Goal: Task Accomplishment & Management: Manage account settings

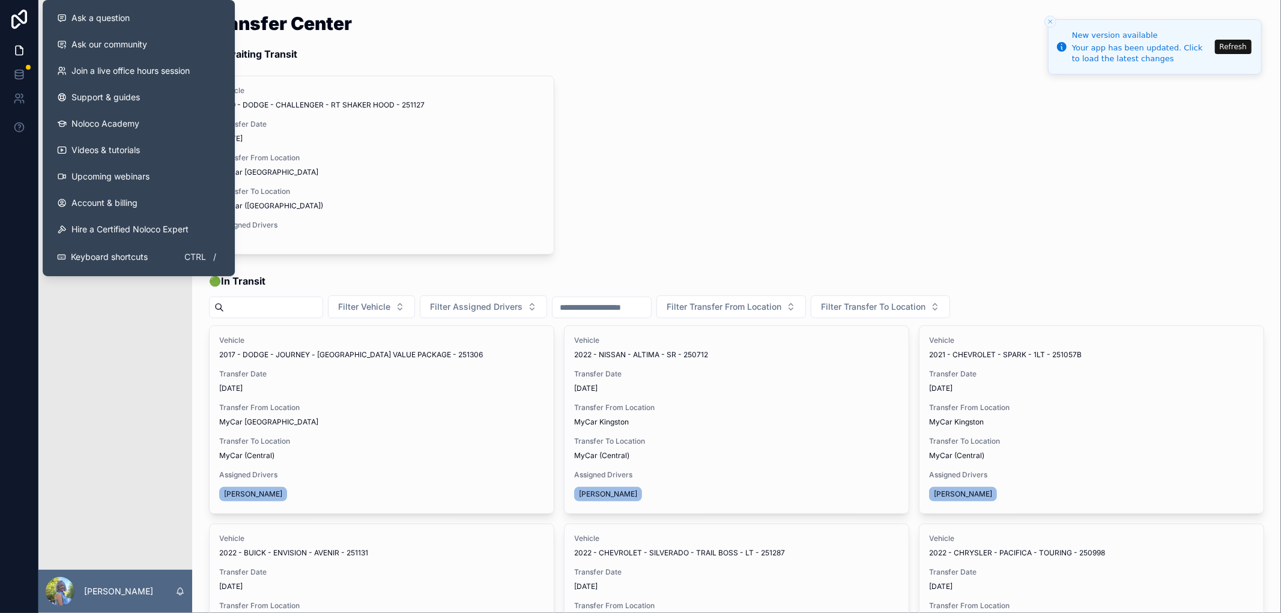
scroll to position [200, 0]
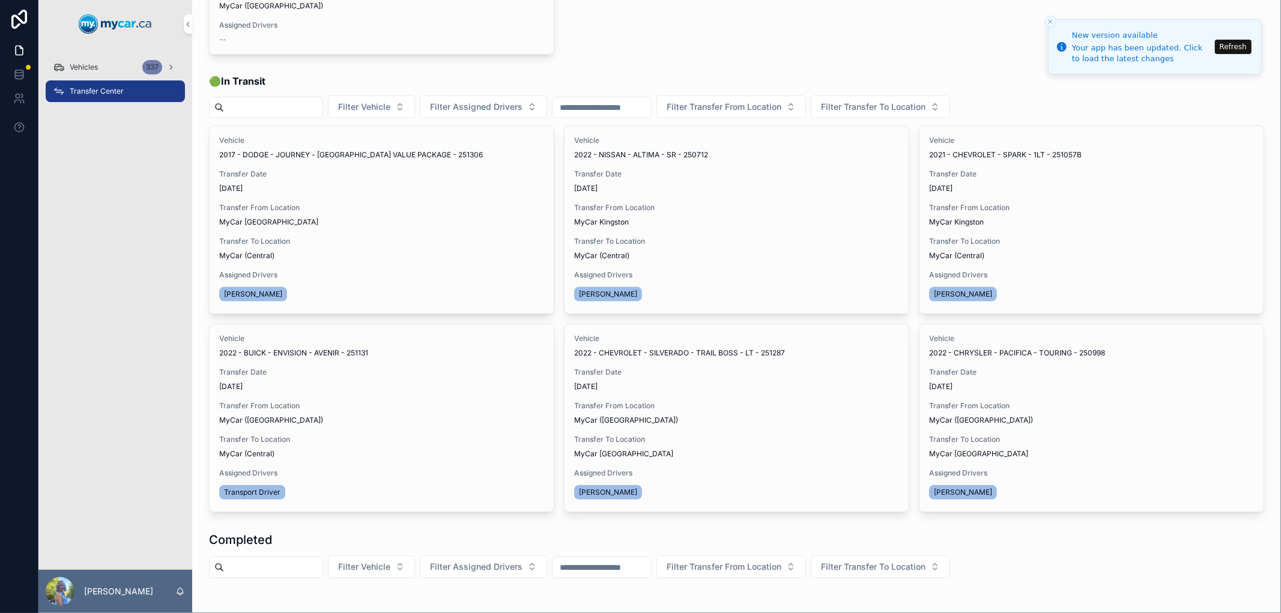
click at [1235, 42] on button "Refresh" at bounding box center [1233, 47] width 37 height 14
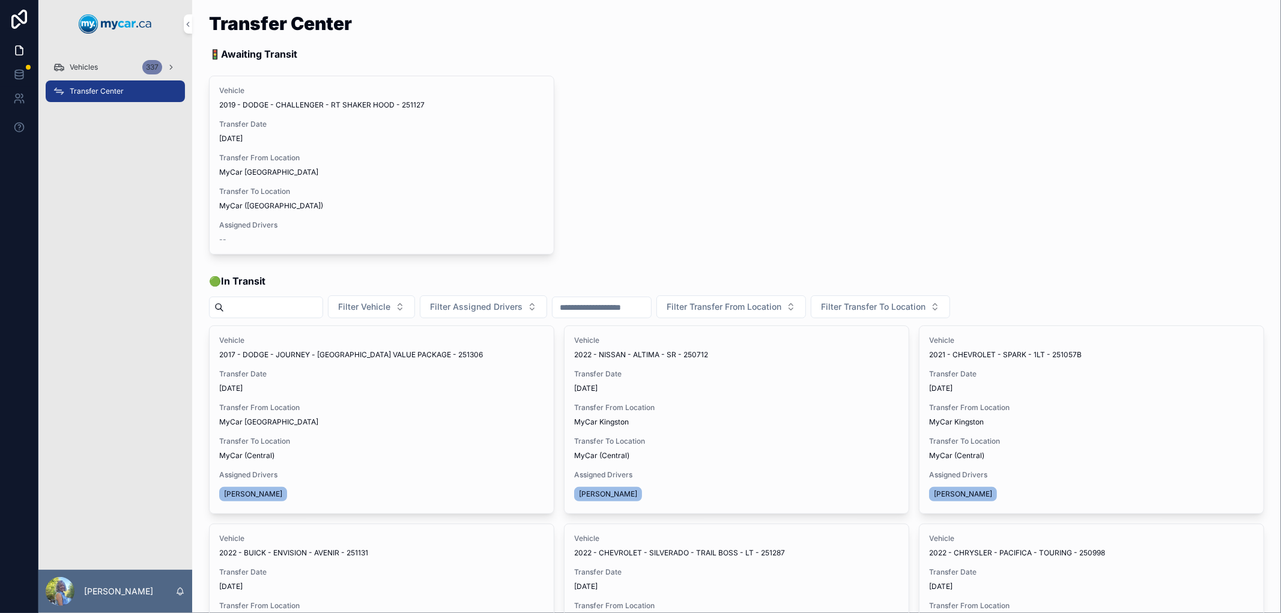
click at [113, 62] on div "Vehicles 337" at bounding box center [115, 67] width 125 height 19
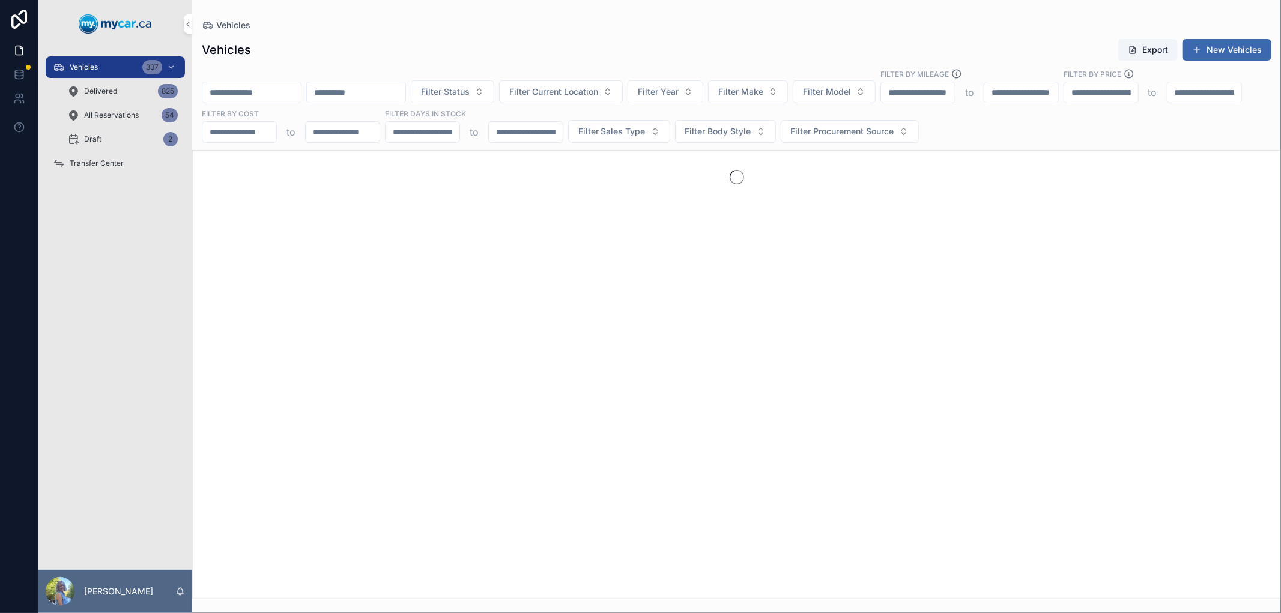
click at [289, 90] on input "scrollable content" at bounding box center [251, 92] width 98 height 17
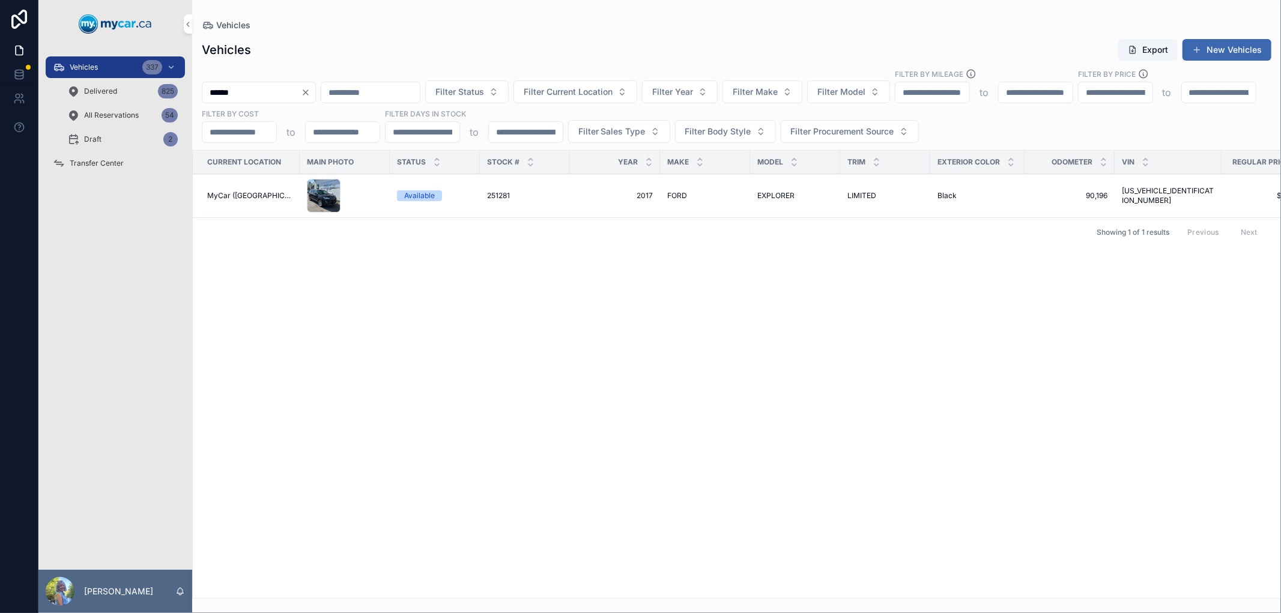
drag, startPoint x: 290, startPoint y: 96, endPoint x: 200, endPoint y: 92, distance: 90.1
click at [200, 92] on div "****** Filter Status Filter Current Location Filter Year Filter Make Filter Mod…" at bounding box center [736, 105] width 1089 height 74
type input "******"
click at [110, 165] on span "Transfer Center" at bounding box center [97, 164] width 54 height 10
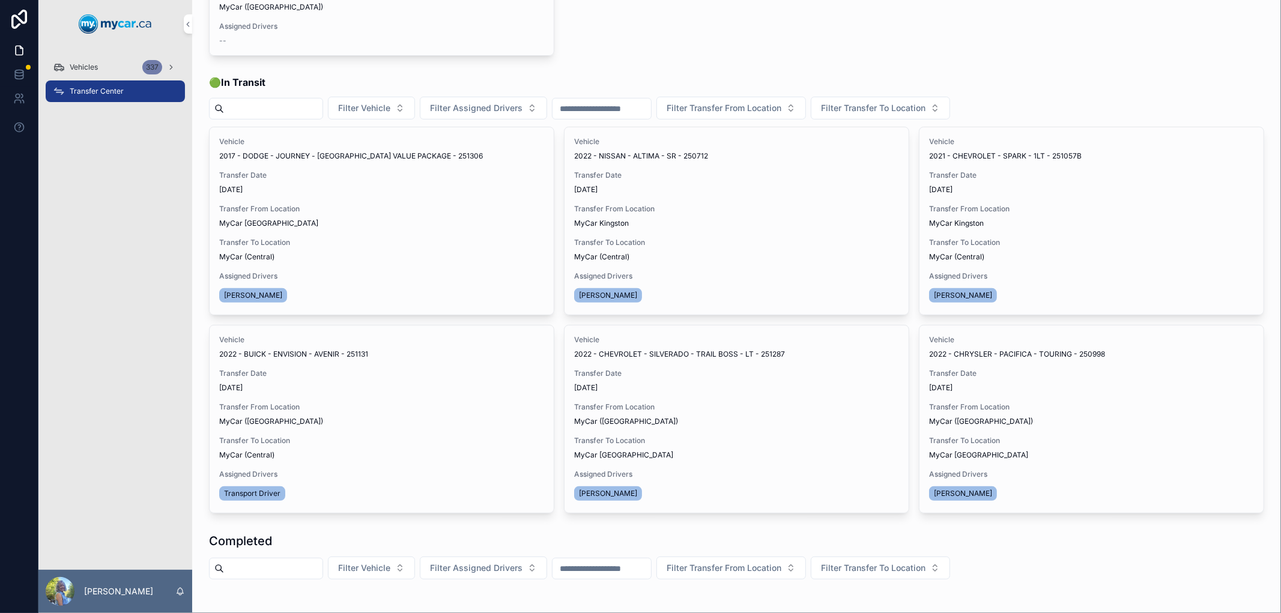
scroll to position [200, 0]
click at [0, 0] on span "Transfer Done" at bounding box center [0, 0] width 0 height 0
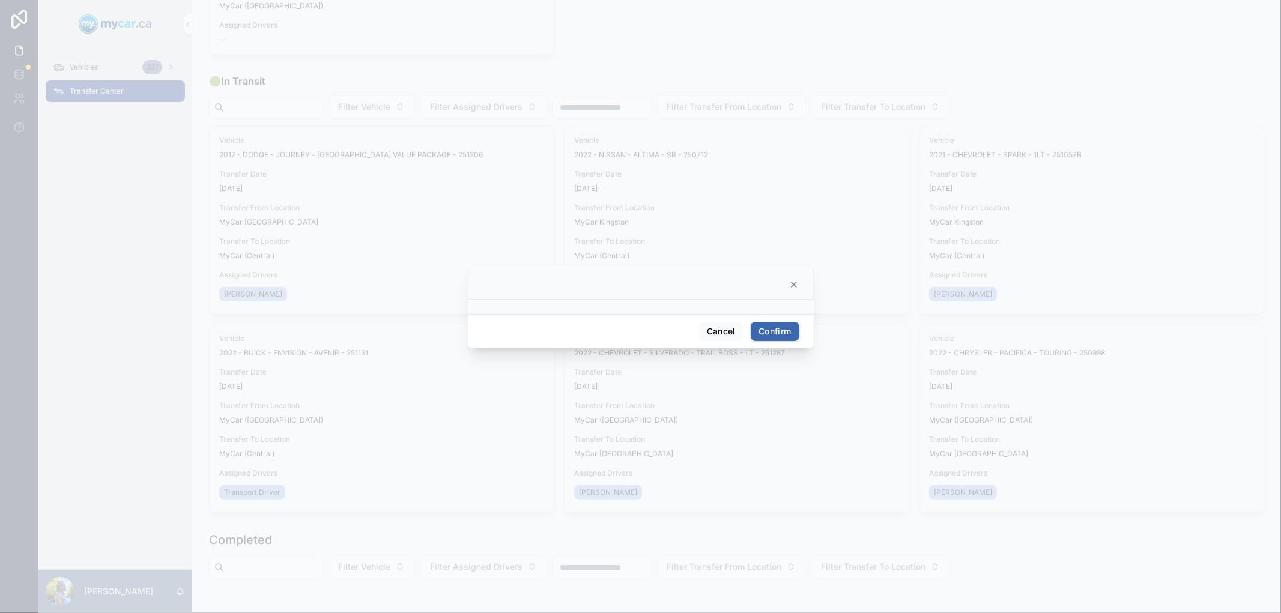
click at [764, 327] on button "Confirm" at bounding box center [775, 331] width 48 height 19
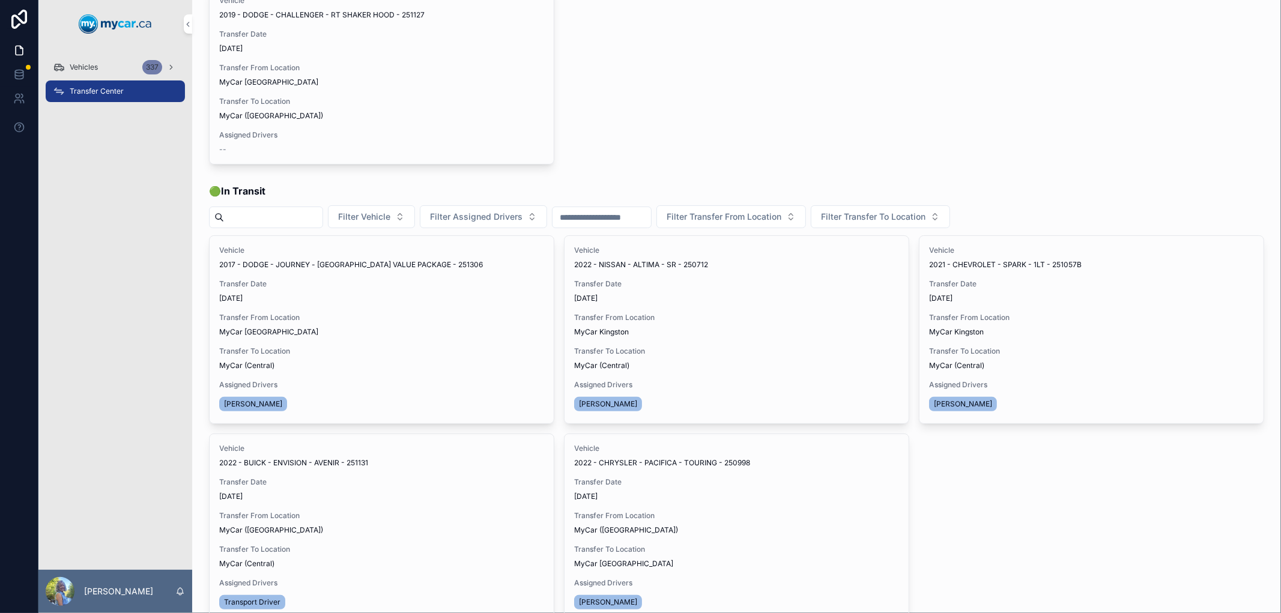
scroll to position [0, 0]
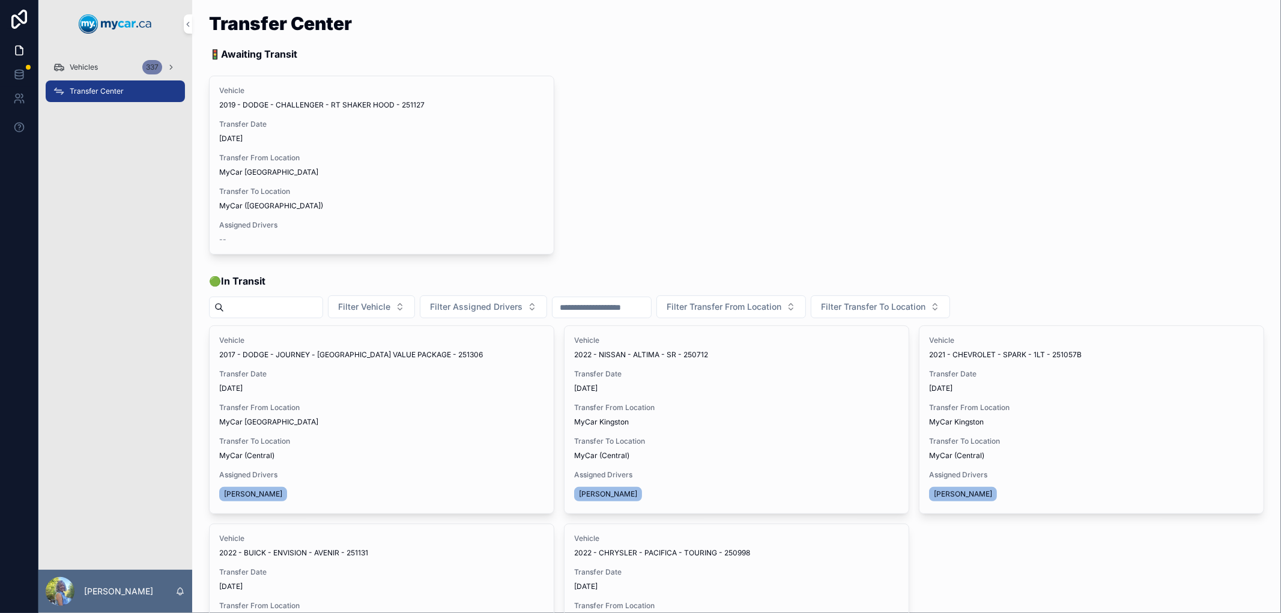
click at [109, 66] on div "Vehicles 337" at bounding box center [115, 67] width 125 height 19
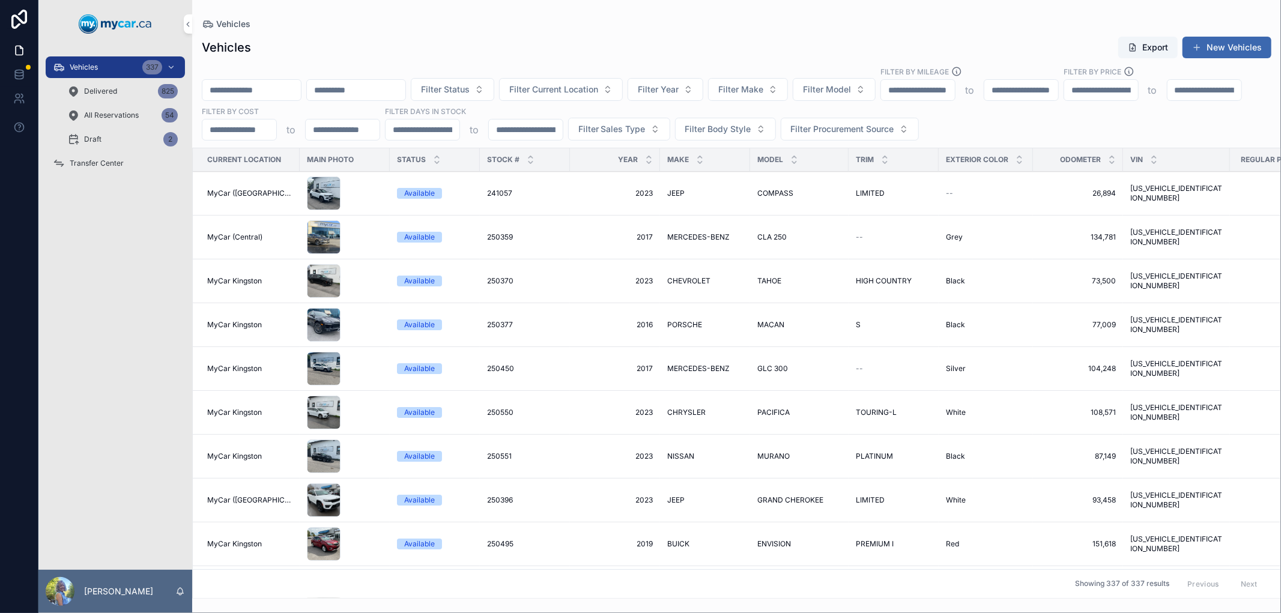
click at [829, 32] on div "Vehicles Export New Vehicles Filter Status Filter Current Location Filter Year …" at bounding box center [736, 314] width 1089 height 570
click at [280, 92] on input "scrollable content" at bounding box center [251, 90] width 98 height 17
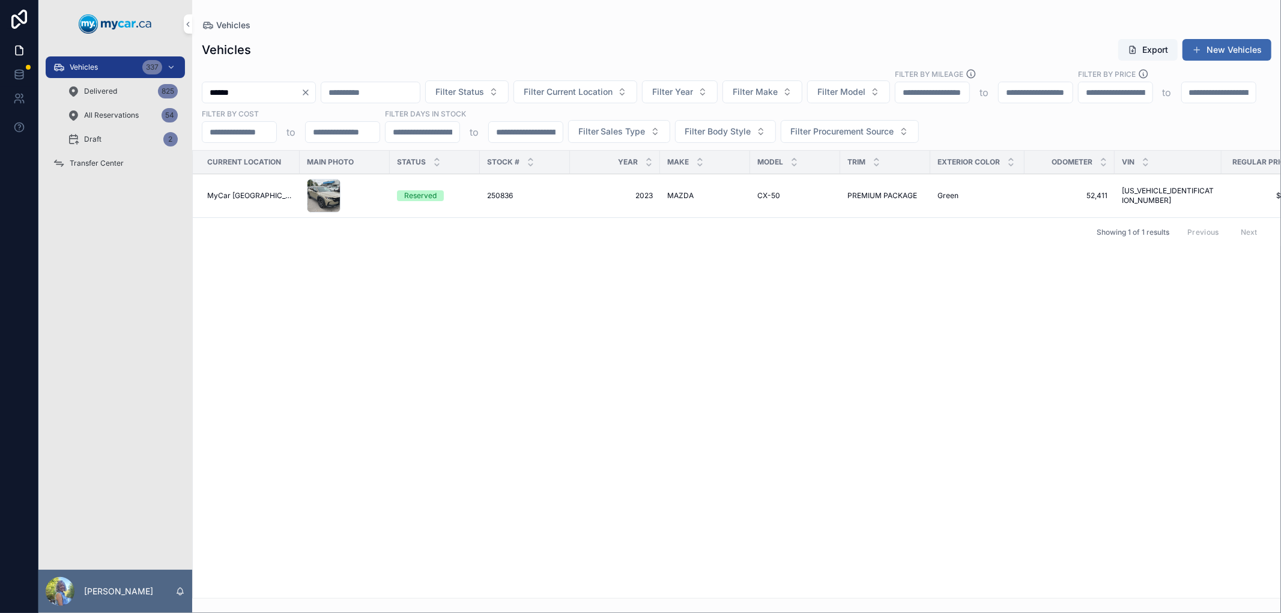
type input "******"
click at [493, 196] on span "250836" at bounding box center [500, 196] width 26 height 10
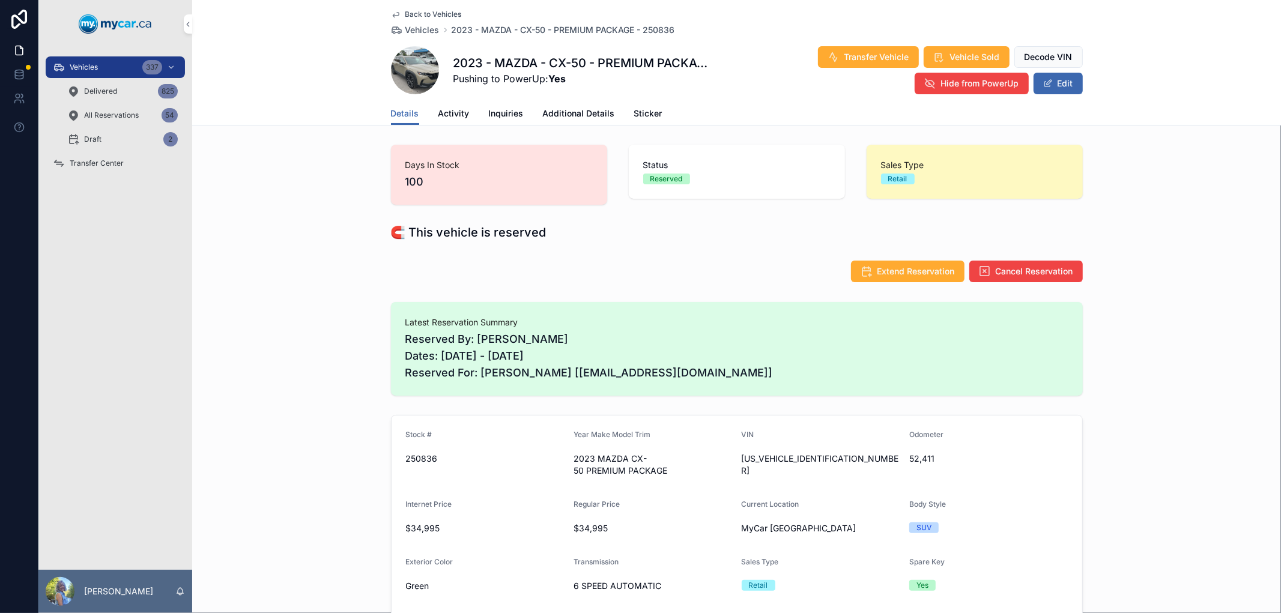
click at [862, 58] on span "Transfer Vehicle" at bounding box center [876, 57] width 65 height 12
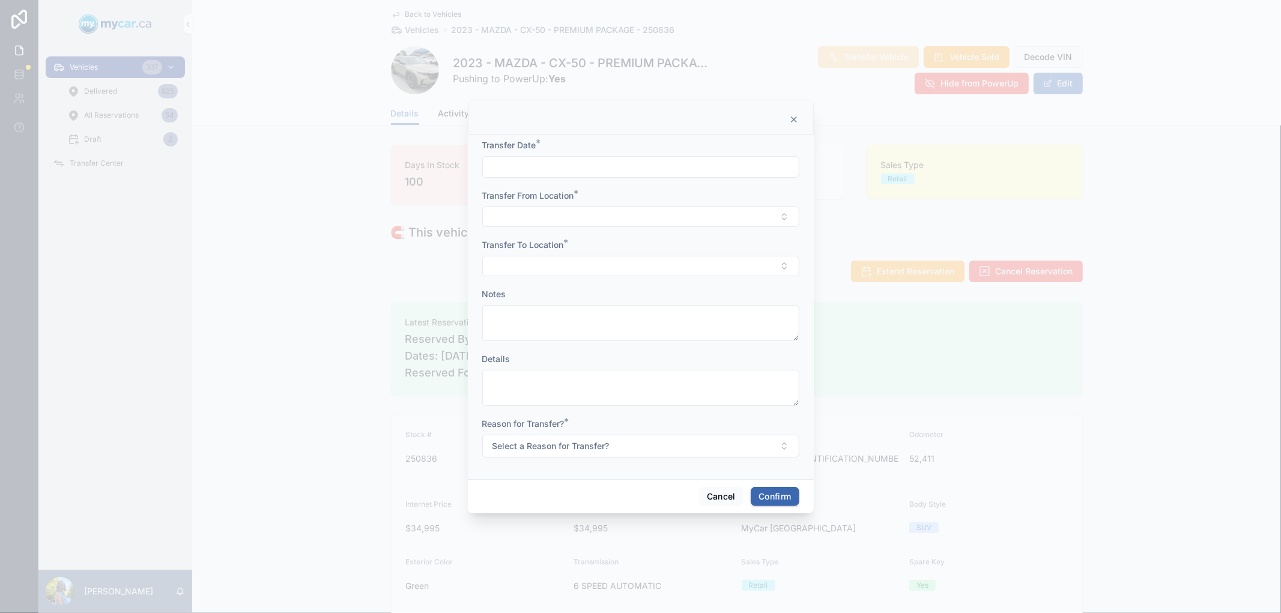
click at [611, 171] on input "text" at bounding box center [641, 167] width 316 height 17
click at [641, 194] on button "Today" at bounding box center [640, 197] width 47 height 22
type input "*********"
click at [534, 208] on button "Select Button" at bounding box center [640, 217] width 317 height 20
click at [591, 302] on span "MyCar [GEOGRAPHIC_DATA]" at bounding box center [618, 303] width 115 height 12
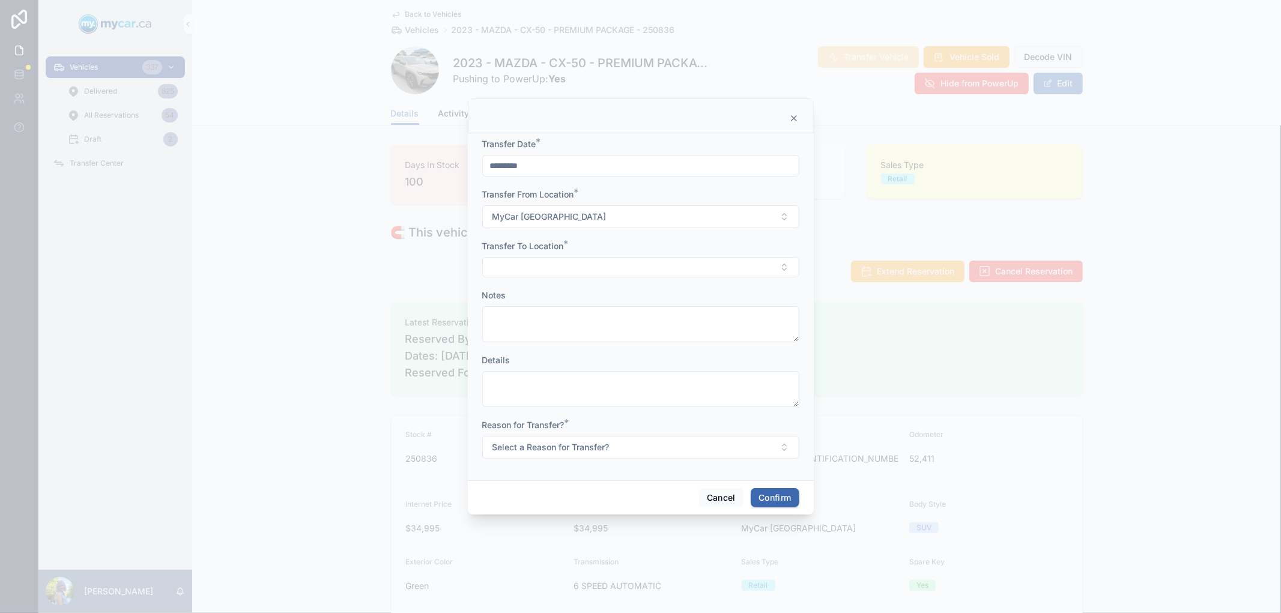
click at [538, 271] on button "Select Button" at bounding box center [640, 267] width 317 height 20
click at [605, 391] on span "MyCar ([GEOGRAPHIC_DATA])" at bounding box center [621, 392] width 121 height 12
click at [566, 324] on textarea at bounding box center [640, 325] width 317 height 36
drag, startPoint x: 601, startPoint y: 116, endPoint x: 682, endPoint y: 129, distance: 81.4
click at [682, 129] on div at bounding box center [641, 114] width 346 height 35
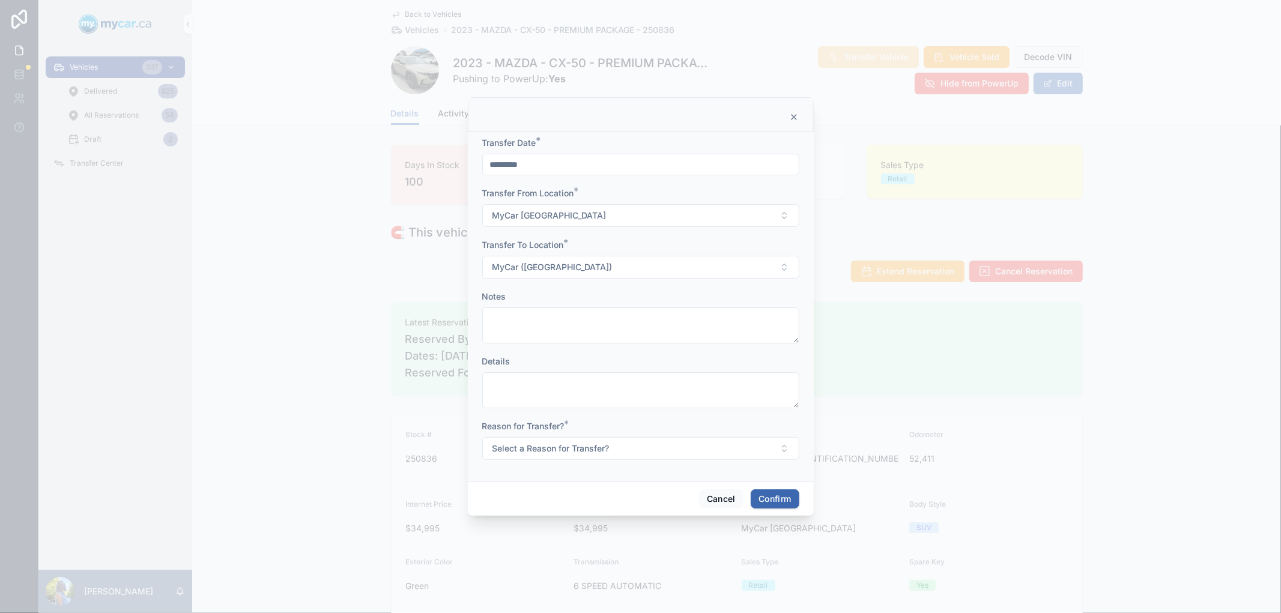
click at [586, 330] on textarea at bounding box center [640, 325] width 317 height 36
type textarea "**********"
click at [670, 452] on button "Select a Reason for Transfer?" at bounding box center [640, 448] width 317 height 23
click at [589, 529] on span "Sold" at bounding box center [575, 532] width 29 height 11
click at [767, 497] on button "Confirm" at bounding box center [775, 498] width 48 height 19
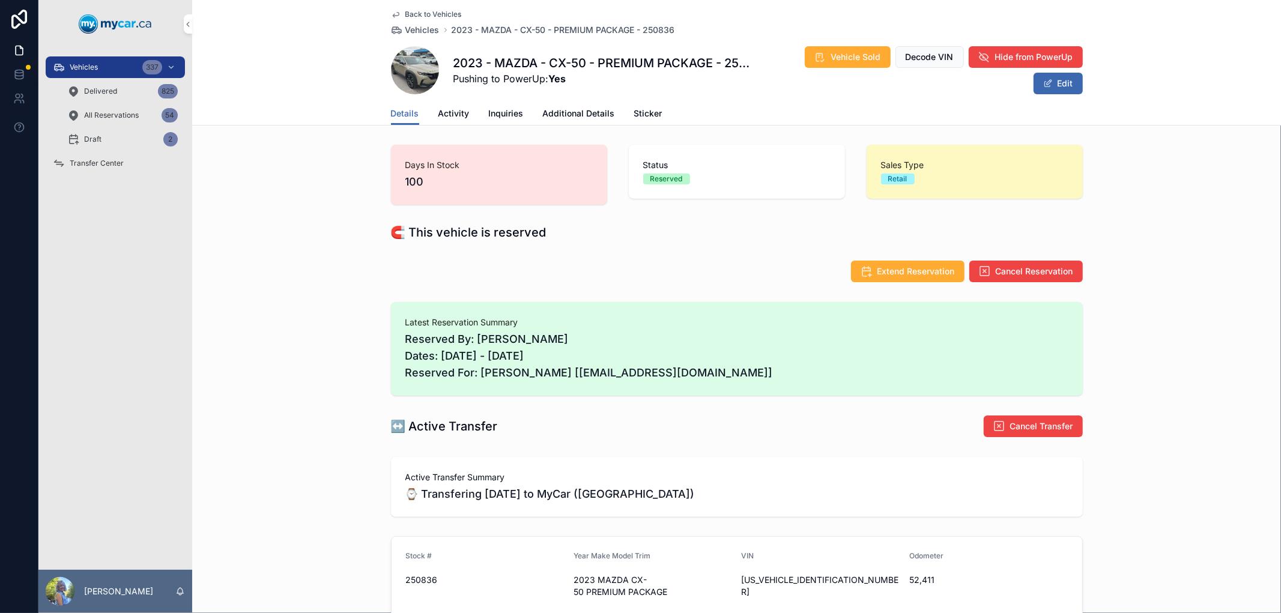
click at [452, 116] on span "Activity" at bounding box center [453, 113] width 31 height 12
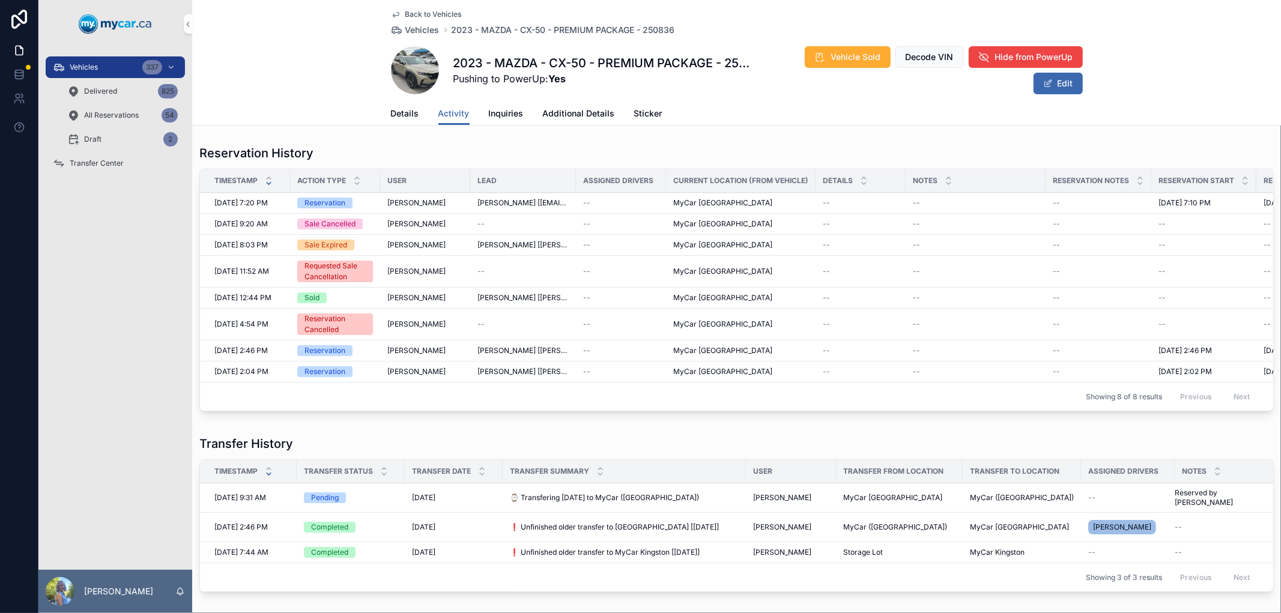
click at [109, 163] on span "Transfer Center" at bounding box center [97, 164] width 54 height 10
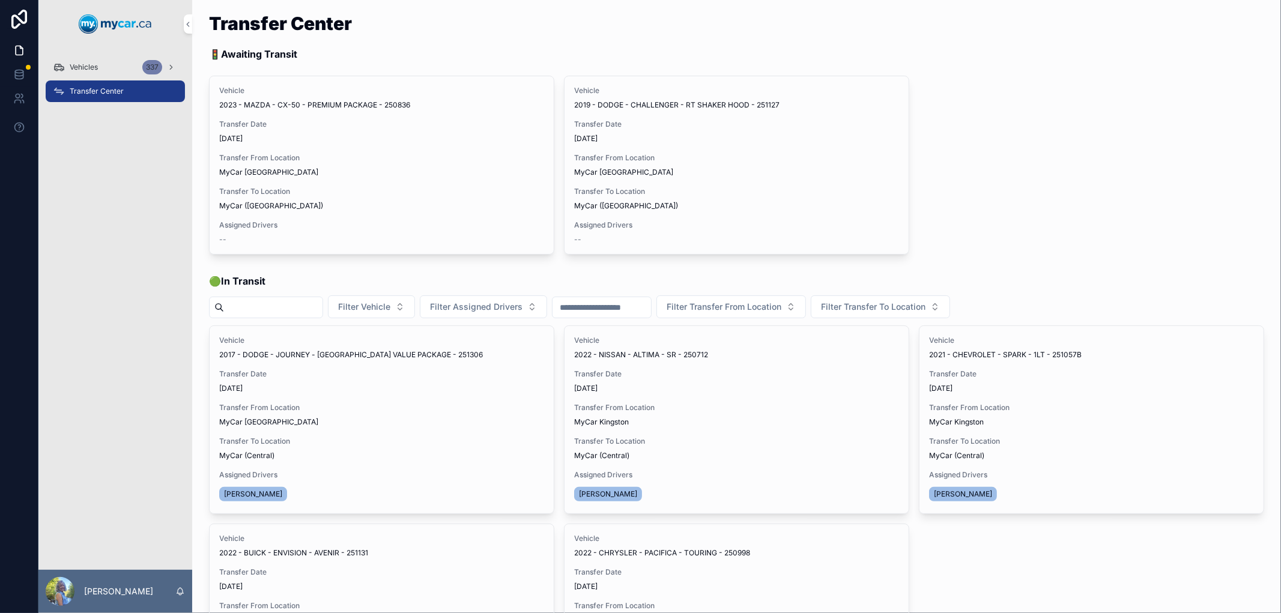
click at [0, 0] on span "Assign Driver" at bounding box center [0, 0] width 0 height 0
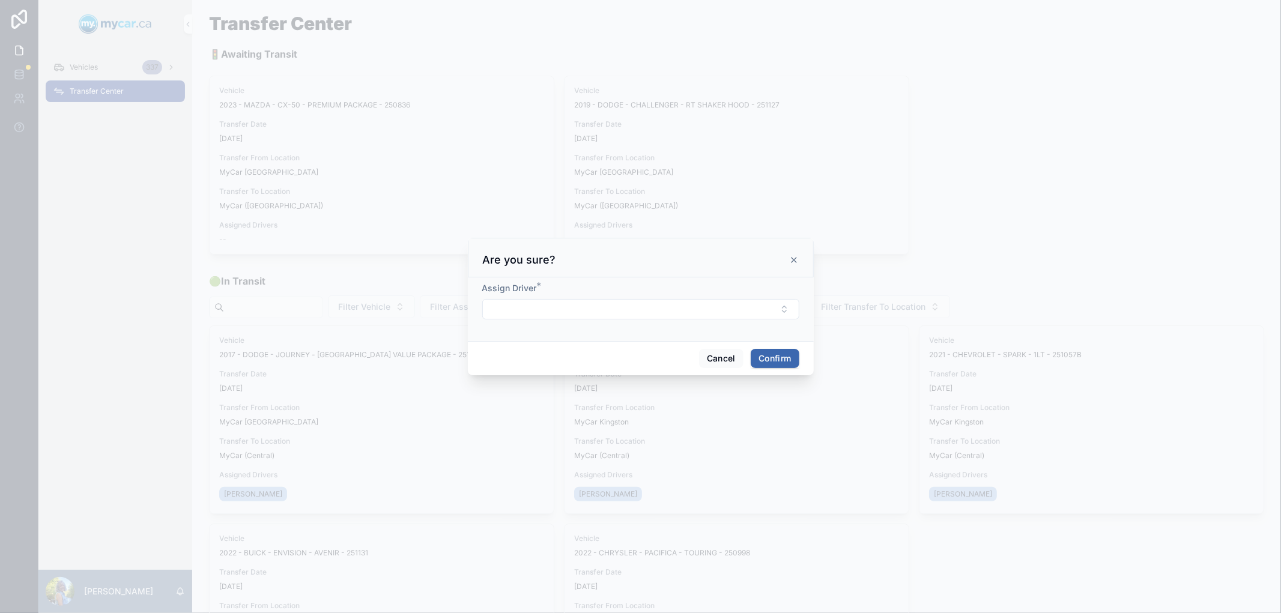
click at [572, 309] on button "Select Button" at bounding box center [640, 309] width 317 height 20
type input "**"
click at [604, 358] on span "James Boyd" at bounding box center [595, 357] width 69 height 12
click at [783, 358] on button "Confirm" at bounding box center [775, 360] width 48 height 19
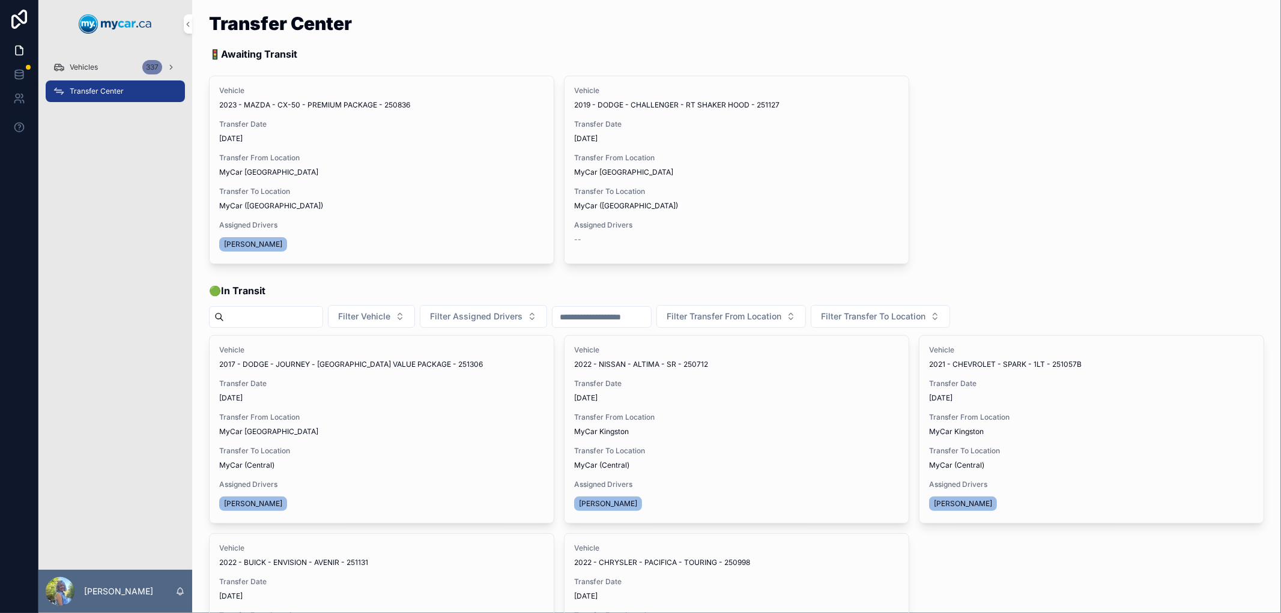
click at [0, 0] on span "Begin Trip" at bounding box center [0, 0] width 0 height 0
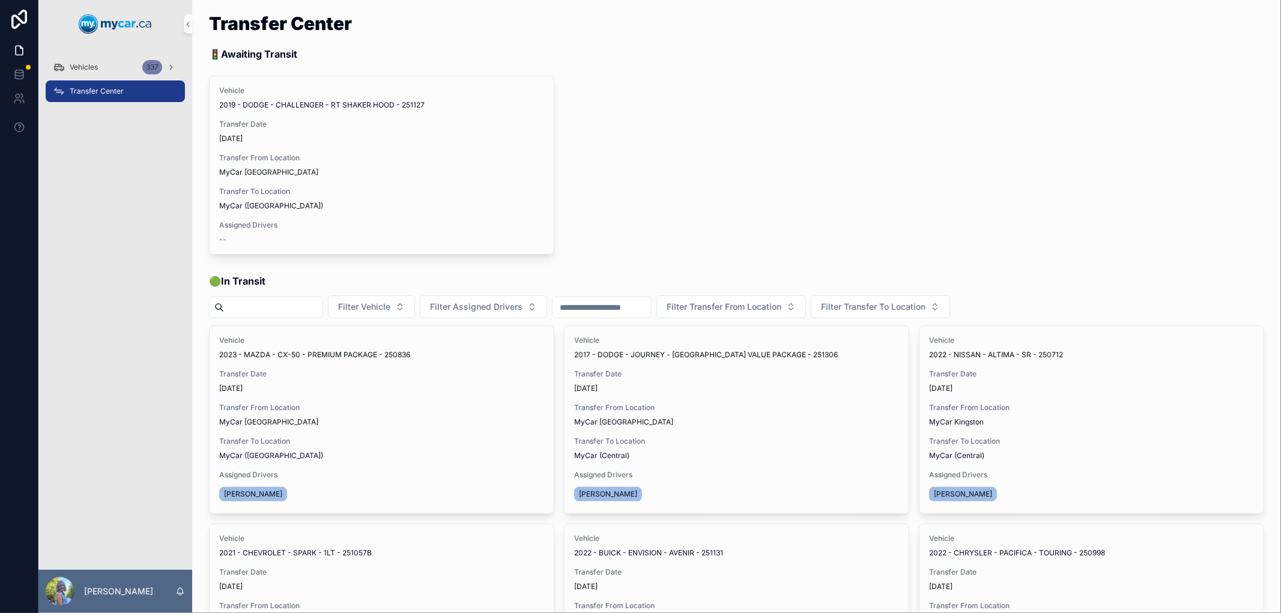
click at [106, 64] on div "Vehicles 337" at bounding box center [115, 67] width 125 height 19
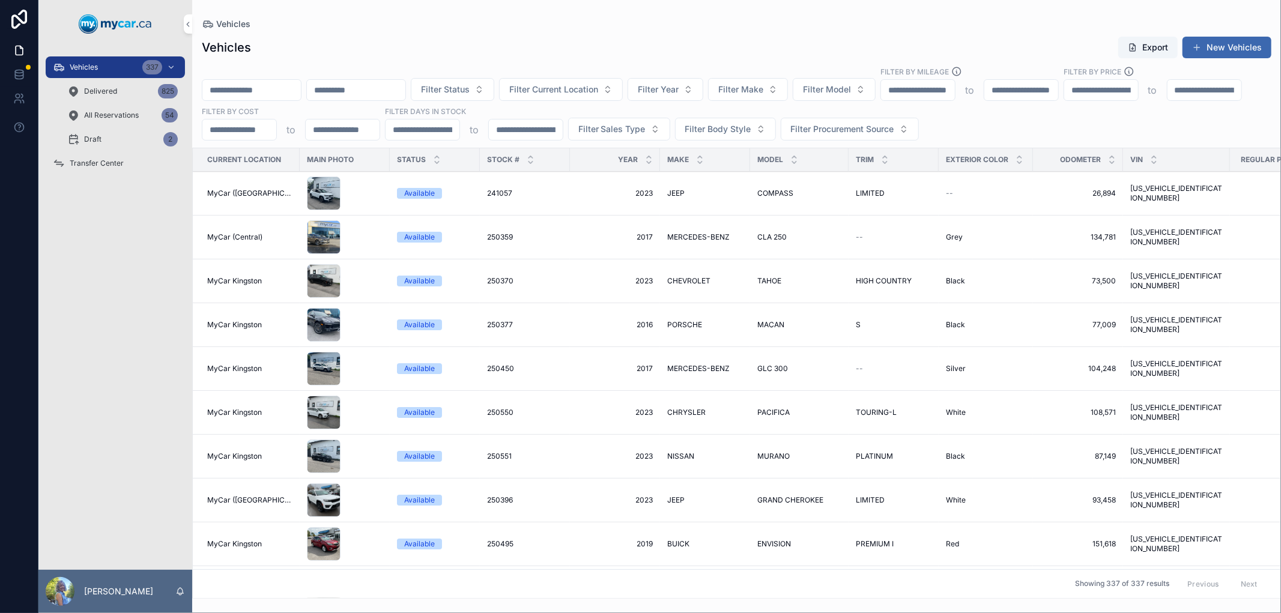
click at [255, 90] on input "scrollable content" at bounding box center [251, 90] width 98 height 17
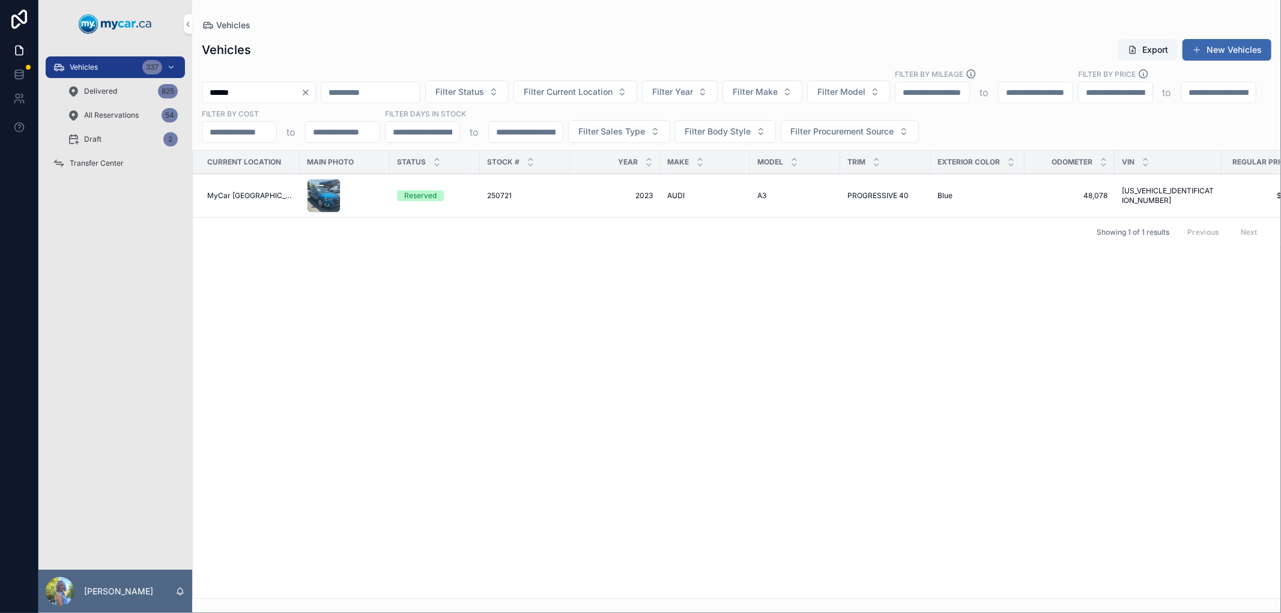
type input "******"
click at [487, 196] on span "250721" at bounding box center [499, 196] width 25 height 10
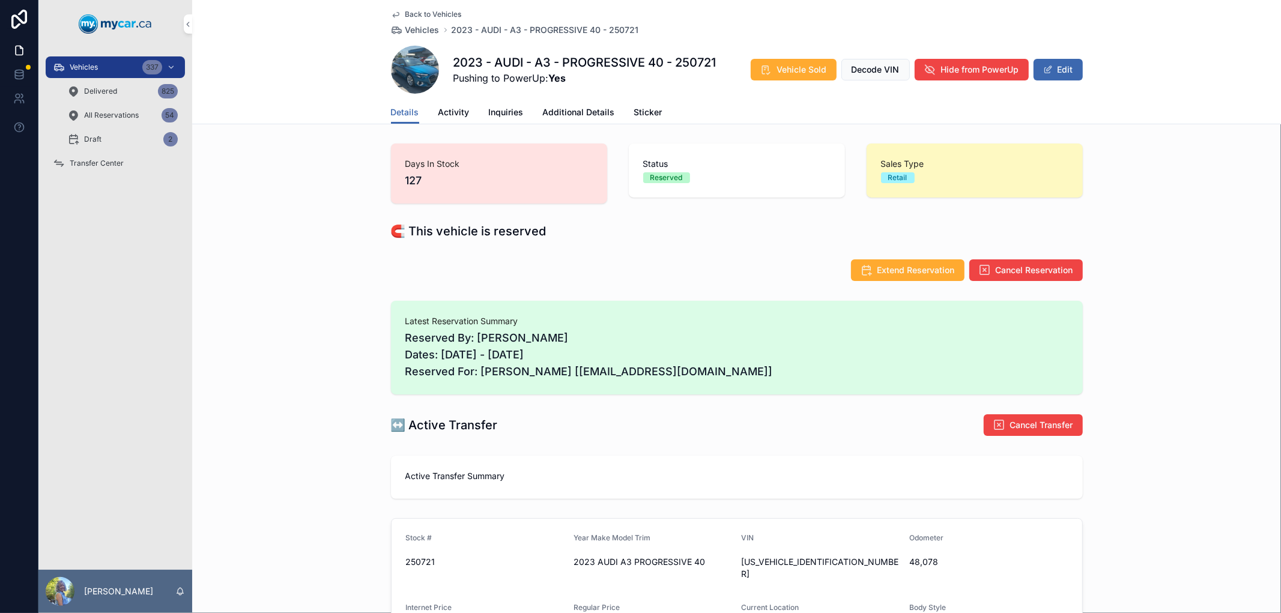
click at [447, 115] on span "Activity" at bounding box center [453, 112] width 31 height 12
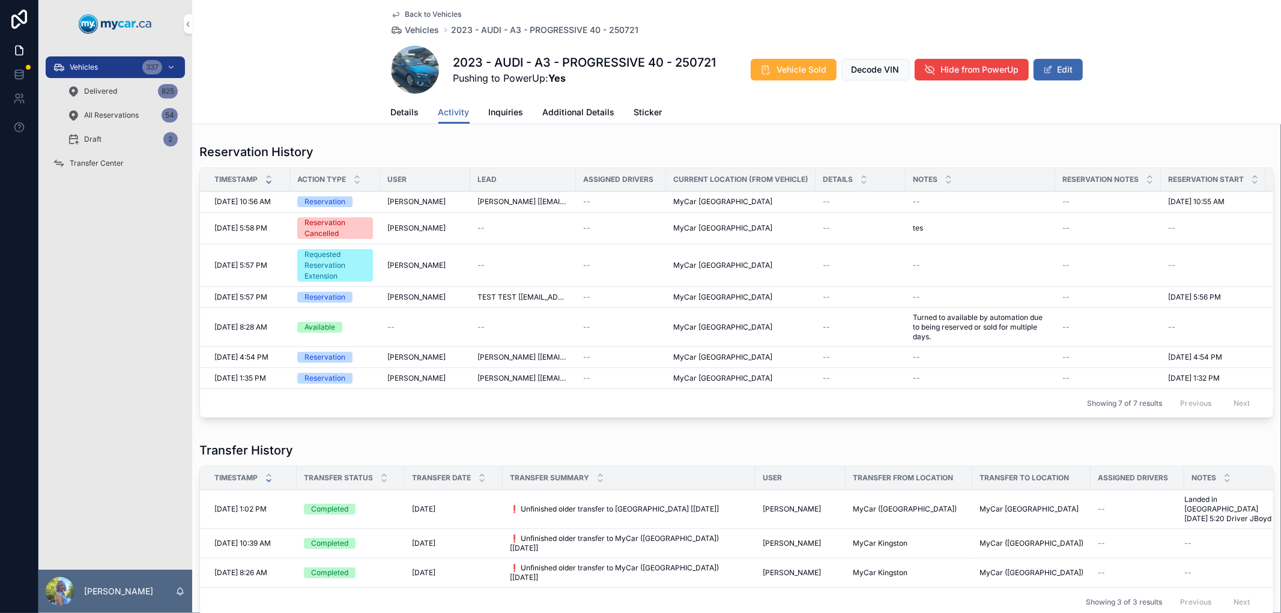
click at [105, 162] on span "Transfer Center" at bounding box center [97, 164] width 54 height 10
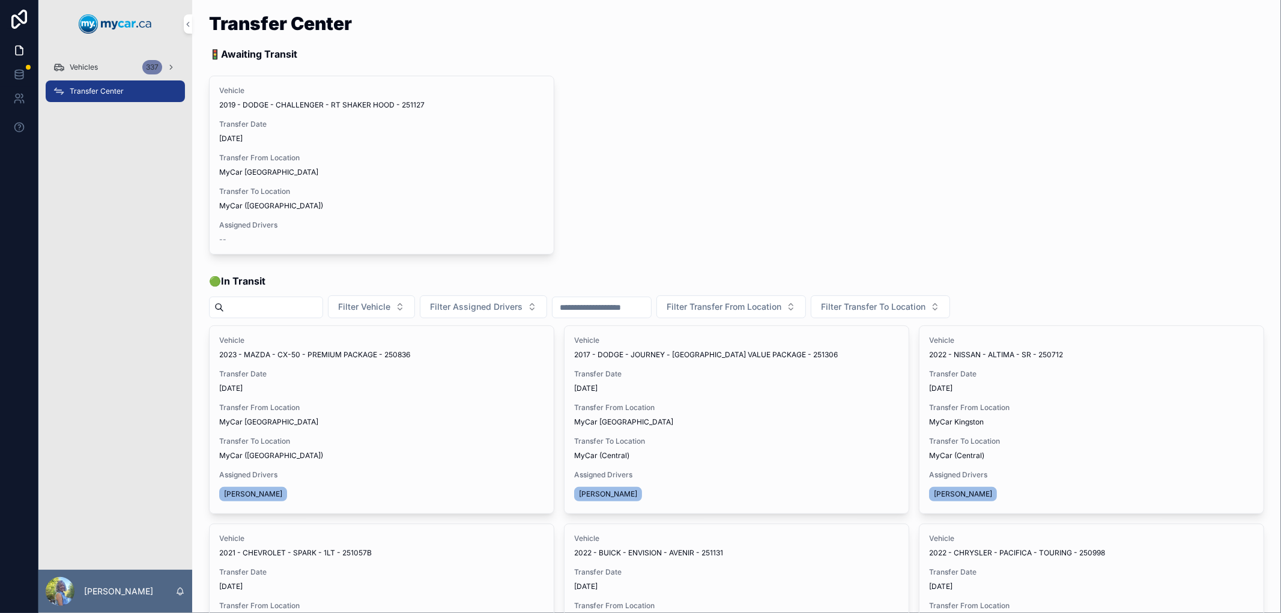
click at [103, 68] on div "Vehicles 337" at bounding box center [115, 67] width 125 height 19
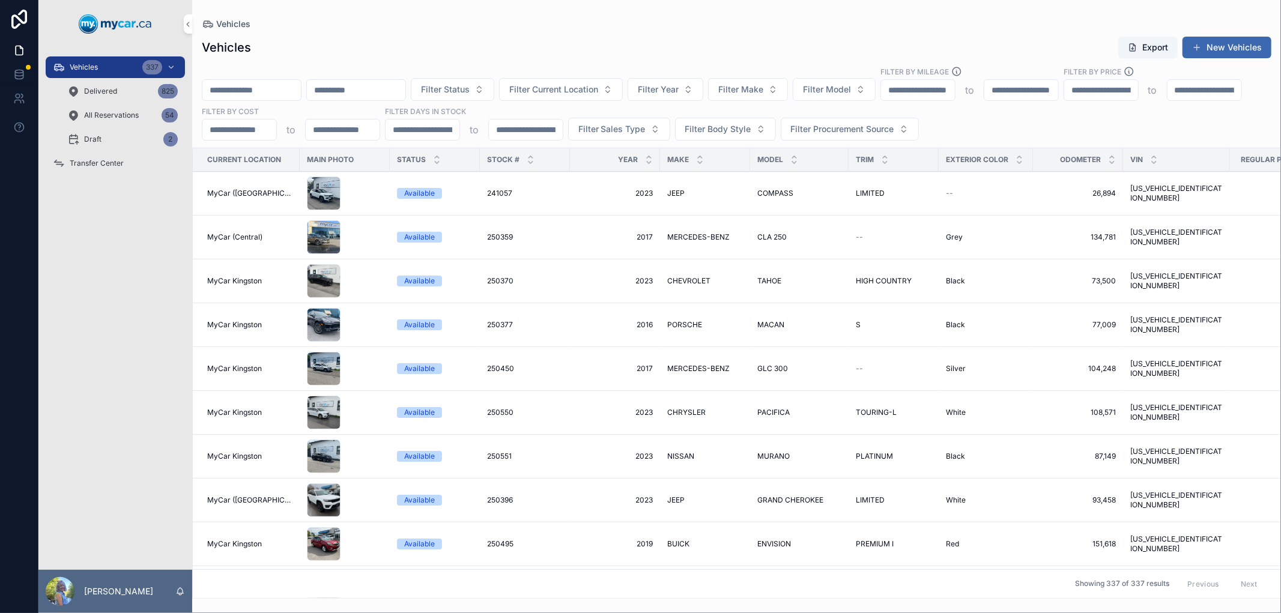
click at [257, 83] on input "scrollable content" at bounding box center [251, 90] width 98 height 17
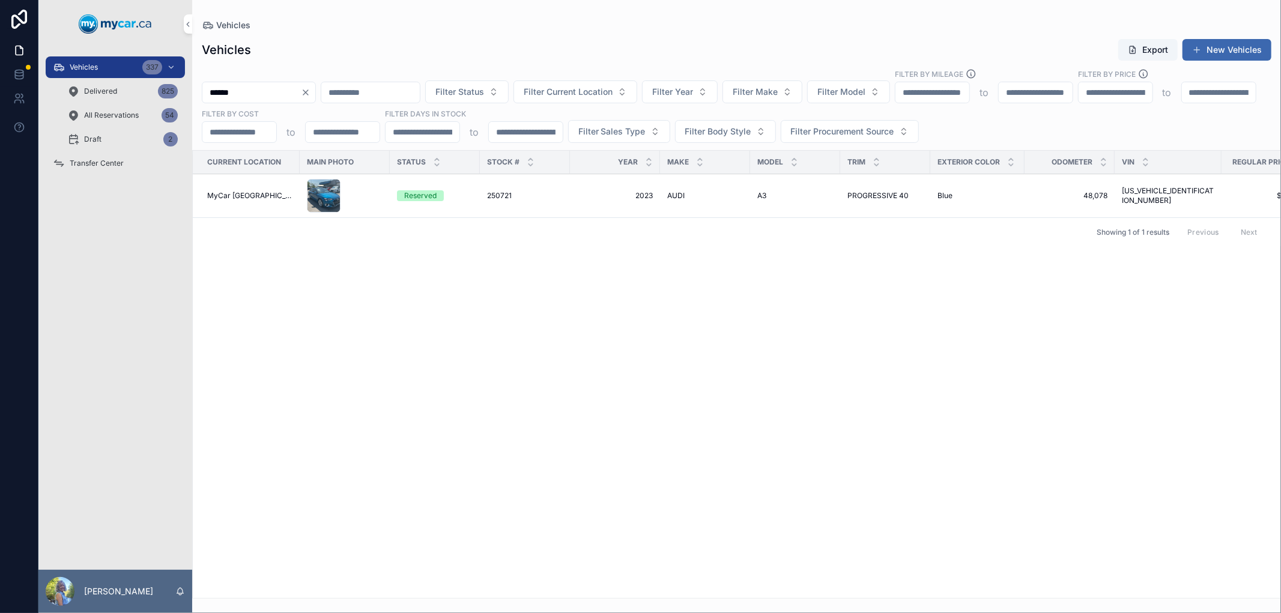
type input "******"
click at [487, 198] on span "250721" at bounding box center [499, 196] width 25 height 10
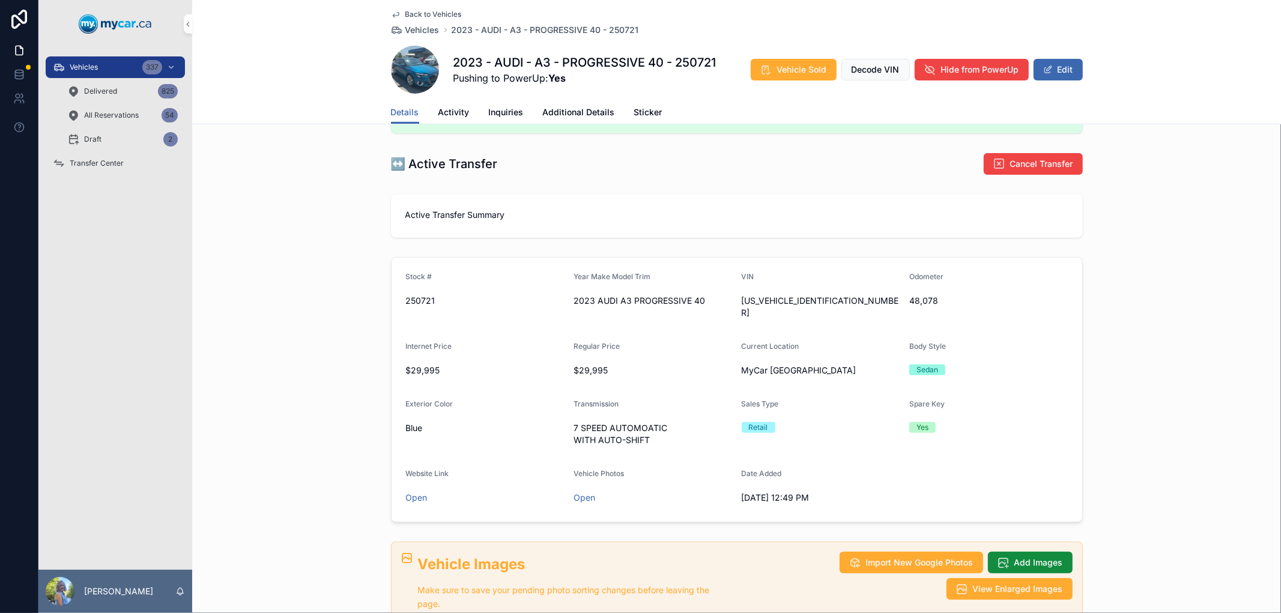
scroll to position [200, 0]
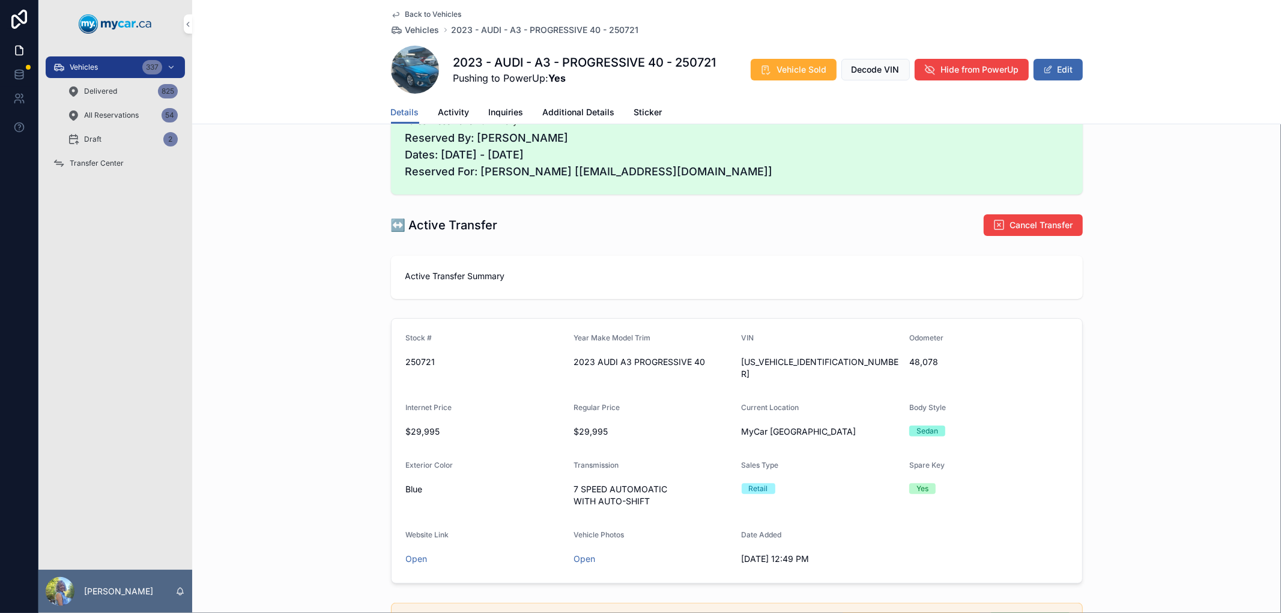
click at [1052, 65] on button "Edit" at bounding box center [1057, 70] width 49 height 22
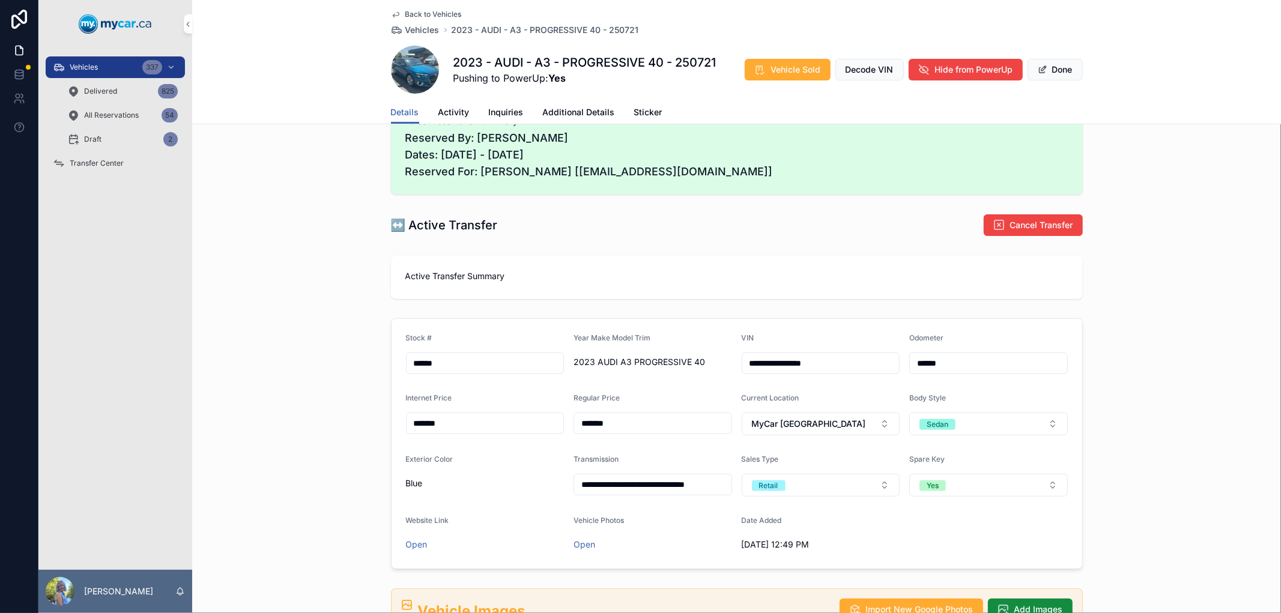
click at [883, 425] on button "MyCar [GEOGRAPHIC_DATA]" at bounding box center [821, 424] width 159 height 23
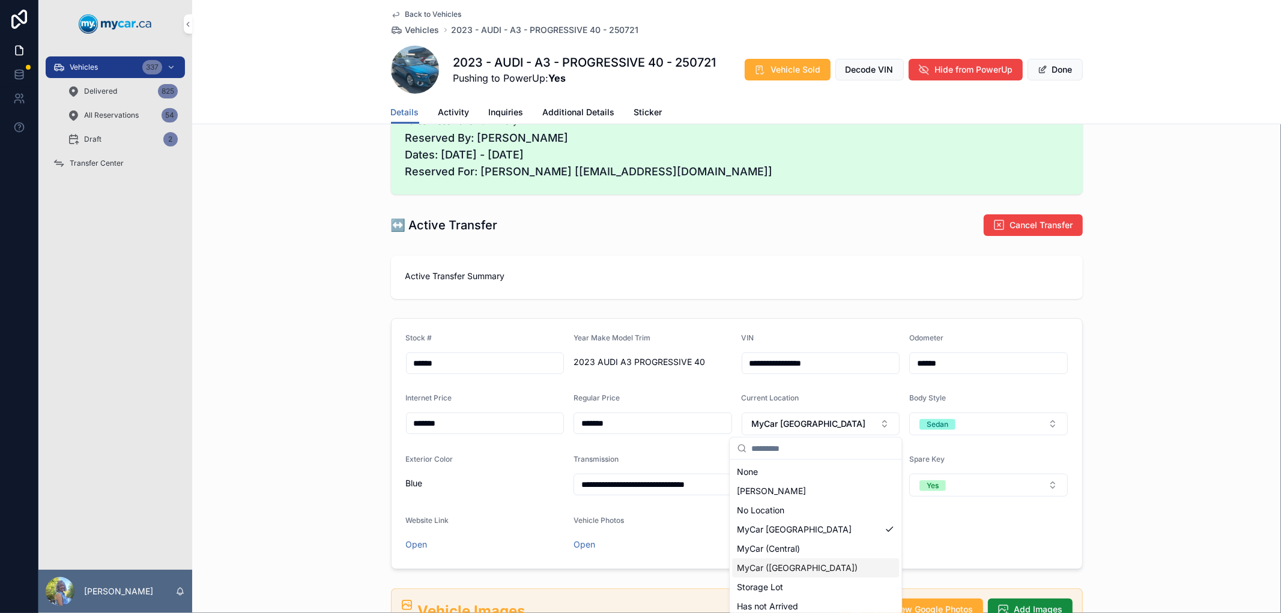
click at [833, 568] on div "MyCar ([GEOGRAPHIC_DATA])" at bounding box center [815, 567] width 167 height 19
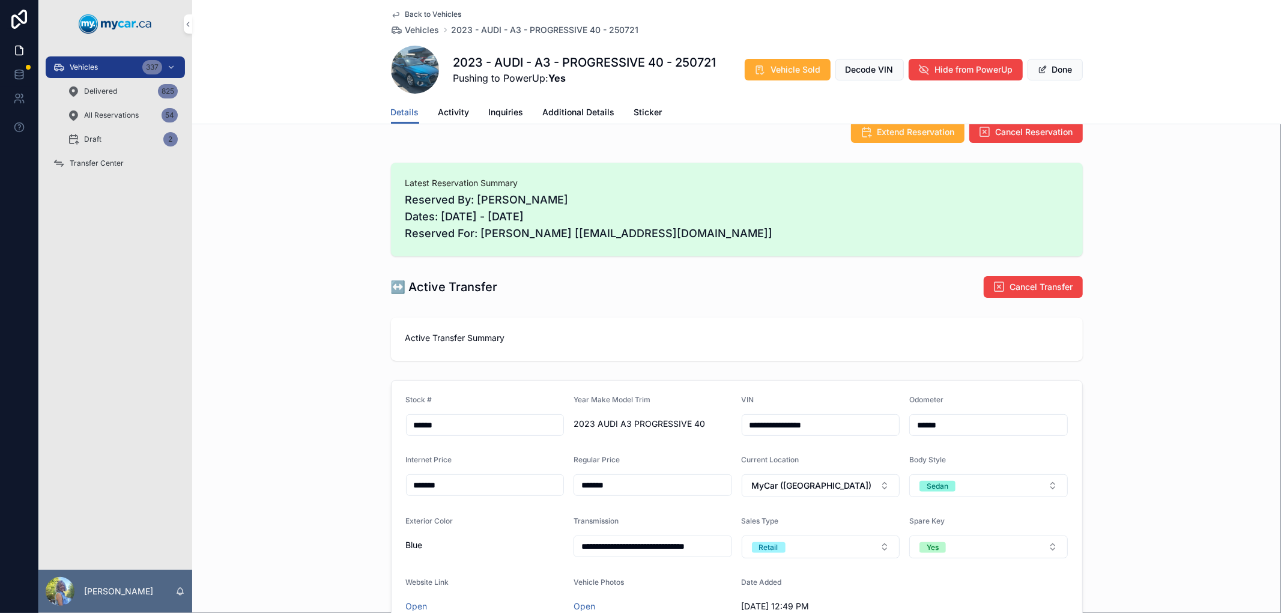
scroll to position [0, 0]
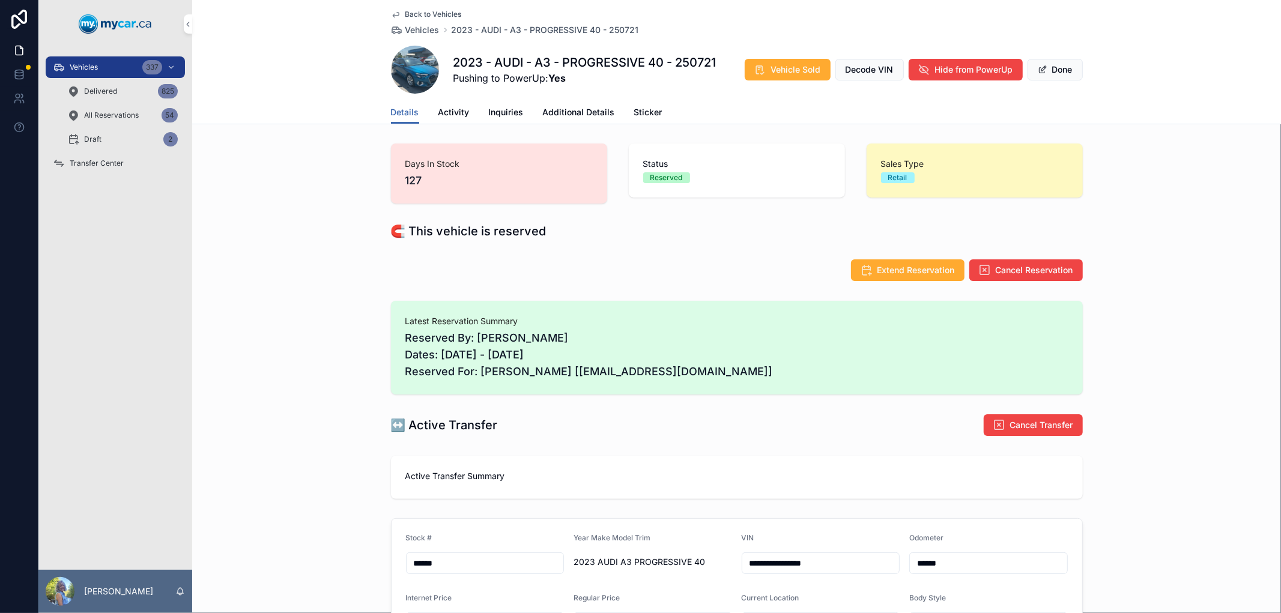
click at [1063, 70] on button "Done" at bounding box center [1054, 70] width 55 height 22
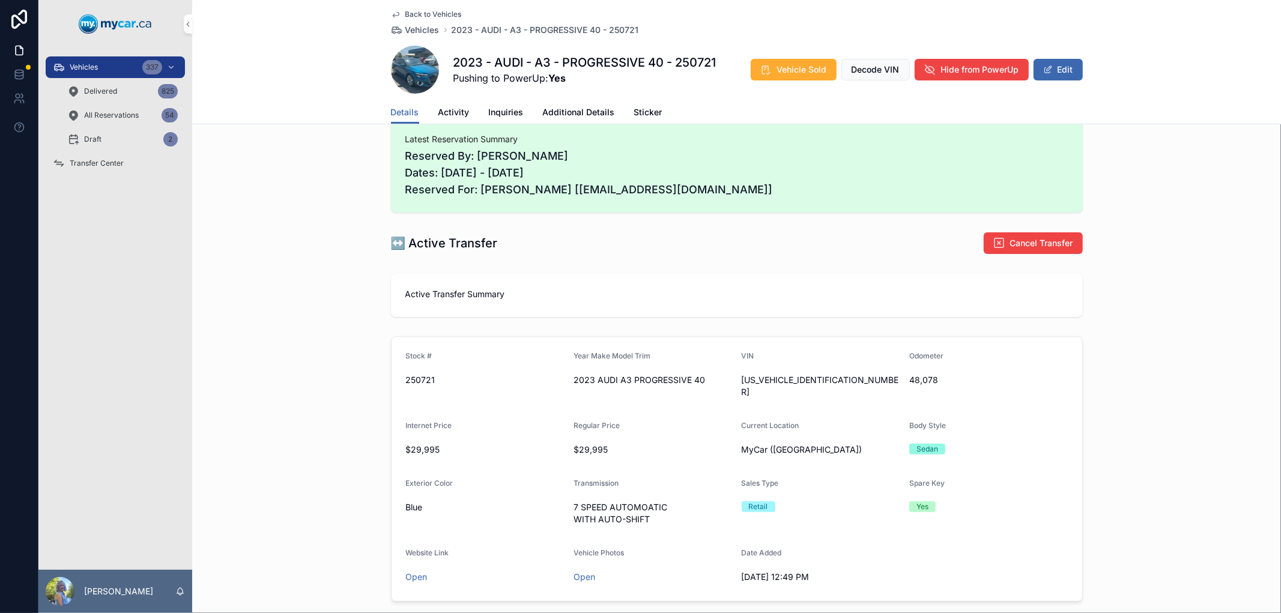
scroll to position [200, 0]
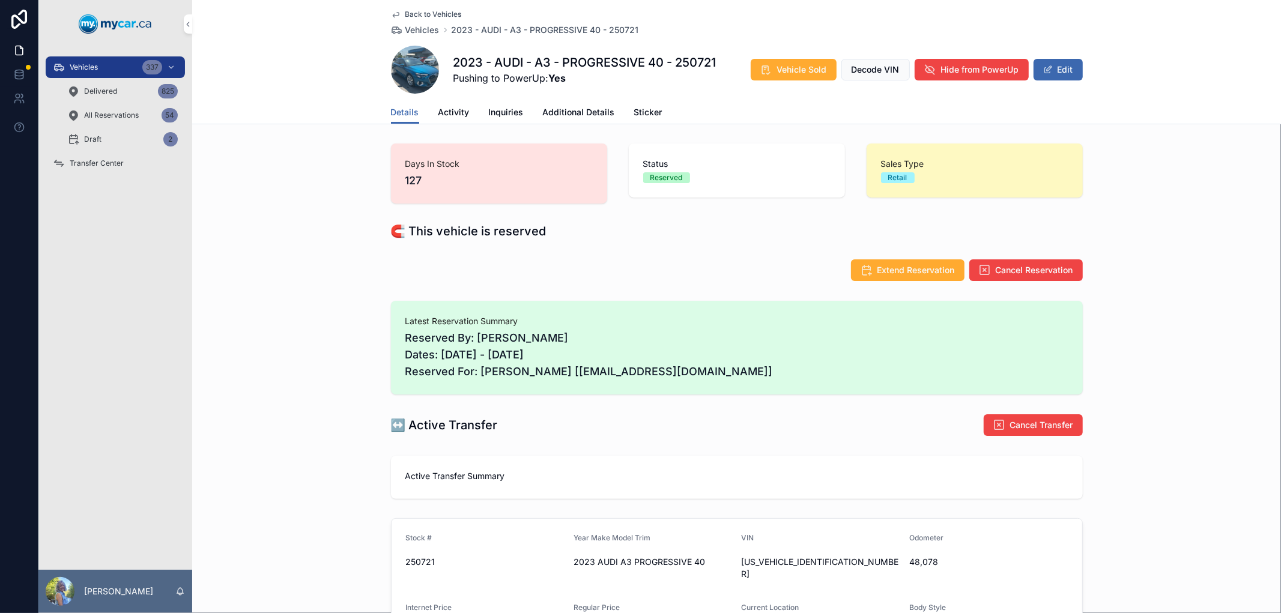
click at [104, 160] on span "Transfer Center" at bounding box center [97, 164] width 54 height 10
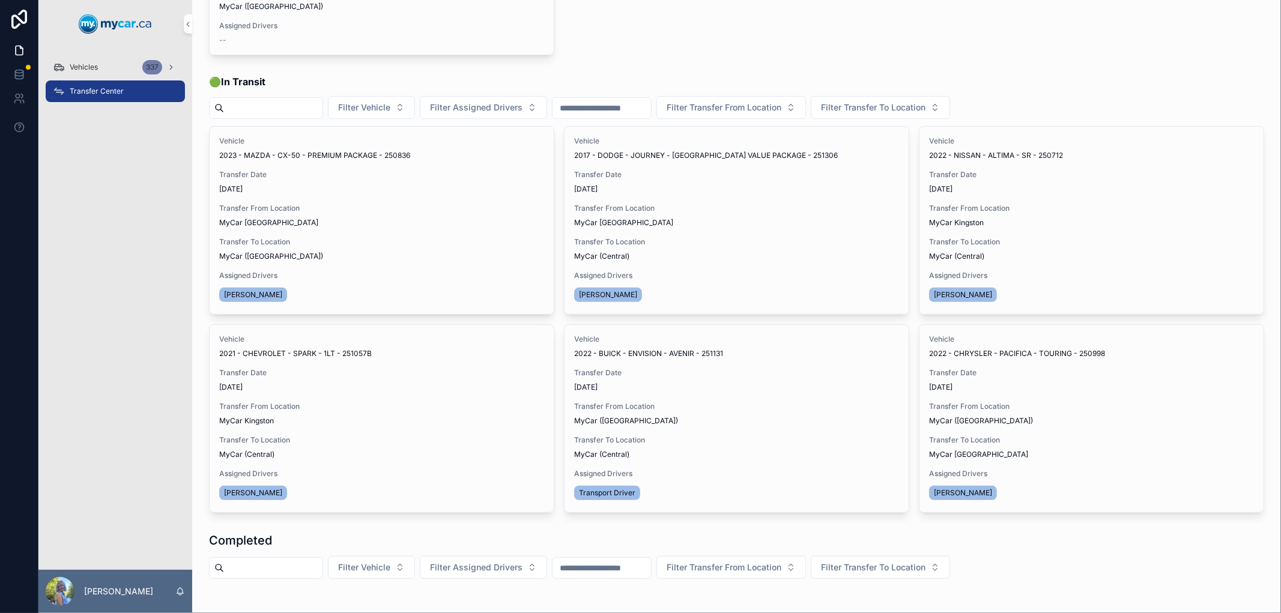
scroll to position [200, 0]
click at [572, 69] on div "🟢 In Transit Filter Vehicle Filter Assigned Drivers Filter Transfer From Locati…" at bounding box center [736, 293] width 1069 height 448
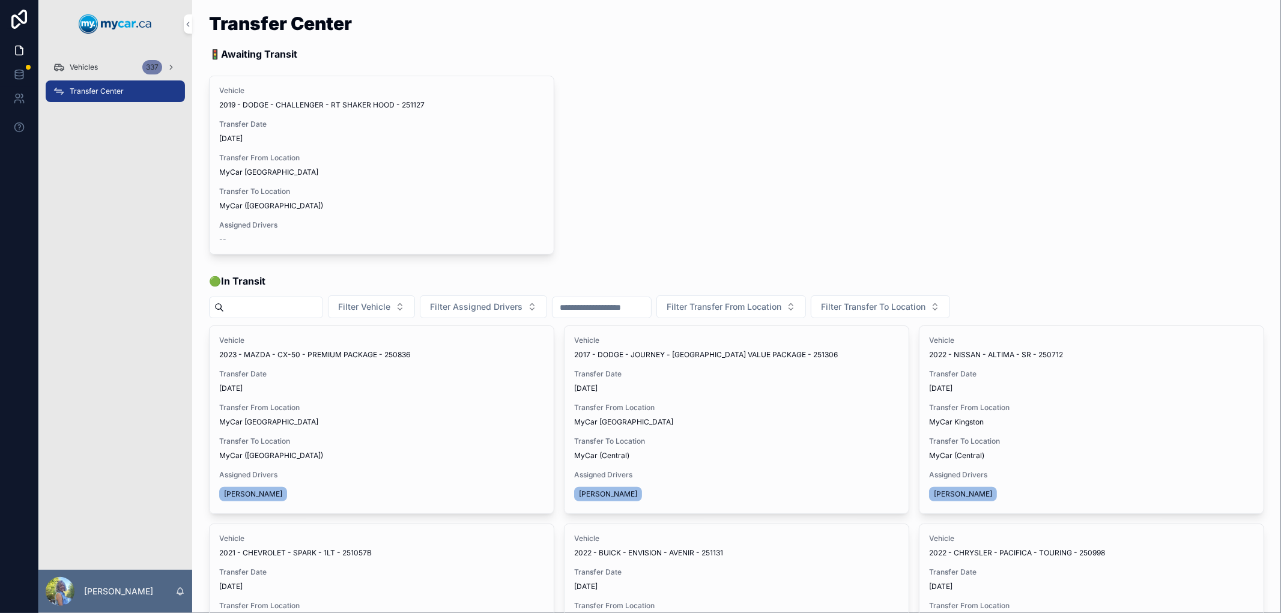
click at [91, 59] on div "Vehicles 337" at bounding box center [115, 67] width 125 height 19
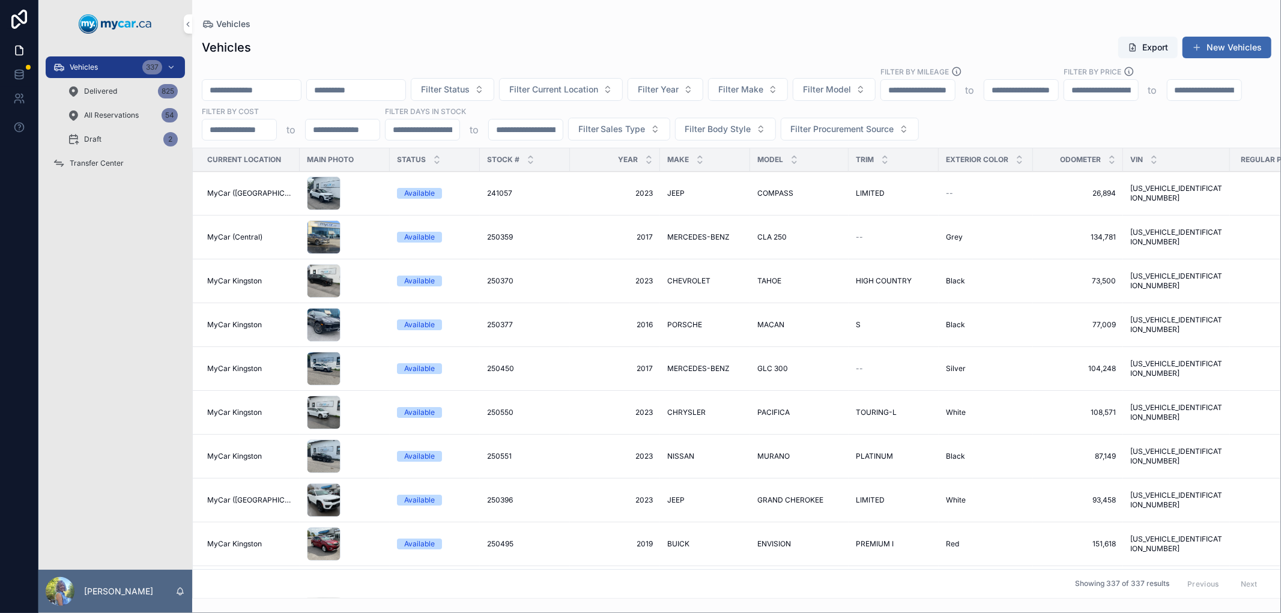
click at [273, 86] on input "scrollable content" at bounding box center [251, 90] width 98 height 17
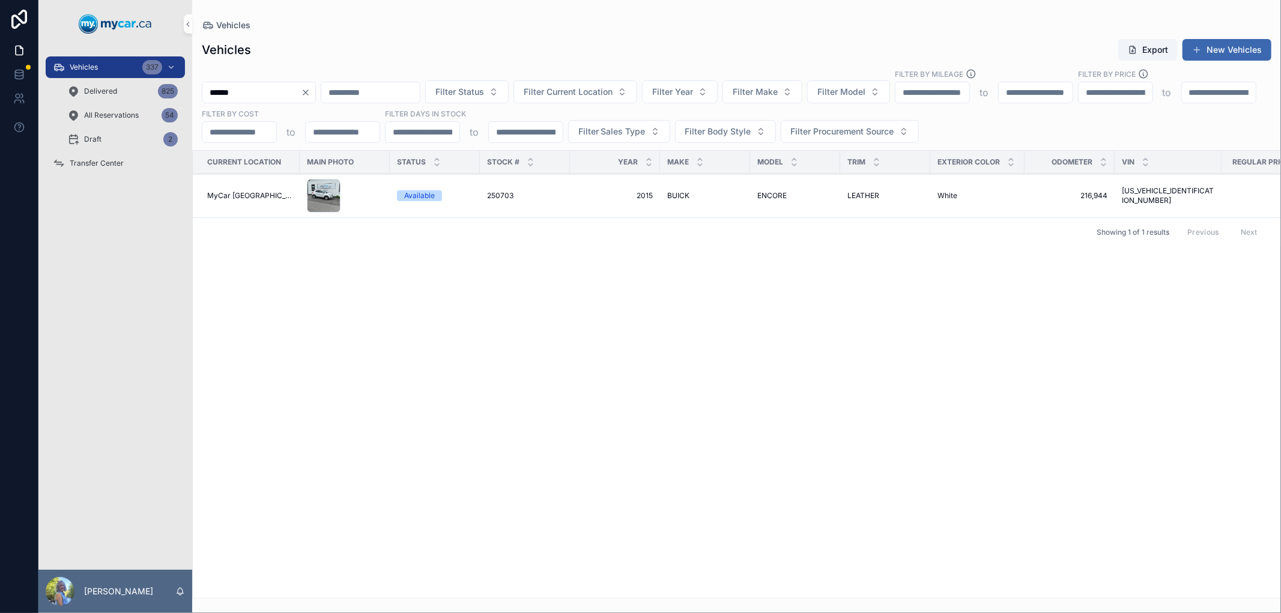
type input "******"
click at [487, 194] on span "250703" at bounding box center [500, 196] width 26 height 10
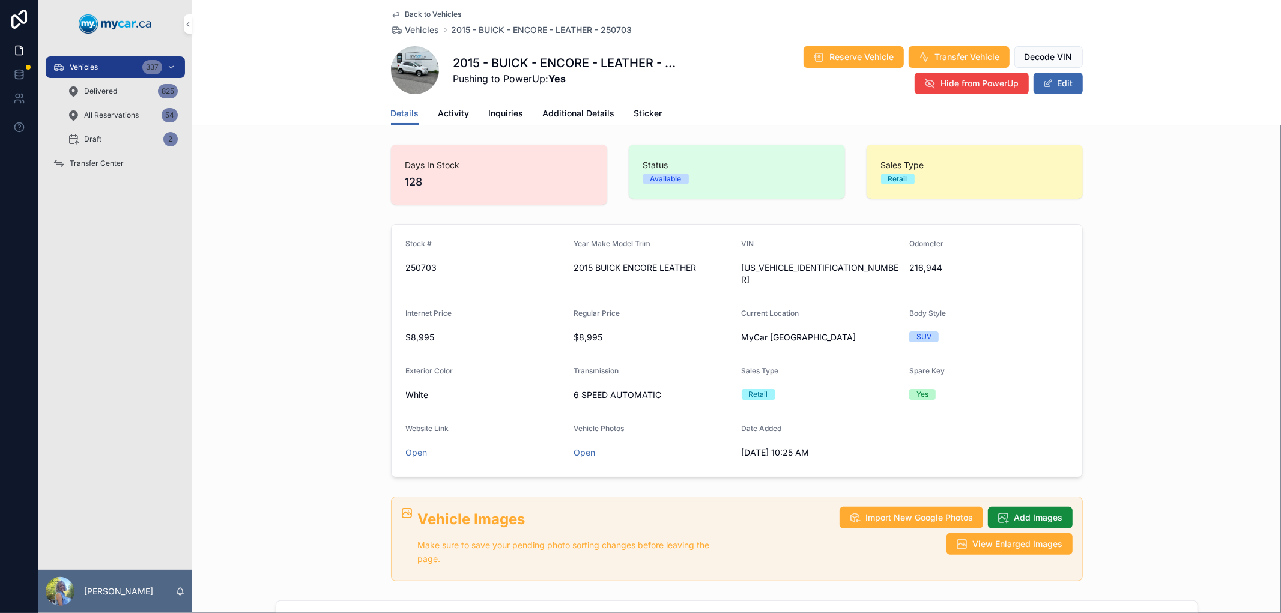
click at [955, 61] on span "Transfer Vehicle" at bounding box center [967, 57] width 65 height 12
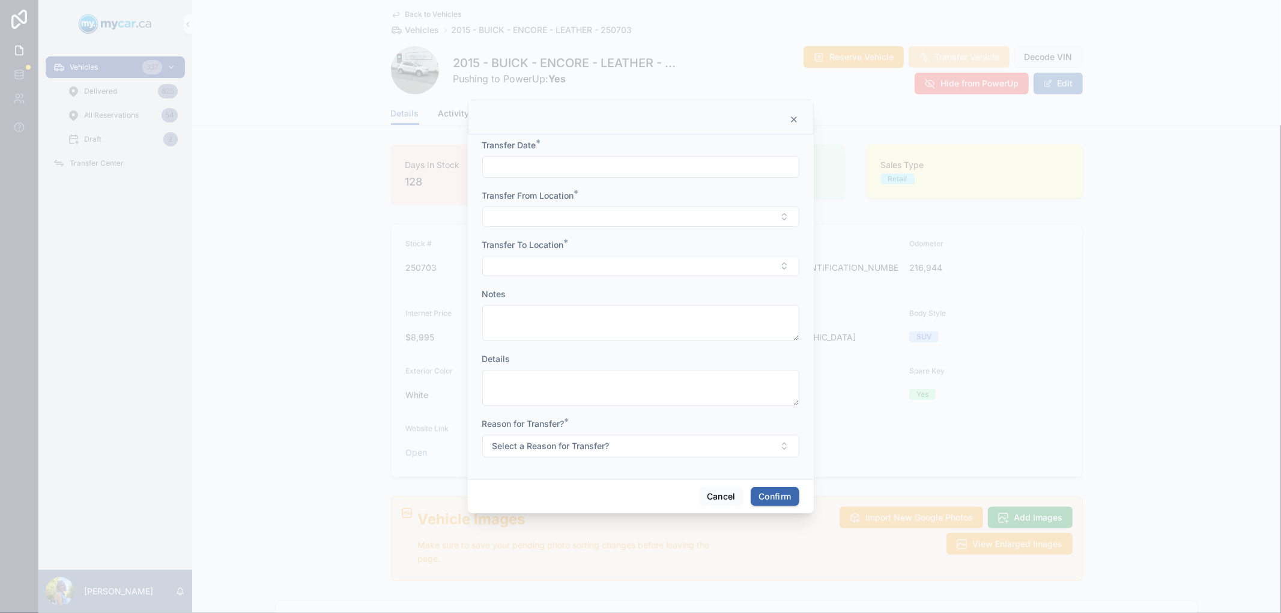
click at [643, 168] on input "text" at bounding box center [641, 167] width 316 height 17
click at [638, 197] on button "Today" at bounding box center [640, 197] width 47 height 22
type input "*********"
click at [547, 215] on button "Select Button" at bounding box center [640, 217] width 317 height 20
click at [609, 303] on span "MyCar [GEOGRAPHIC_DATA]" at bounding box center [618, 303] width 115 height 12
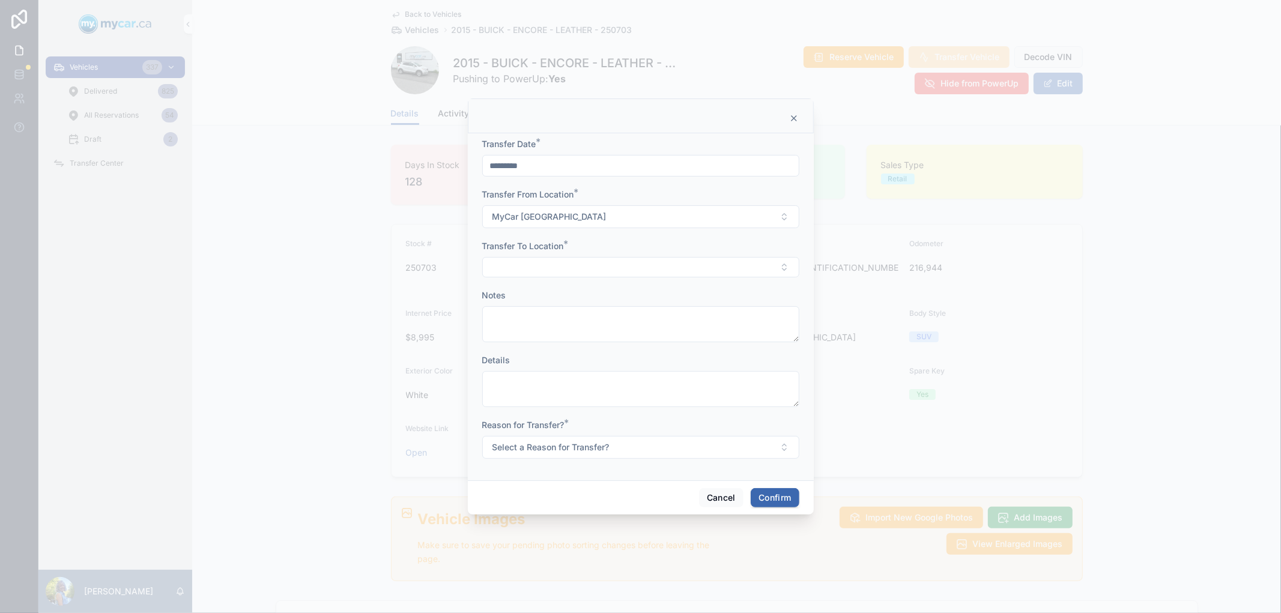
click at [518, 274] on button "Select Button" at bounding box center [640, 267] width 317 height 20
click at [577, 392] on span "MyCar ([GEOGRAPHIC_DATA])" at bounding box center [621, 392] width 121 height 12
click at [536, 325] on textarea at bounding box center [640, 325] width 317 height 36
click at [602, 450] on span "Select a Reason for Transfer?" at bounding box center [550, 449] width 117 height 12
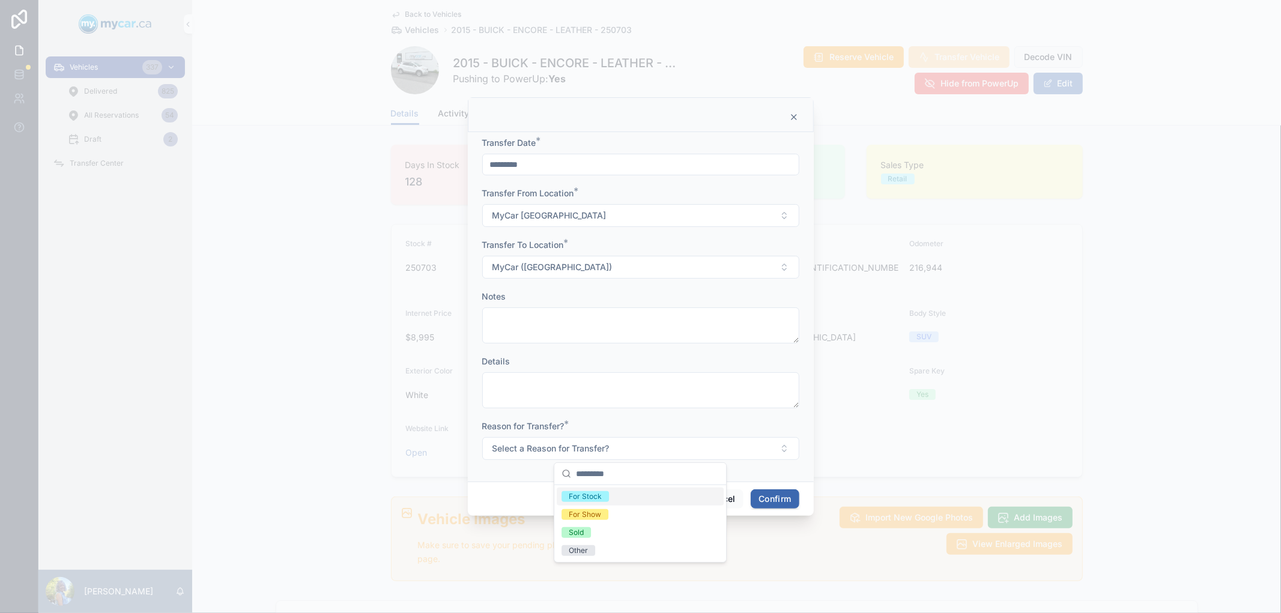
click at [609, 497] on div "For Stock" at bounding box center [640, 497] width 167 height 18
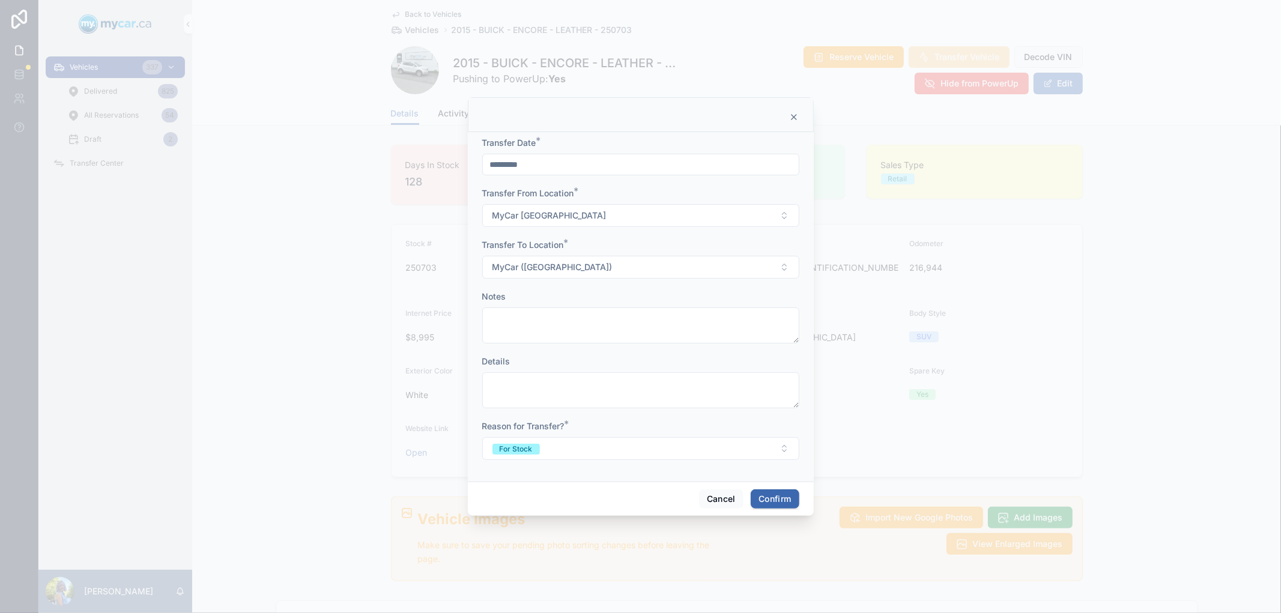
click at [770, 503] on button "Confirm" at bounding box center [775, 498] width 48 height 19
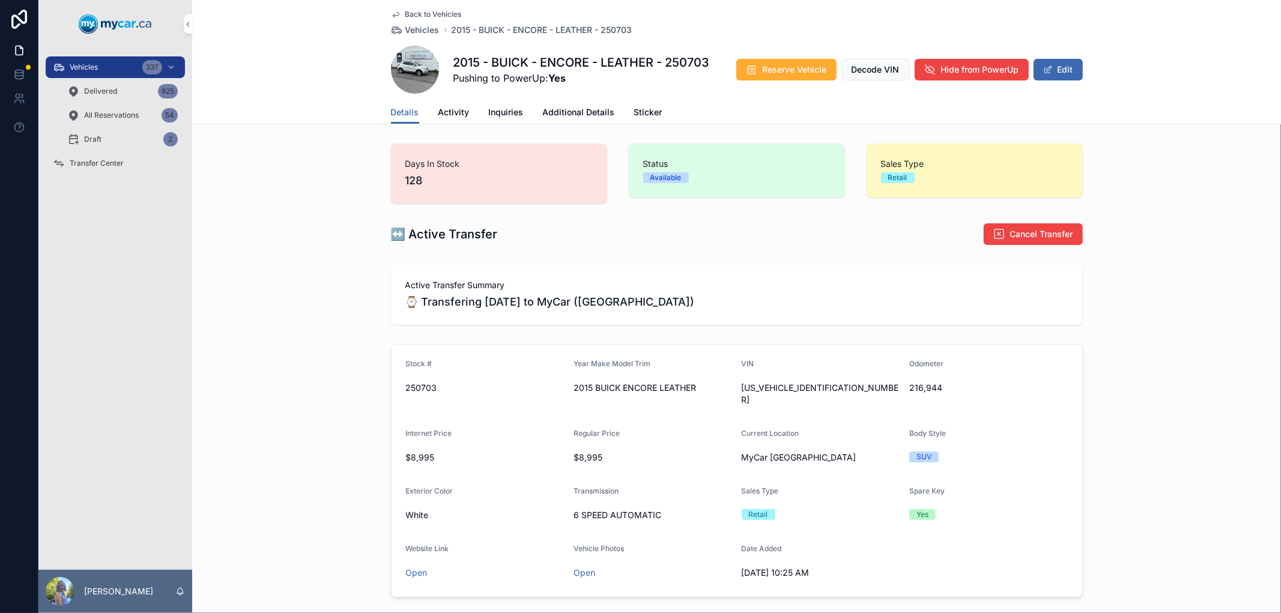
click at [105, 162] on span "Transfer Center" at bounding box center [97, 164] width 54 height 10
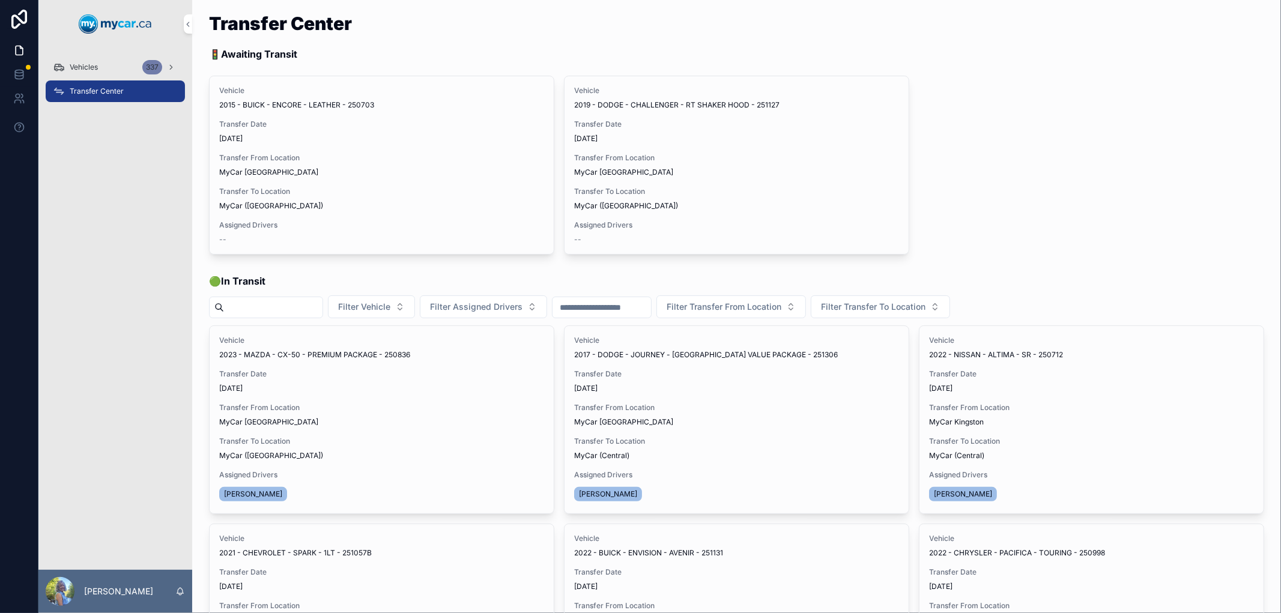
click at [0, 0] on span "Assign Driver" at bounding box center [0, 0] width 0 height 0
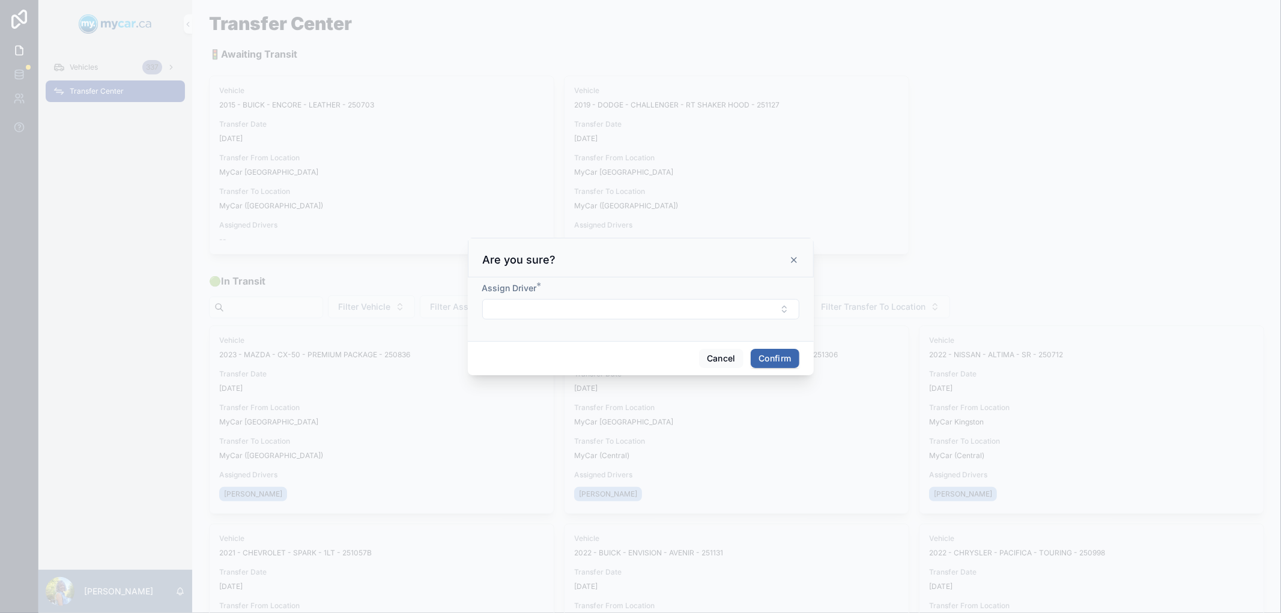
click at [540, 303] on button "Select Button" at bounding box center [640, 309] width 317 height 20
type input "*"
click at [584, 452] on span "Ron Cadger" at bounding box center [595, 453] width 69 height 12
click at [775, 354] on button "Confirm" at bounding box center [775, 360] width 48 height 19
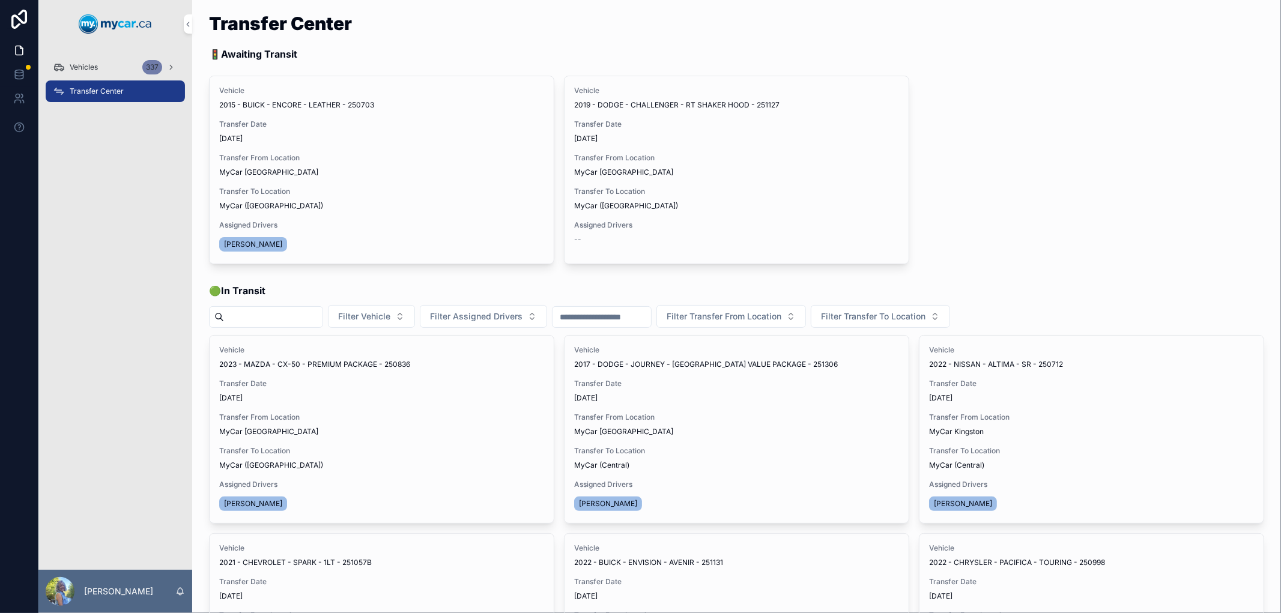
click at [0, 0] on button "Begin Trip" at bounding box center [0, 0] width 0 height 0
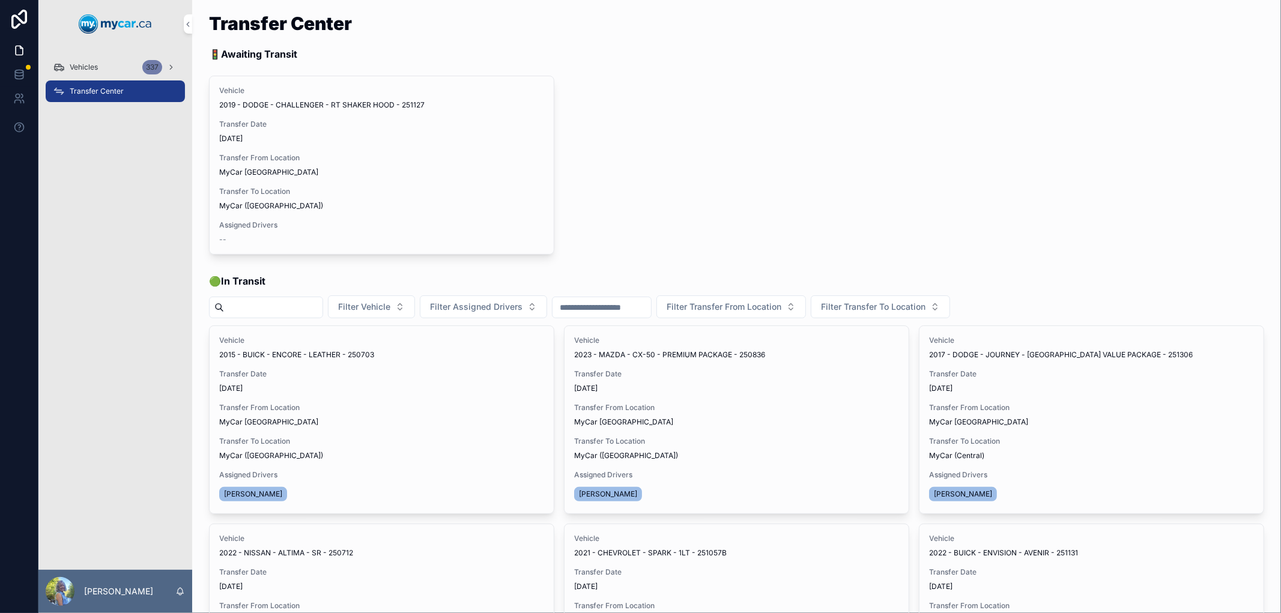
click at [86, 64] on span "Vehicles" at bounding box center [84, 67] width 28 height 10
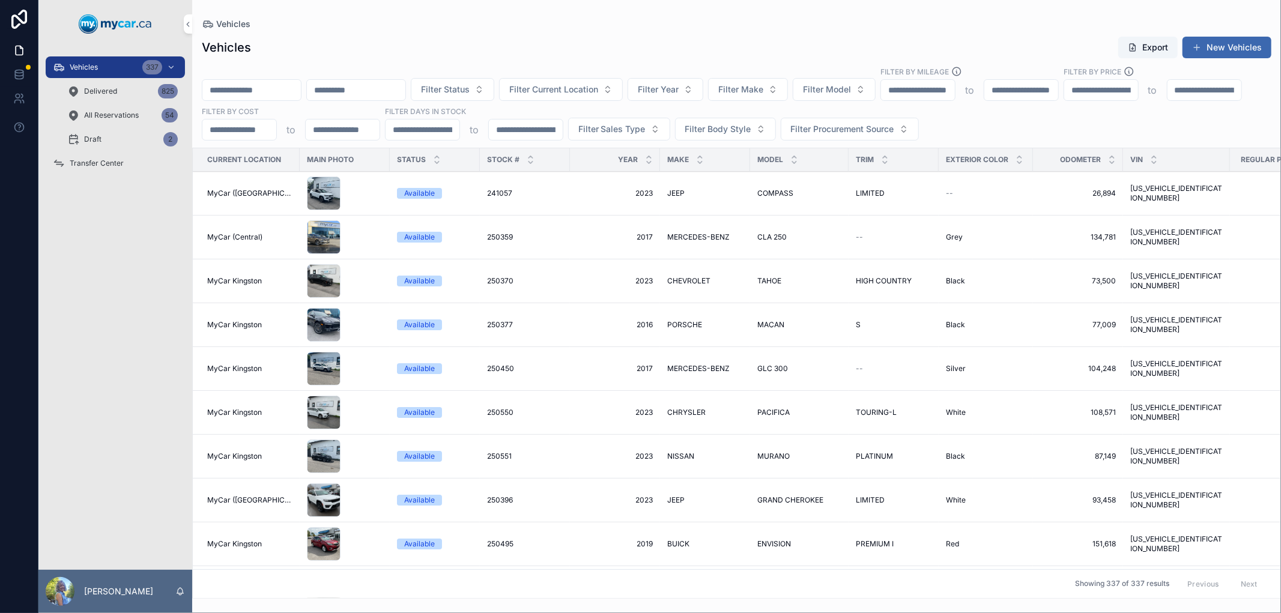
click at [267, 89] on input "scrollable content" at bounding box center [251, 90] width 98 height 17
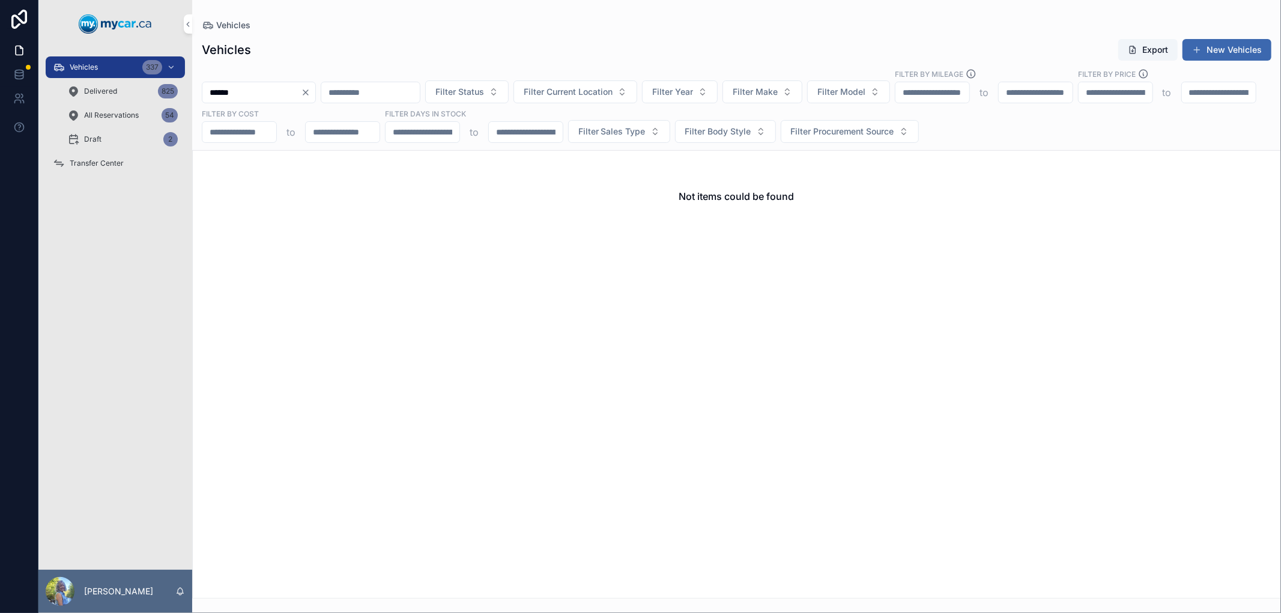
drag, startPoint x: 267, startPoint y: 89, endPoint x: 171, endPoint y: 91, distance: 95.5
click at [171, 91] on div "Vehicles 337 Delivered 825 All Reservations 54 Draft 2 Transfer Center Laurie S…" at bounding box center [659, 306] width 1242 height 613
type input "******"
click at [124, 165] on div "Transfer Center" at bounding box center [115, 163] width 125 height 19
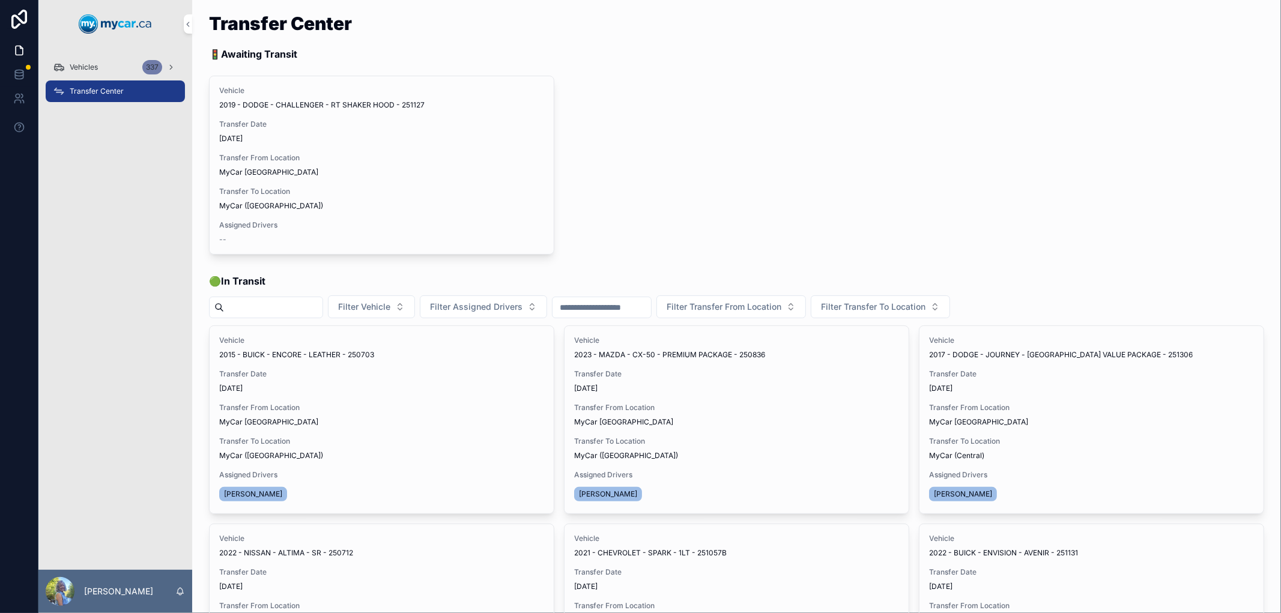
click at [970, 351] on span "2017 - DODGE - JOURNEY - CANADA VALUE PACKAGE - 251306" at bounding box center [1061, 355] width 264 height 10
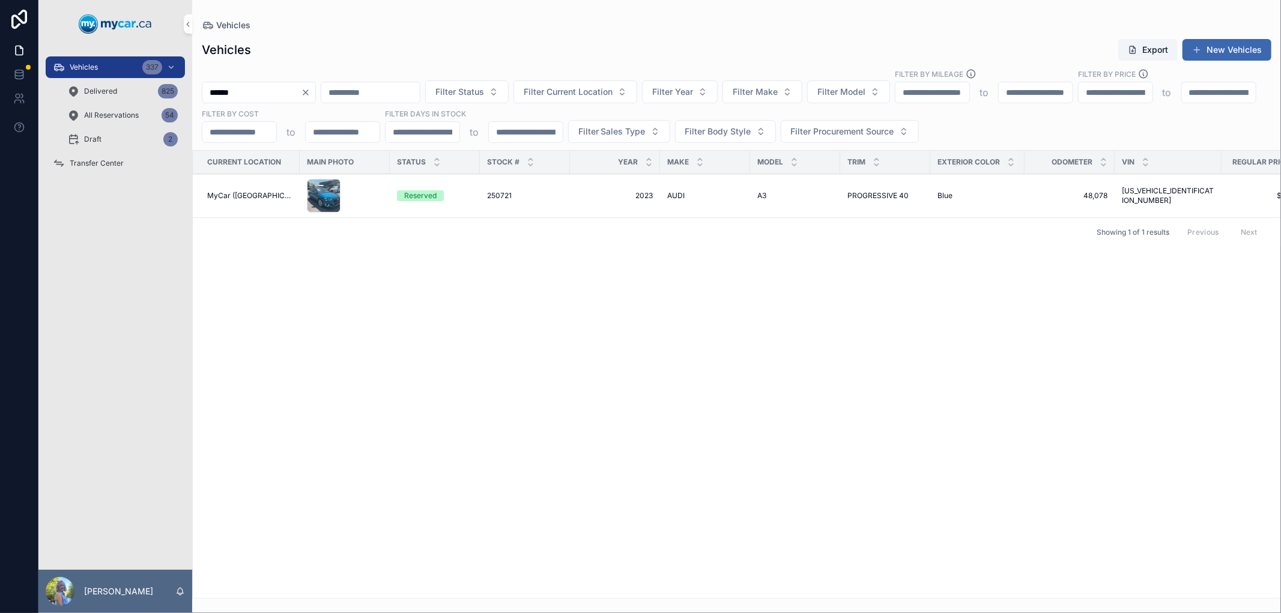
click at [488, 191] on span "250721" at bounding box center [499, 196] width 25 height 10
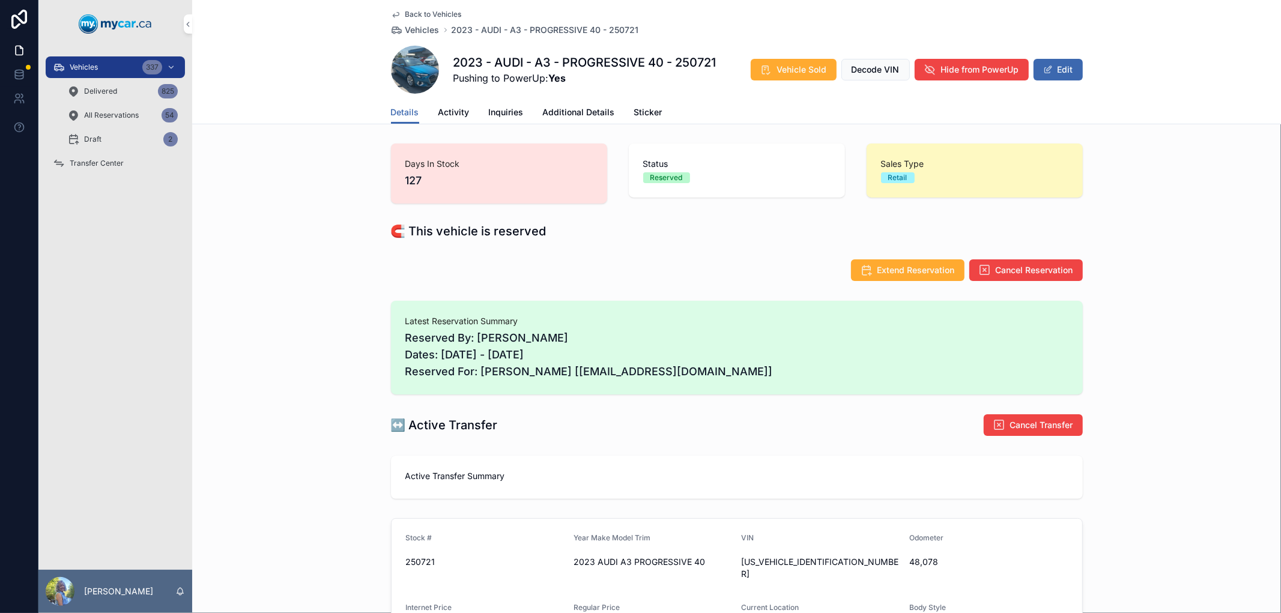
click at [411, 31] on span "Vehicles" at bounding box center [422, 30] width 34 height 12
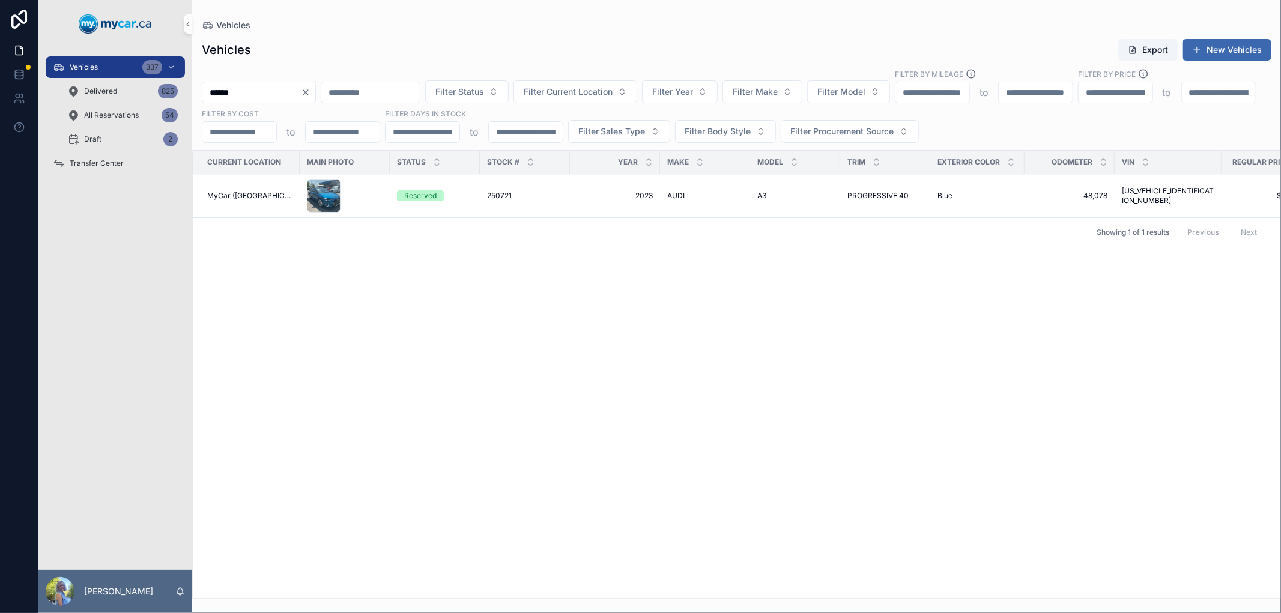
drag, startPoint x: 319, startPoint y: 91, endPoint x: 152, endPoint y: 92, distance: 166.9
click at [152, 92] on div "Vehicles 337 Delivered 825 All Reservations 54 Draft 2 Transfer Center Laurie S…" at bounding box center [659, 306] width 1242 height 613
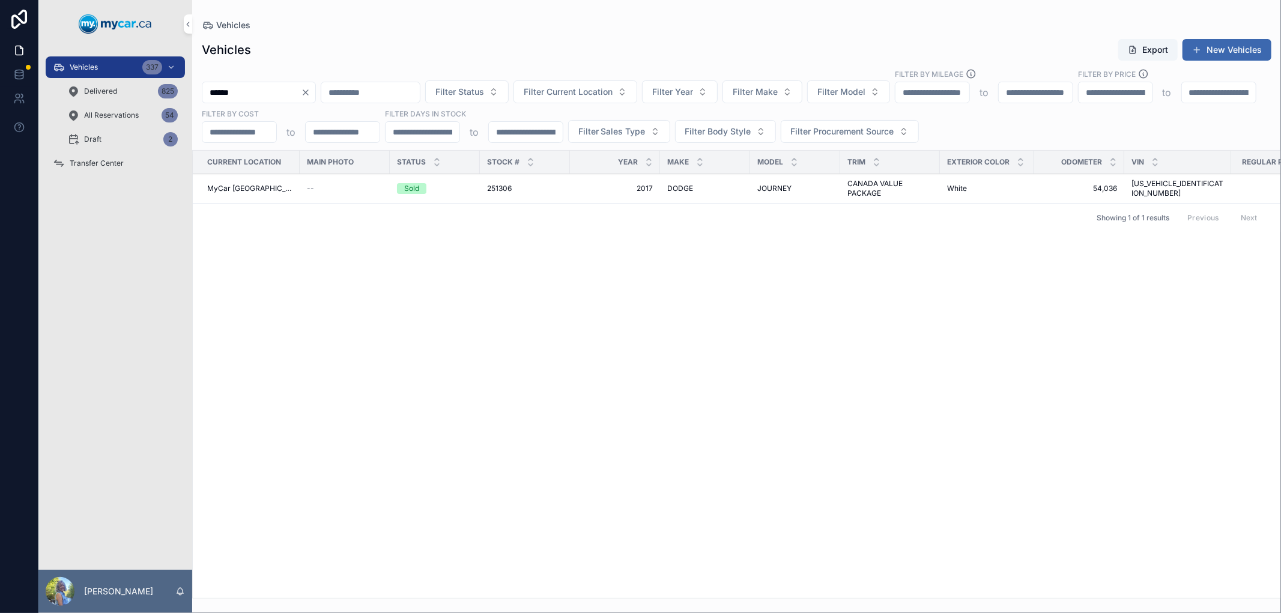
type input "******"
click at [488, 188] on span "251306" at bounding box center [499, 189] width 25 height 10
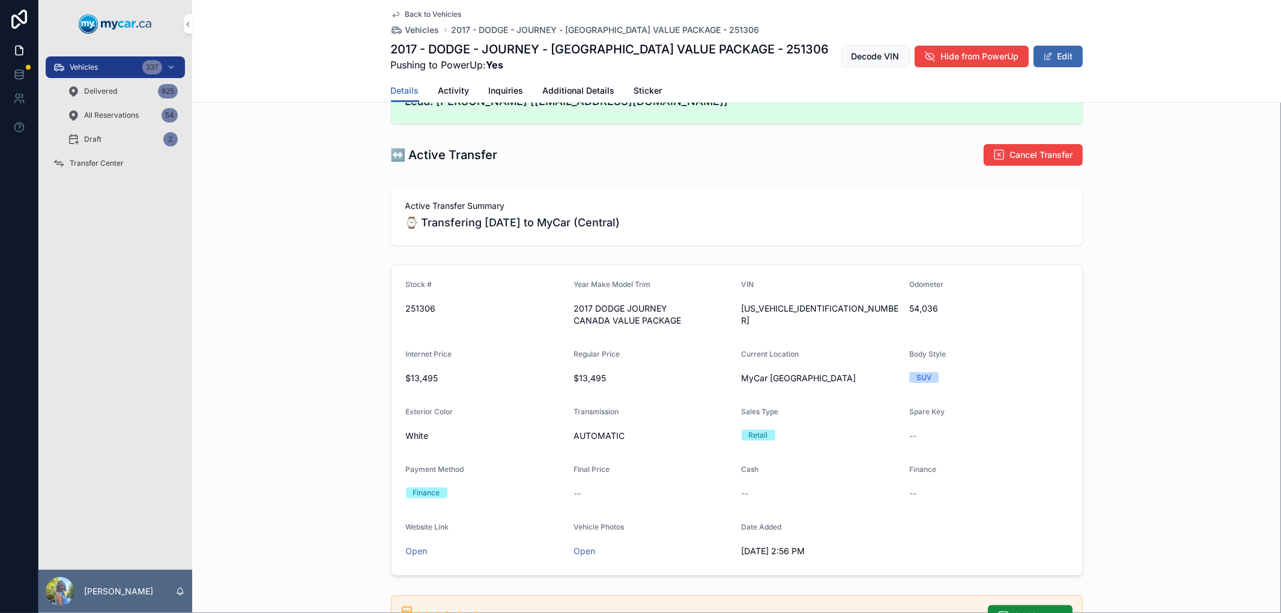
scroll to position [267, 0]
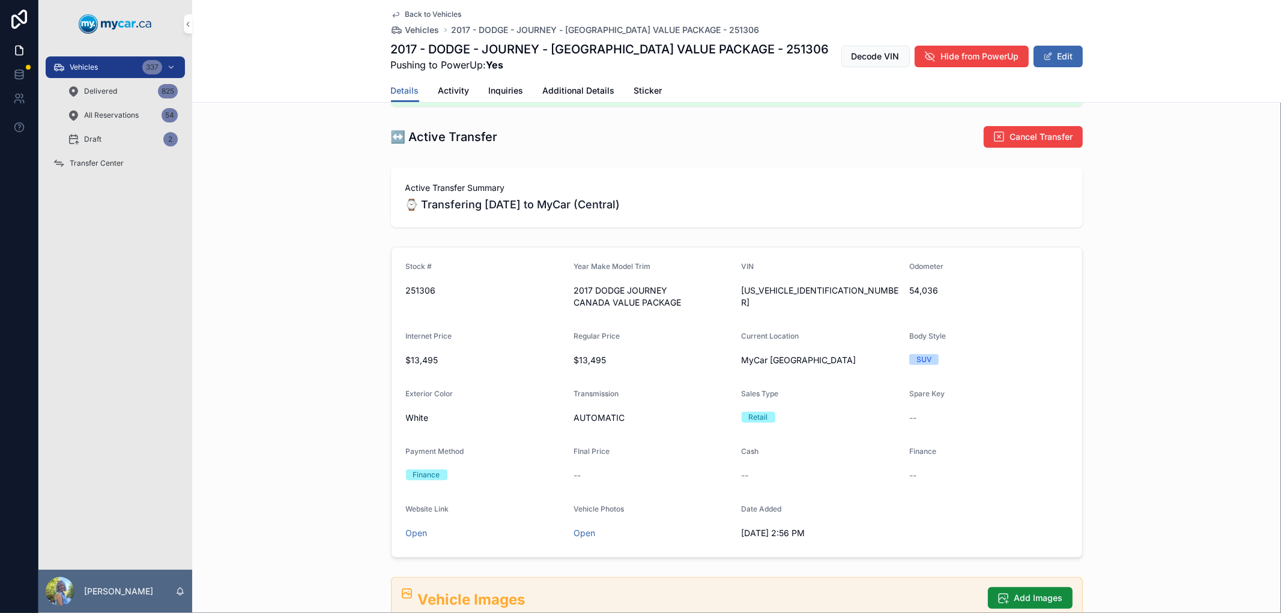
click at [115, 71] on div "Vehicles 337" at bounding box center [115, 67] width 125 height 19
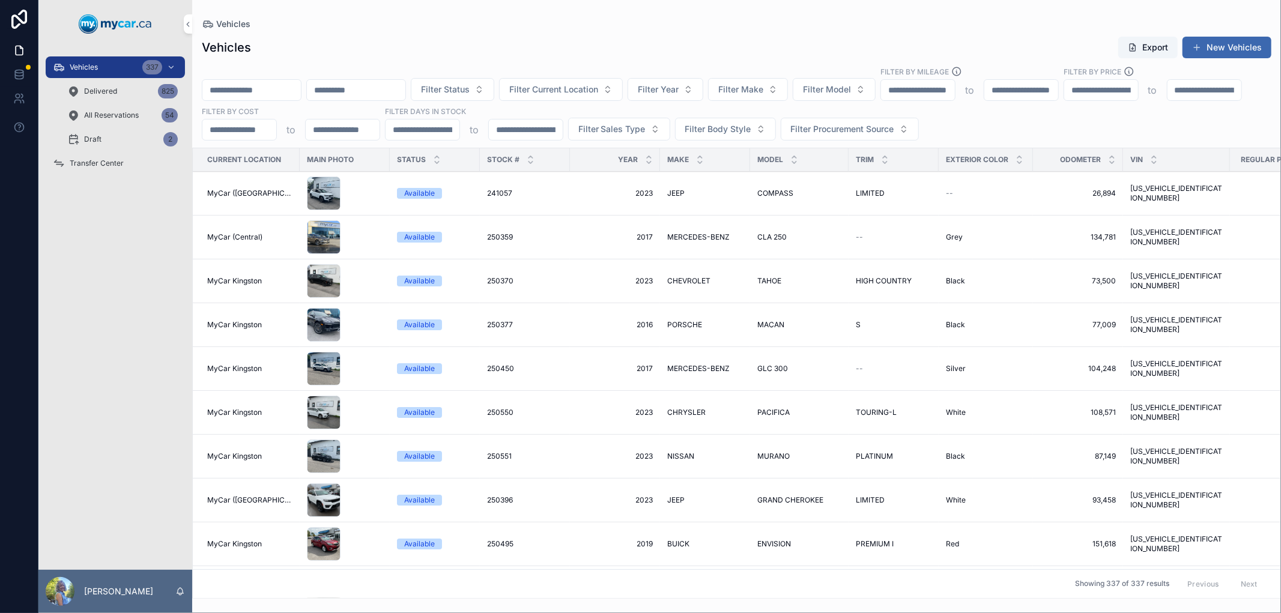
click at [241, 89] on input "scrollable content" at bounding box center [251, 90] width 98 height 17
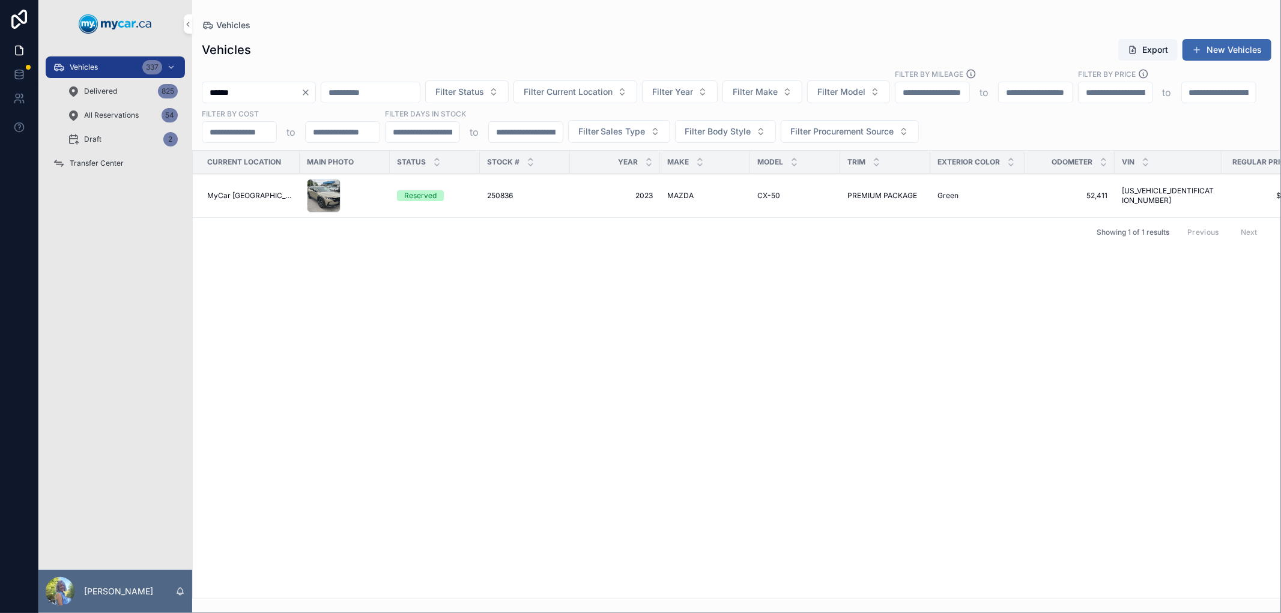
type input "******"
click at [487, 195] on span "250836" at bounding box center [500, 196] width 26 height 10
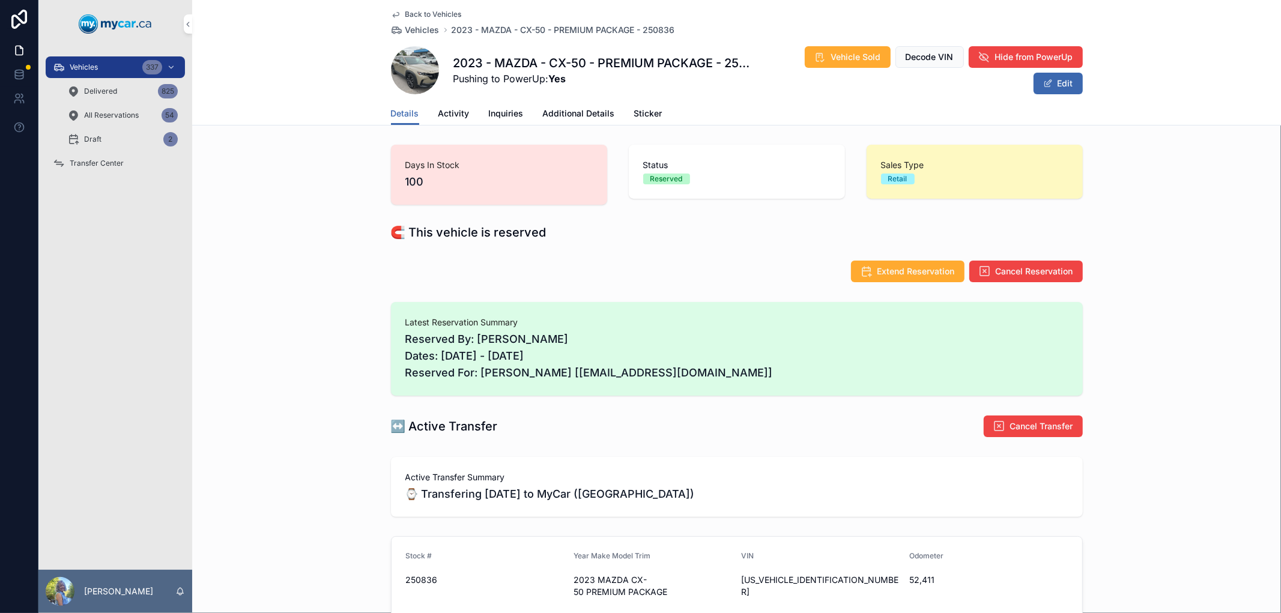
click at [96, 66] on span "Vehicles" at bounding box center [84, 67] width 28 height 10
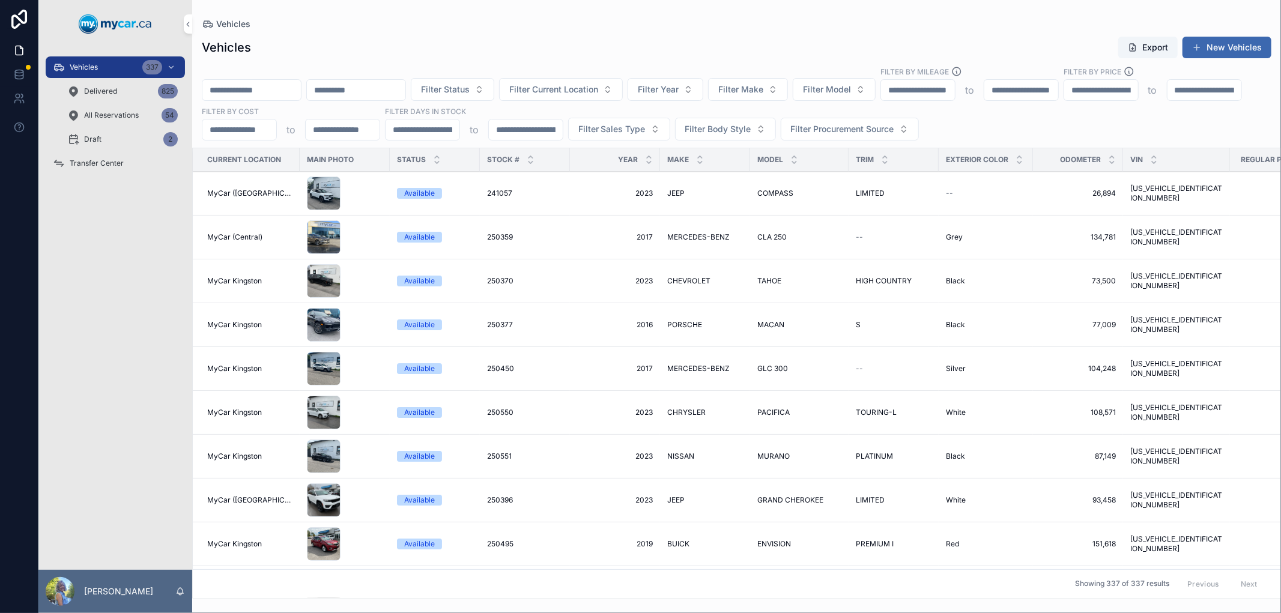
click at [255, 86] on input "scrollable content" at bounding box center [251, 90] width 98 height 17
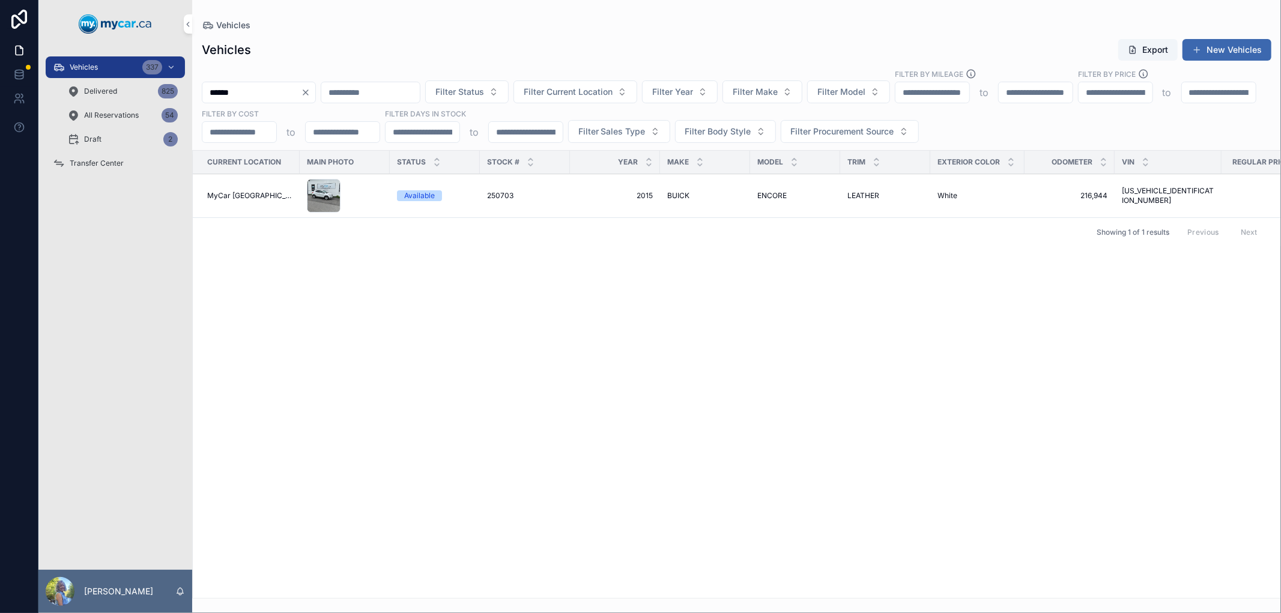
type input "******"
click at [487, 196] on span "250703" at bounding box center [500, 196] width 26 height 10
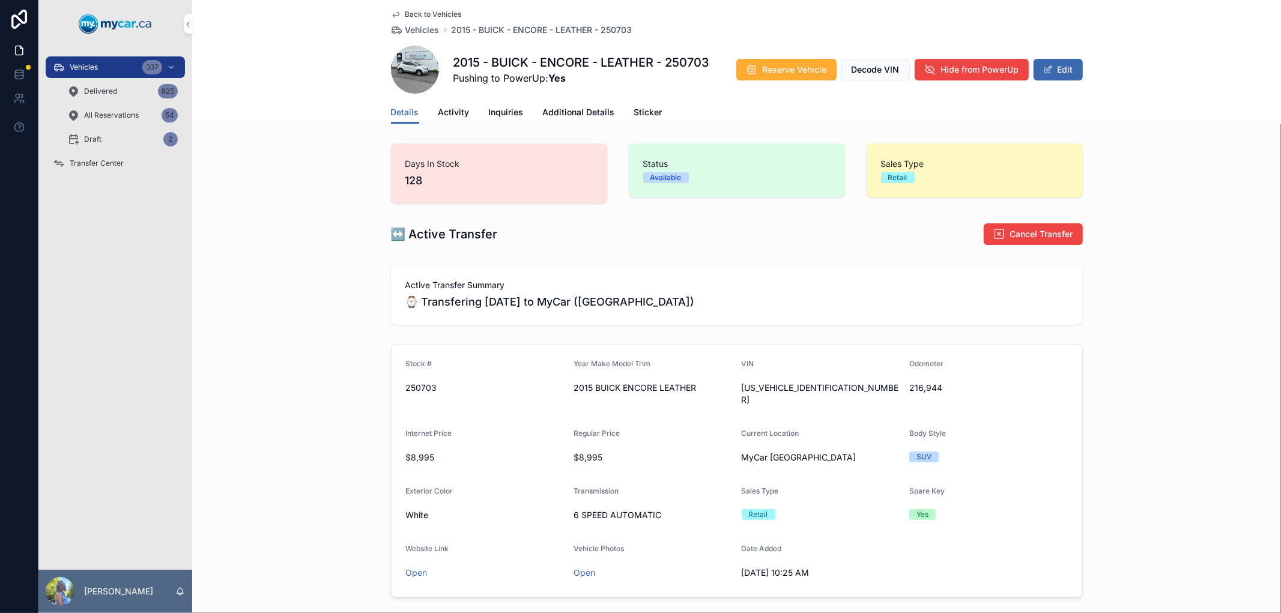
click at [103, 64] on div "Vehicles 337" at bounding box center [115, 67] width 125 height 19
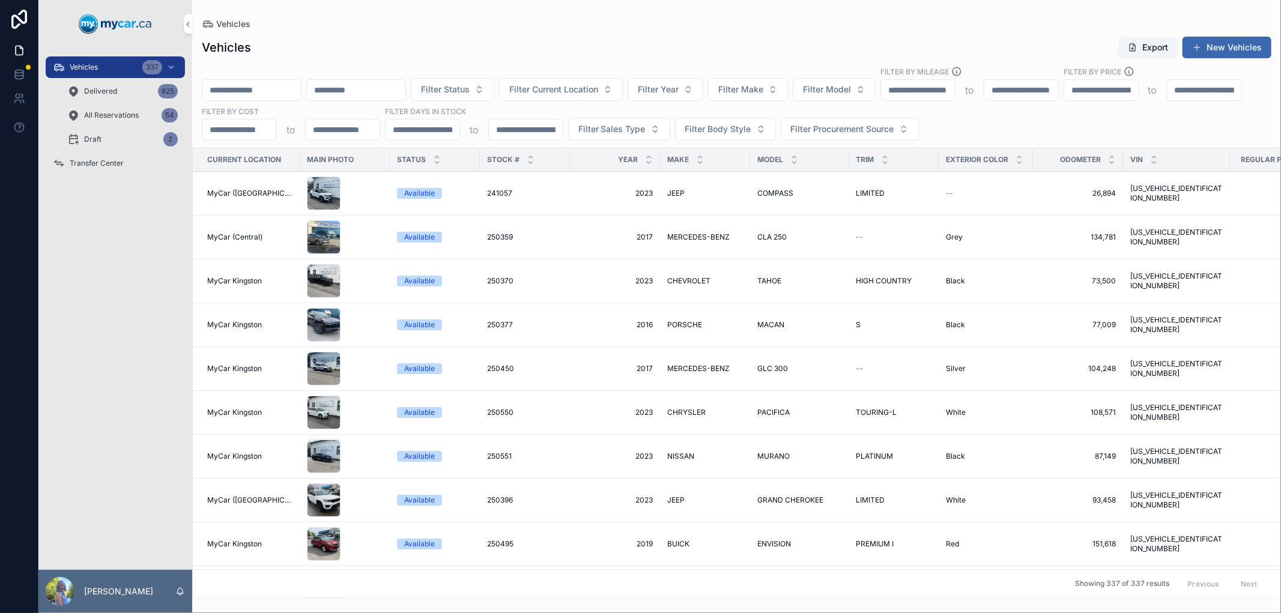
click at [243, 91] on input "scrollable content" at bounding box center [251, 90] width 98 height 17
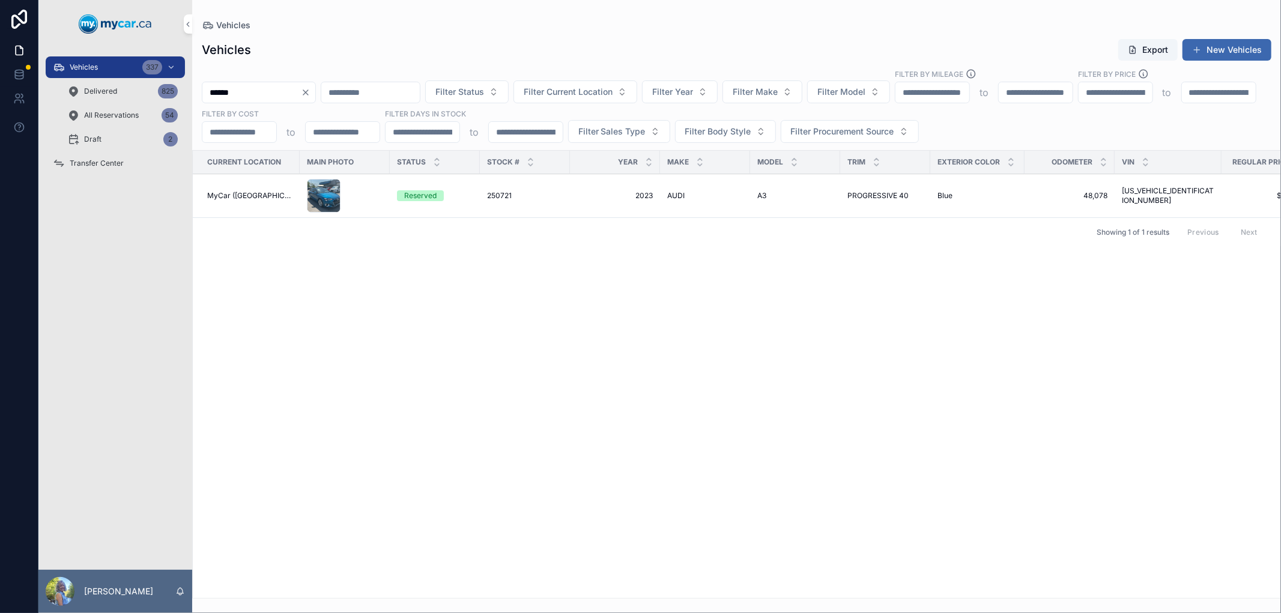
type input "******"
click at [487, 195] on span "250721" at bounding box center [499, 196] width 25 height 10
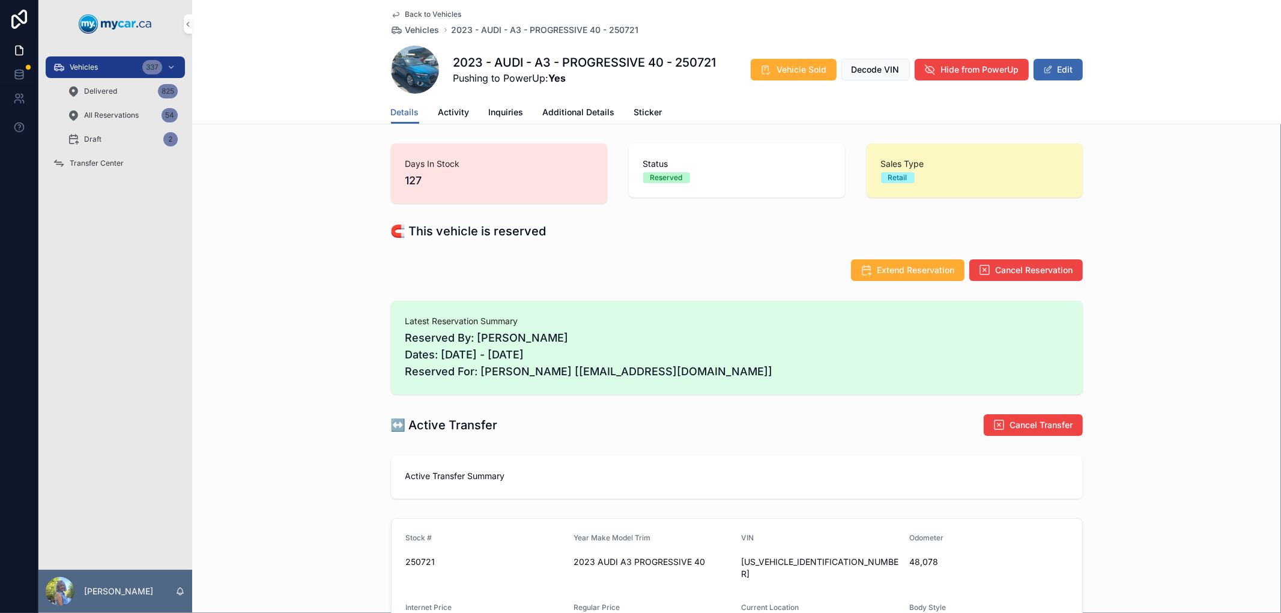
click at [91, 74] on div "Vehicles 337" at bounding box center [115, 67] width 125 height 19
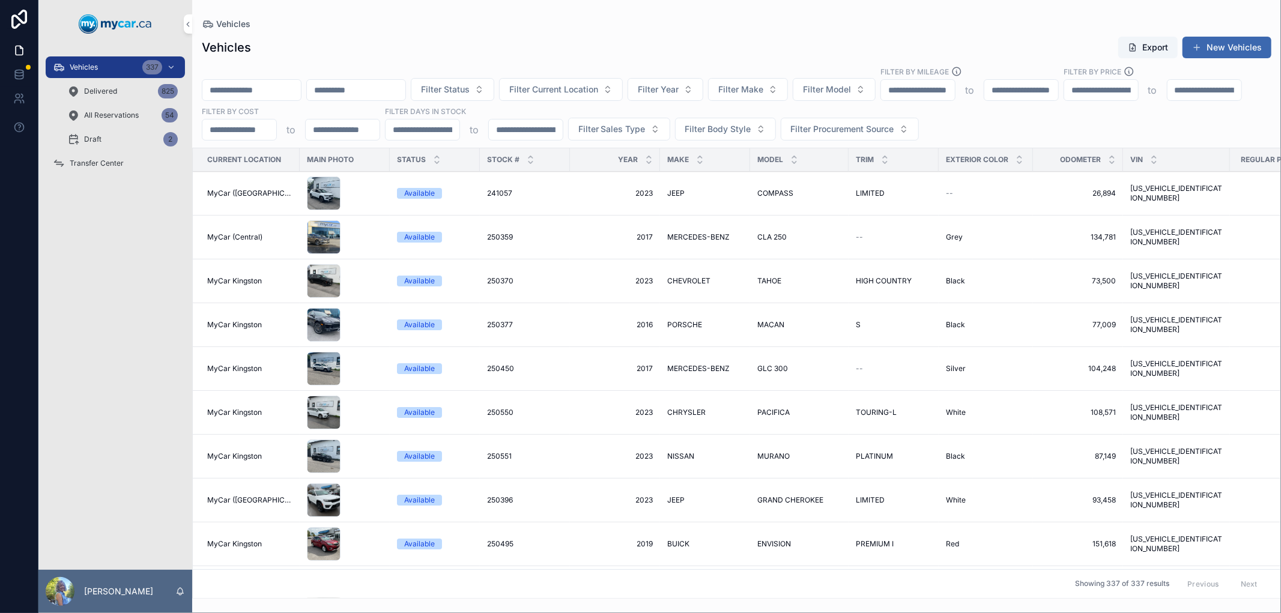
click at [301, 91] on input "scrollable content" at bounding box center [251, 90] width 98 height 17
paste input "******"
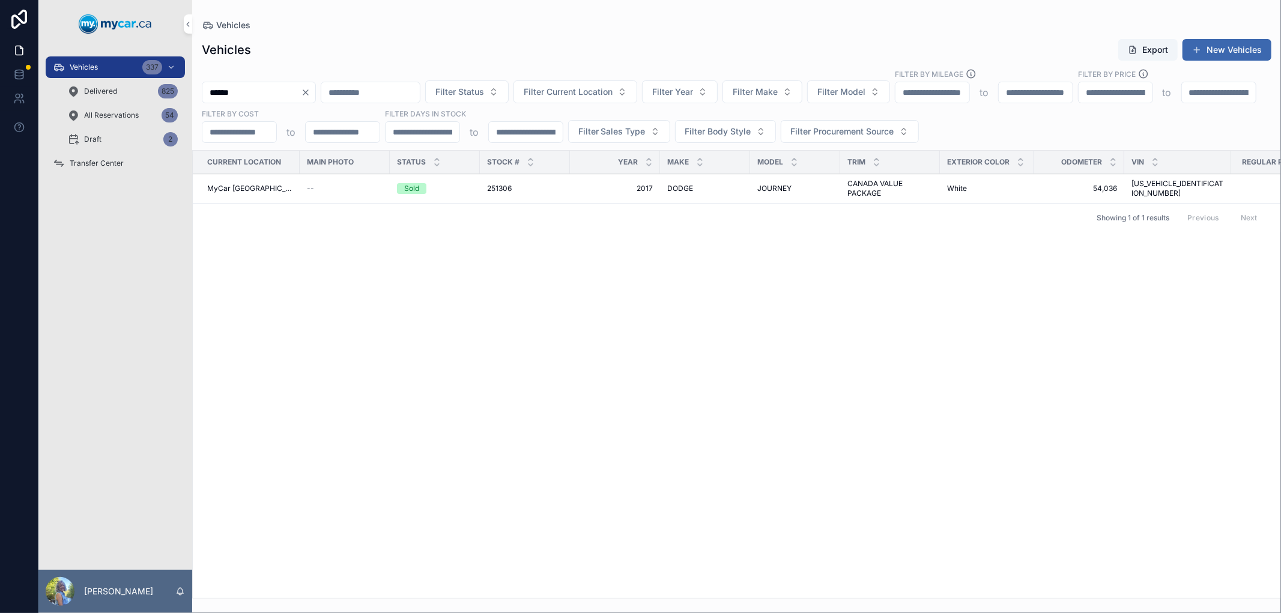
type input "******"
click at [491, 187] on span "251306" at bounding box center [499, 189] width 25 height 10
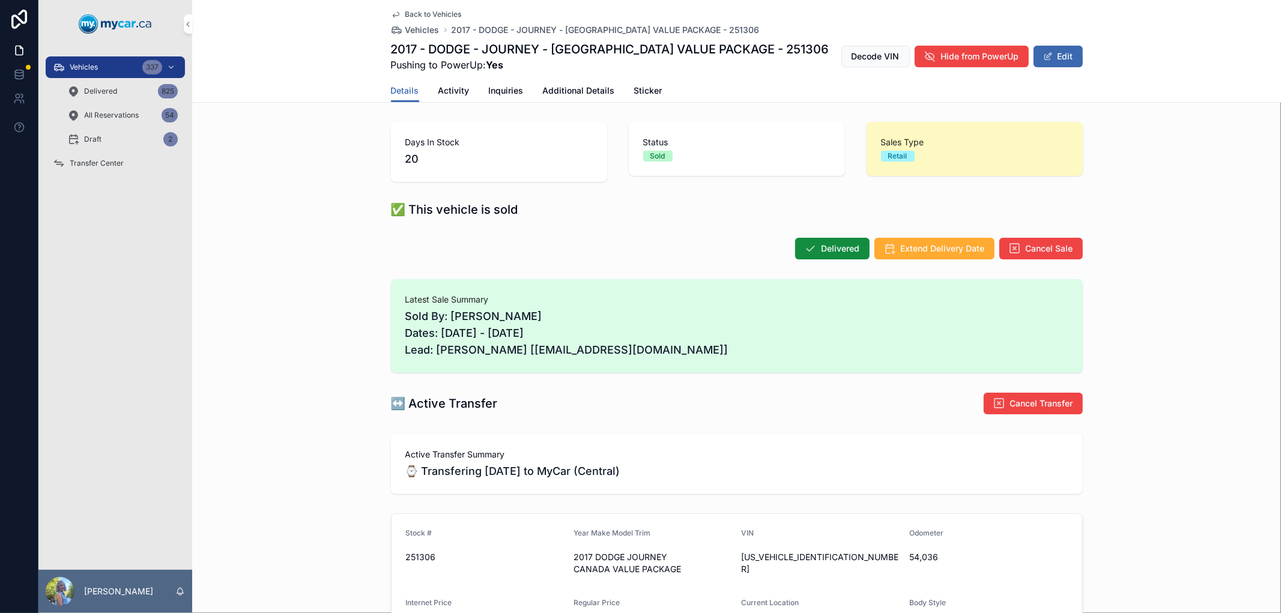
scroll to position [133, 0]
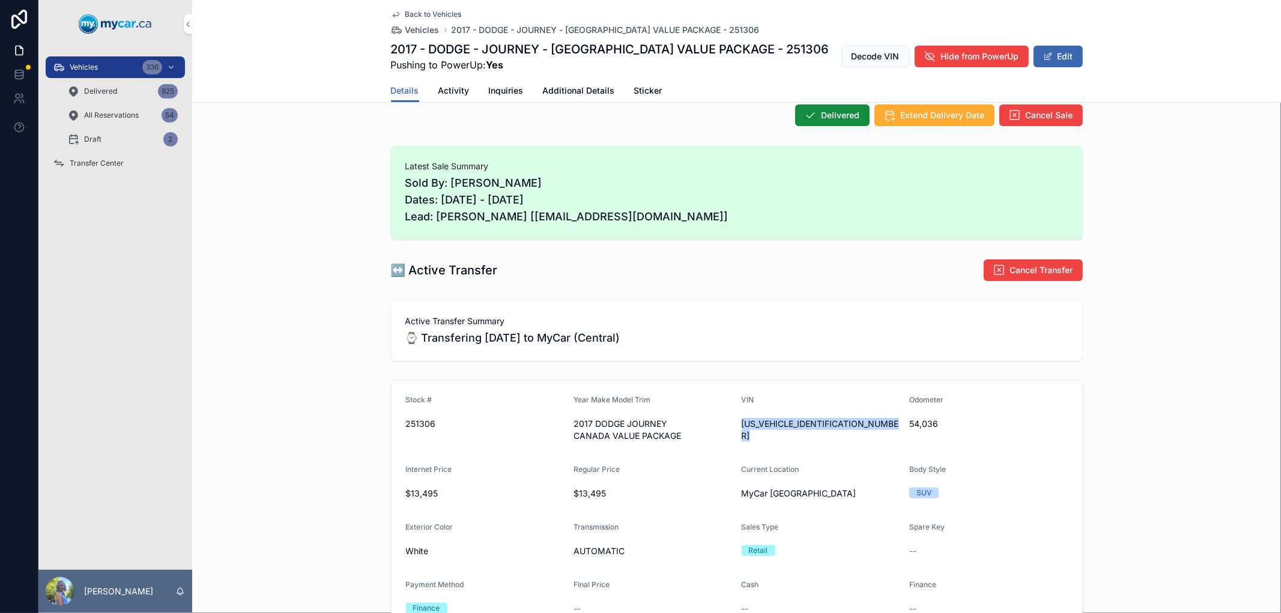
click at [82, 68] on span "Vehicles" at bounding box center [84, 67] width 28 height 10
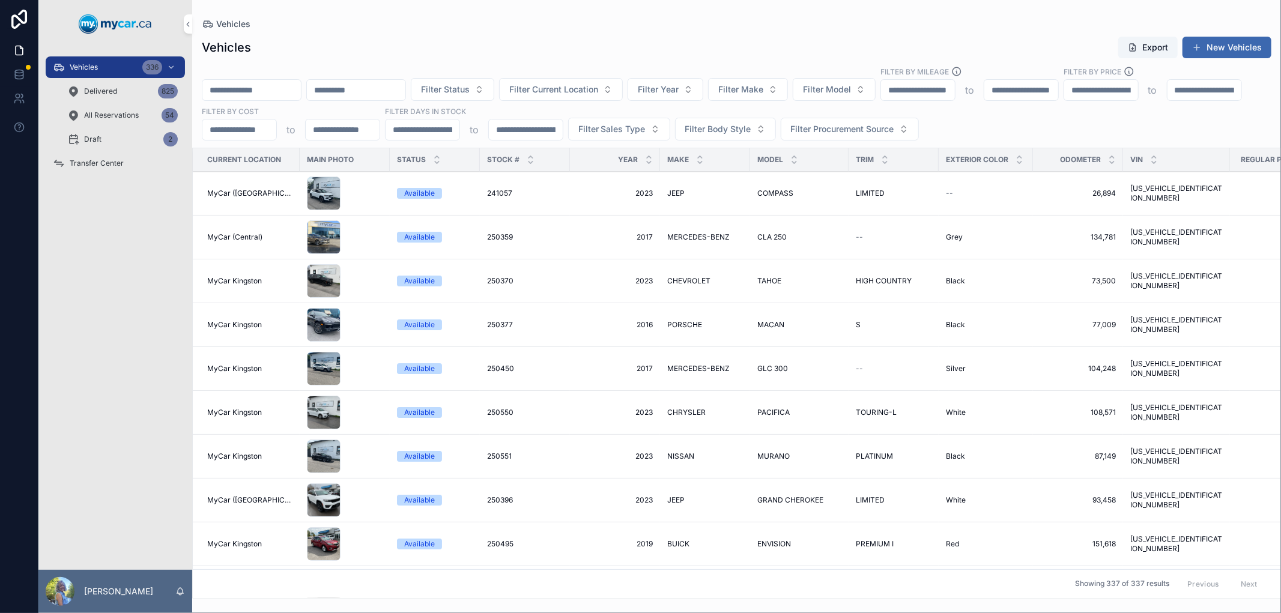
click at [270, 92] on input "scrollable content" at bounding box center [251, 90] width 98 height 17
paste input "******"
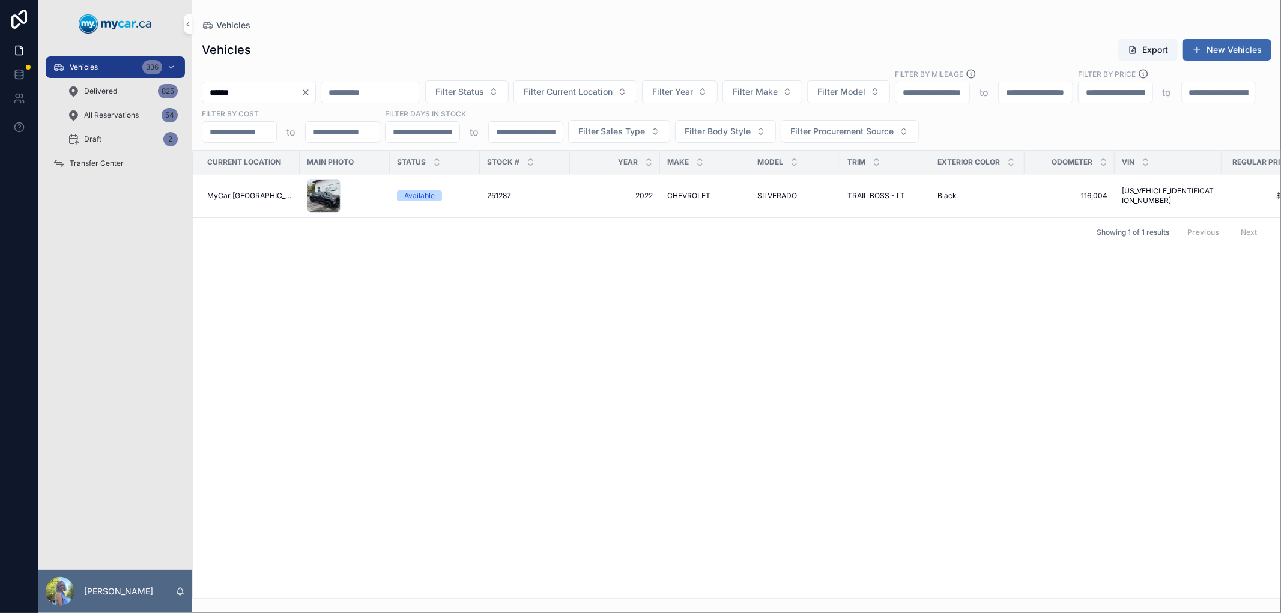
type input "******"
click at [495, 195] on span "251287" at bounding box center [499, 196] width 24 height 10
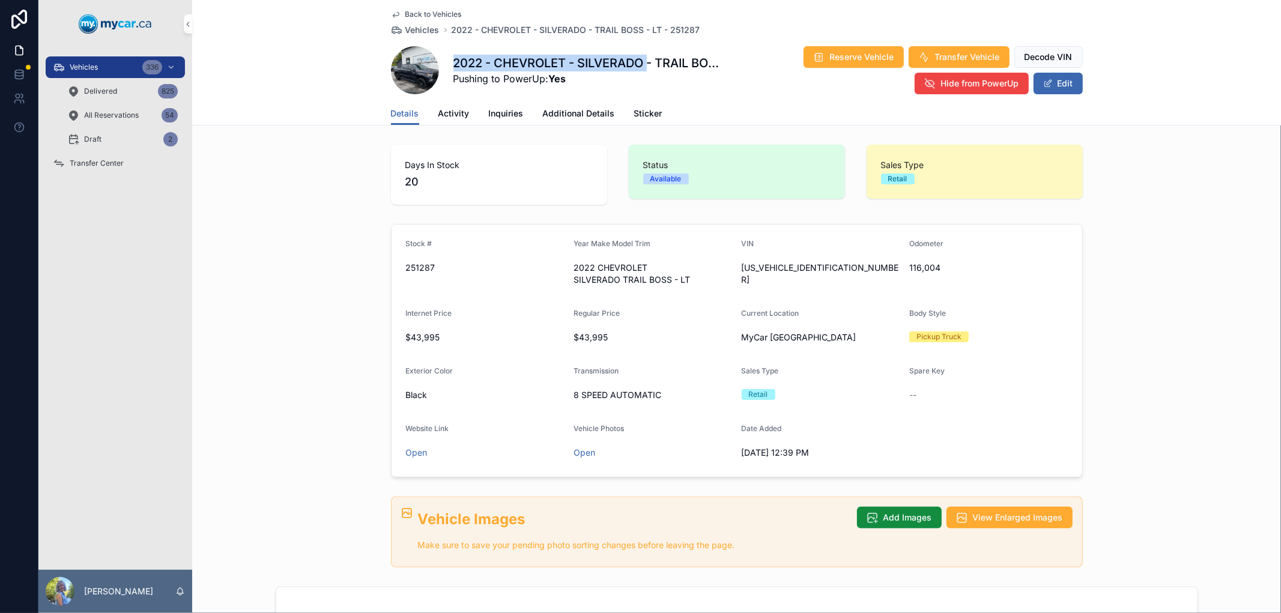
drag, startPoint x: 644, startPoint y: 62, endPoint x: 451, endPoint y: 57, distance: 192.8
click at [453, 57] on h1 "2022 - CHEVROLET - SILVERADO - TRAIL BOSS - LT - 251287" at bounding box center [588, 63] width 270 height 17
copy h1 "2022 - CHEVROLET - SILVERADO"
drag, startPoint x: 832, startPoint y: 268, endPoint x: 734, endPoint y: 268, distance: 97.9
click at [742, 268] on div "[US_VEHICLE_IDENTIFICATION_NUMBER]" at bounding box center [821, 274] width 159 height 24
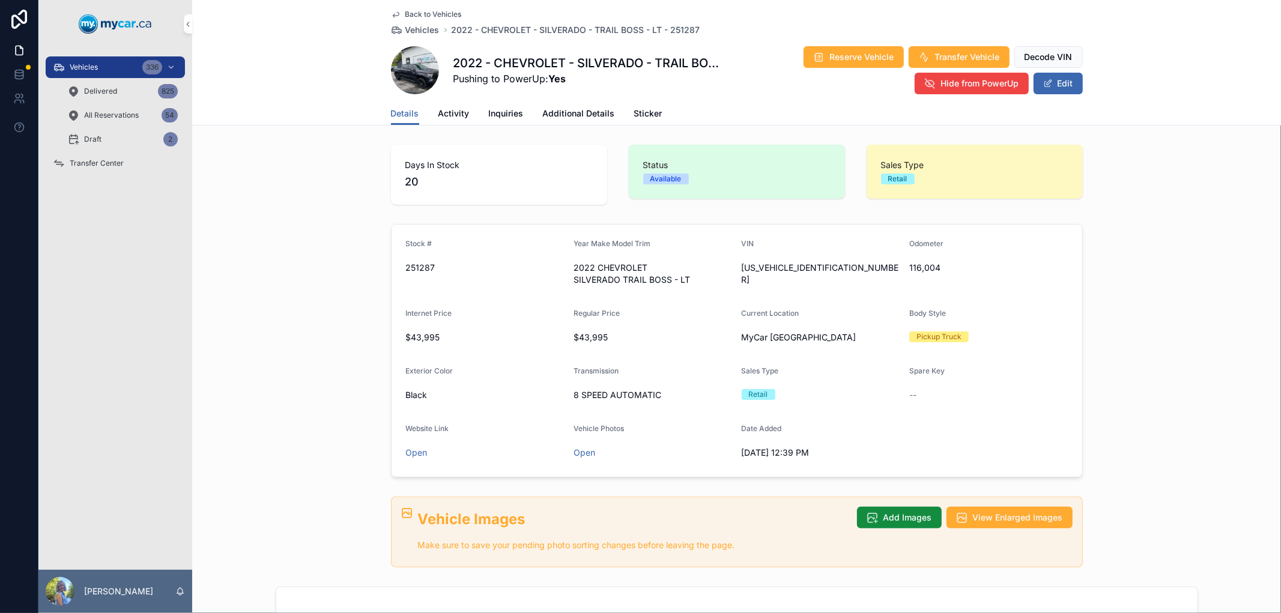
click at [825, 291] on form "Stock # 251287 Year Make Model Trim 2022 CHEVROLET SILVERADO TRAIL BOSS - LT VI…" at bounding box center [737, 351] width 691 height 252
drag, startPoint x: 838, startPoint y: 266, endPoint x: 736, endPoint y: 261, distance: 101.6
click at [742, 262] on span "[US_VEHICLE_IDENTIFICATION_NUMBER]" at bounding box center [821, 274] width 159 height 24
copy span "[US_VEHICLE_IDENTIFICATION_NUMBER]"
click at [109, 72] on div "Vehicles 336" at bounding box center [115, 67] width 125 height 19
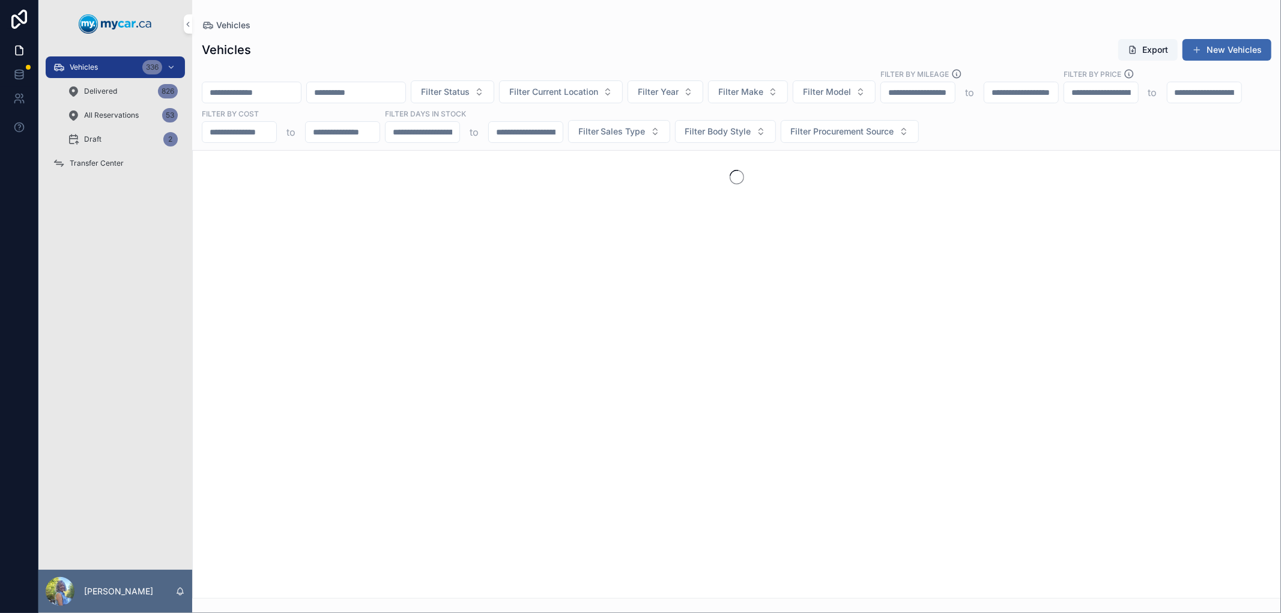
click at [292, 85] on input "scrollable content" at bounding box center [251, 92] width 98 height 17
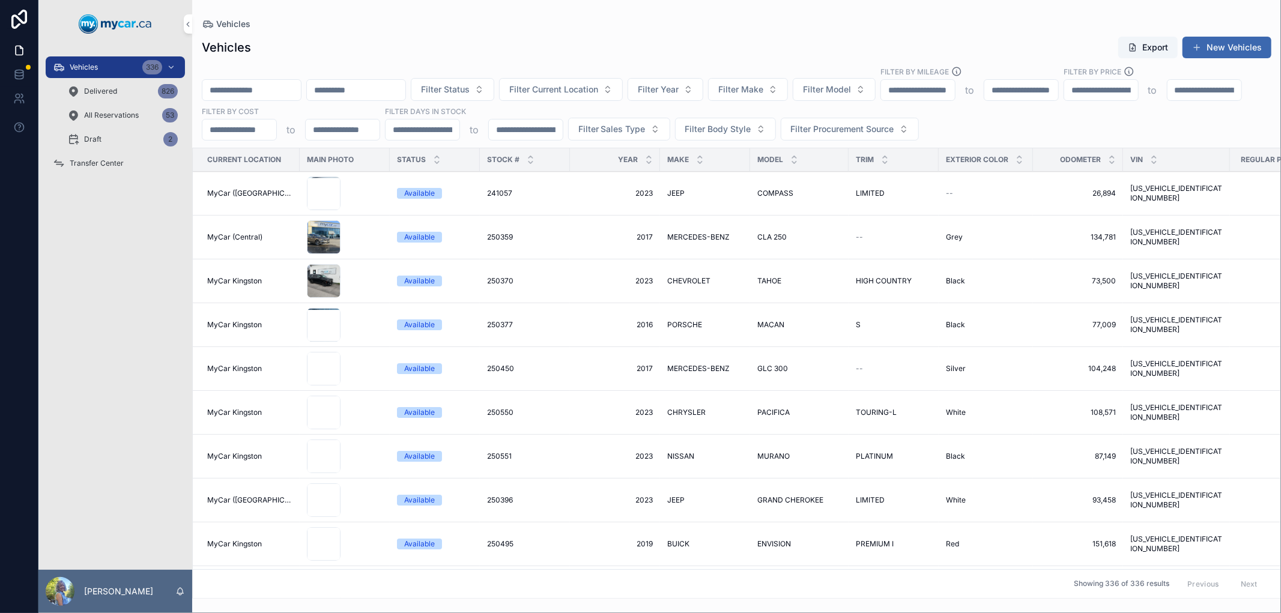
paste input "******"
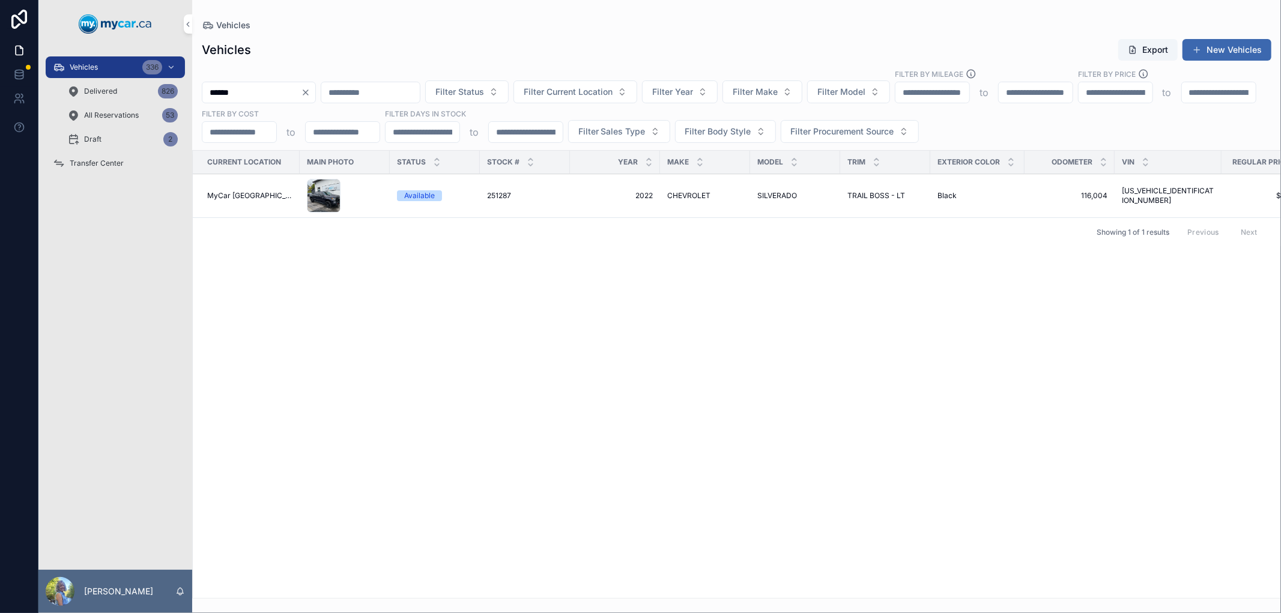
type input "******"
click at [500, 197] on span "251287" at bounding box center [499, 196] width 24 height 10
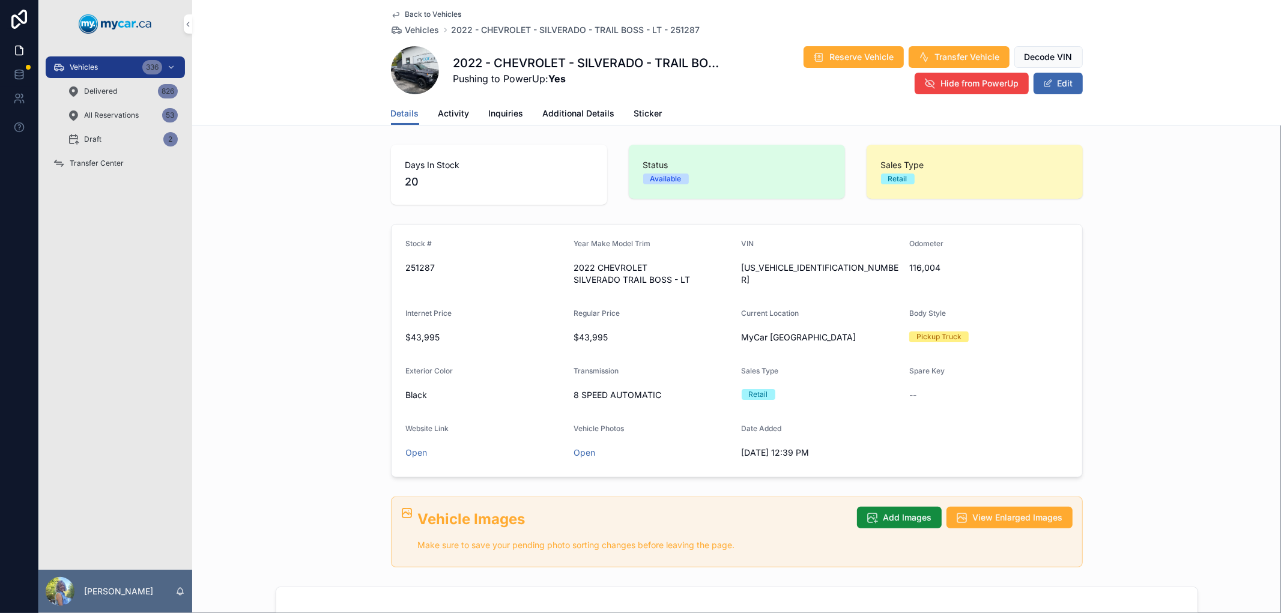
click at [1059, 87] on button "Edit" at bounding box center [1057, 84] width 49 height 22
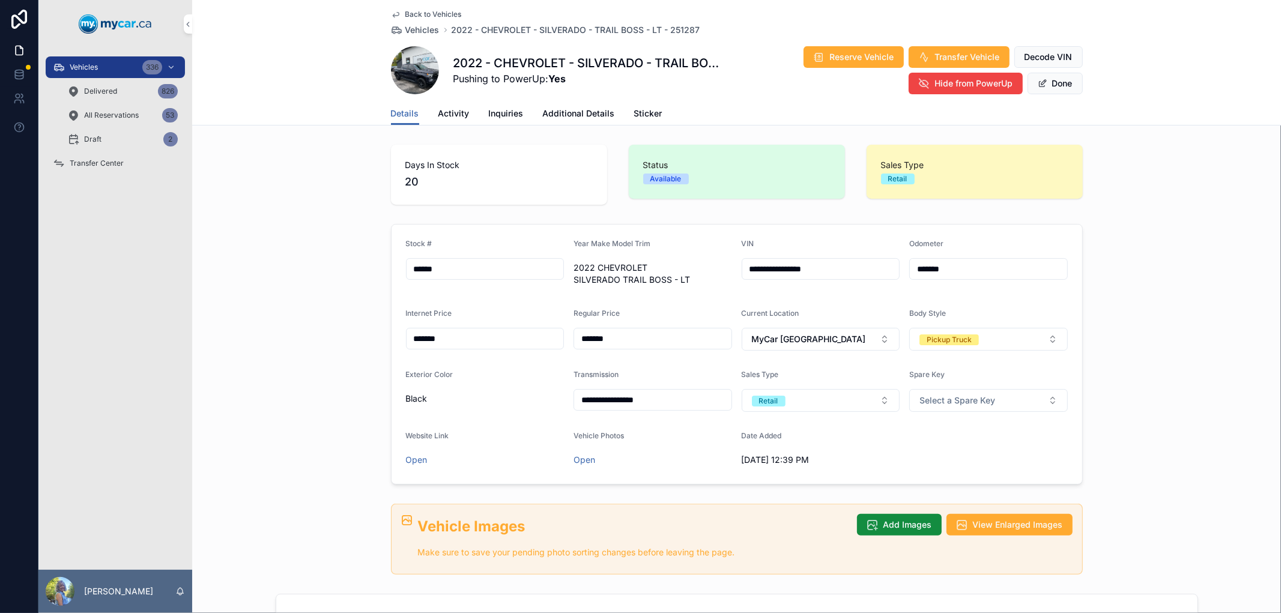
drag, startPoint x: 961, startPoint y: 266, endPoint x: 903, endPoint y: 264, distance: 58.3
click at [903, 264] on form "**********" at bounding box center [737, 354] width 691 height 259
type input "*******"
click at [1055, 82] on span "Done" at bounding box center [1054, 84] width 55 height 22
drag, startPoint x: 963, startPoint y: 275, endPoint x: 904, endPoint y: 273, distance: 58.9
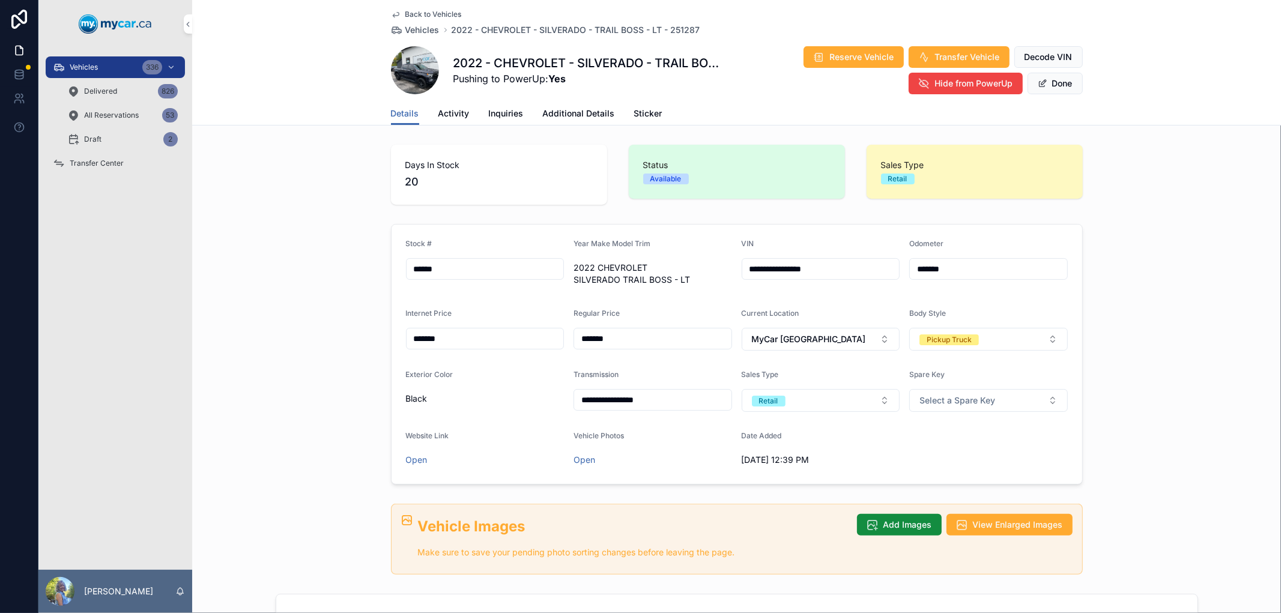
click at [909, 273] on div "*******" at bounding box center [988, 269] width 159 height 22
click at [96, 70] on span "Vehicles" at bounding box center [84, 67] width 28 height 10
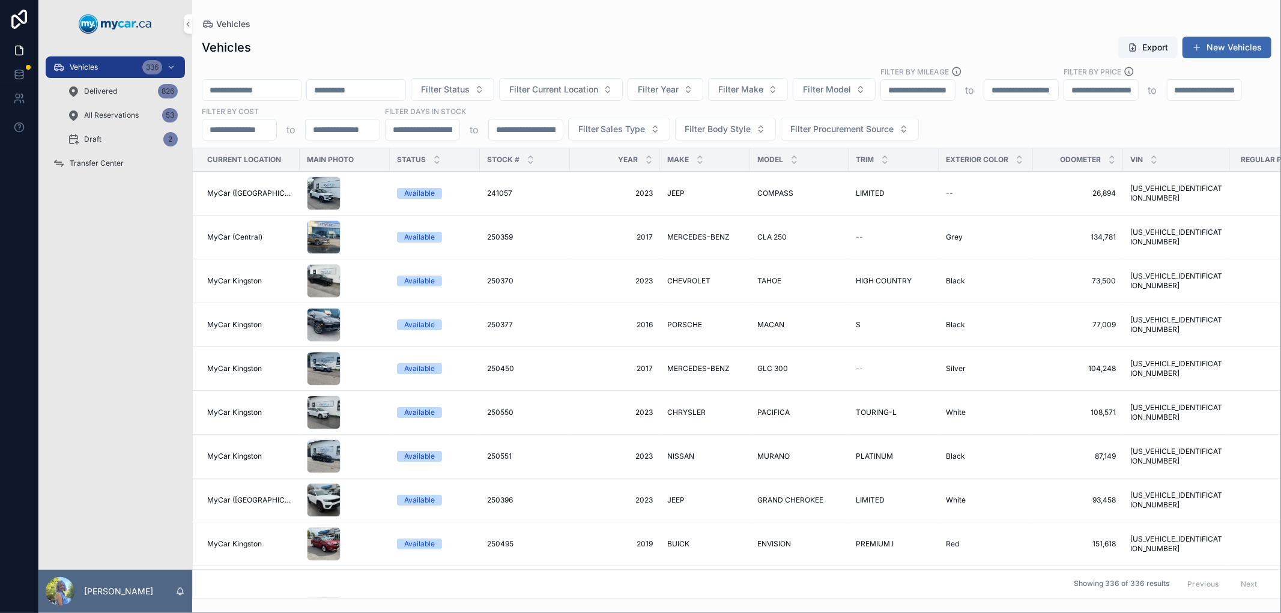
click at [248, 86] on input "scrollable content" at bounding box center [251, 90] width 98 height 17
paste input "******"
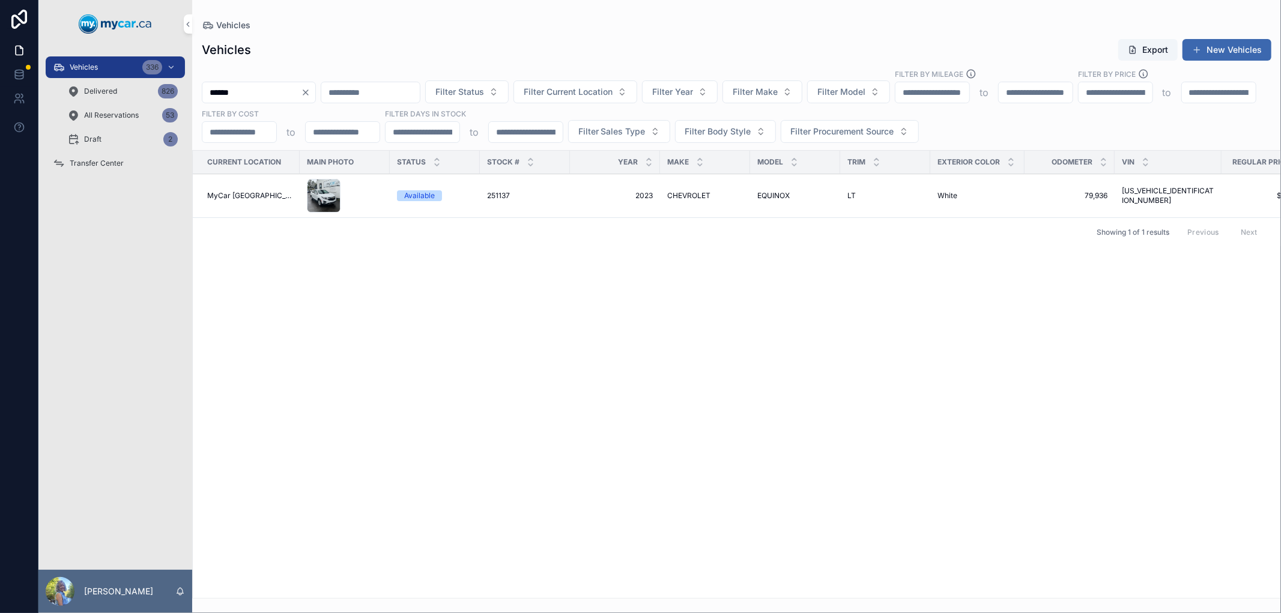
drag, startPoint x: 274, startPoint y: 98, endPoint x: 187, endPoint y: 89, distance: 86.9
click at [187, 89] on div "Vehicles 336 Delivered 826 All Reservations 53 Draft 2 Transfer Center Laurie S…" at bounding box center [659, 306] width 1242 height 613
paste input "scrollable content"
type input "******"
click at [115, 64] on div "Vehicles 336" at bounding box center [115, 67] width 125 height 19
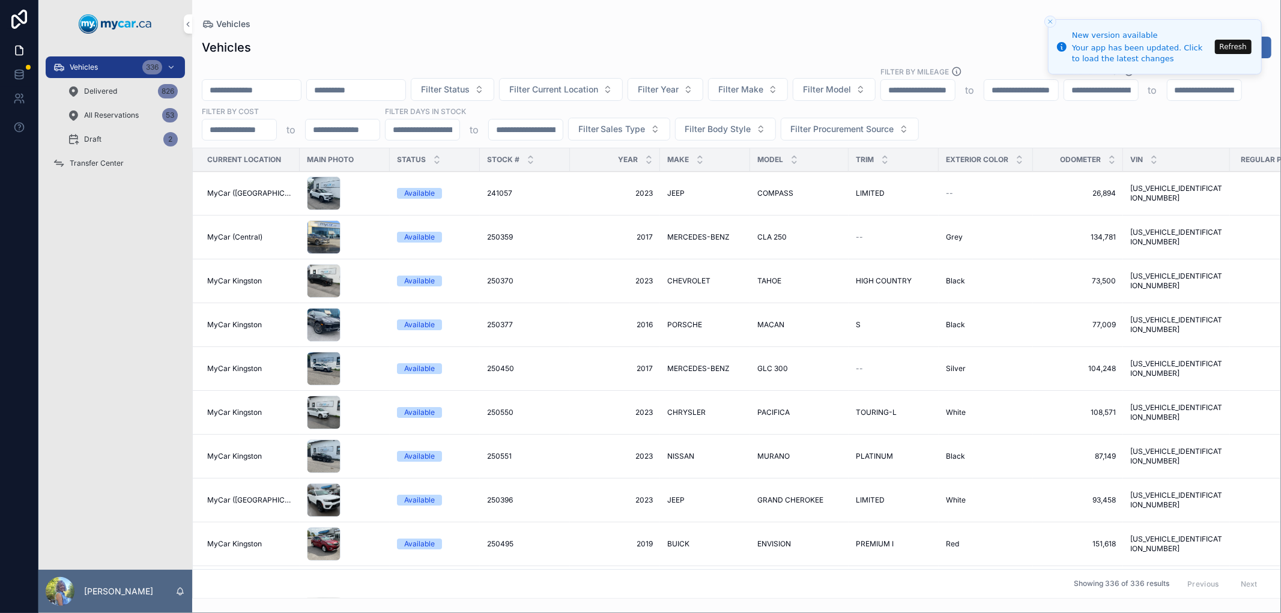
click at [1239, 41] on button "Refresh" at bounding box center [1233, 47] width 37 height 14
click at [301, 88] on input "scrollable content" at bounding box center [251, 90] width 98 height 17
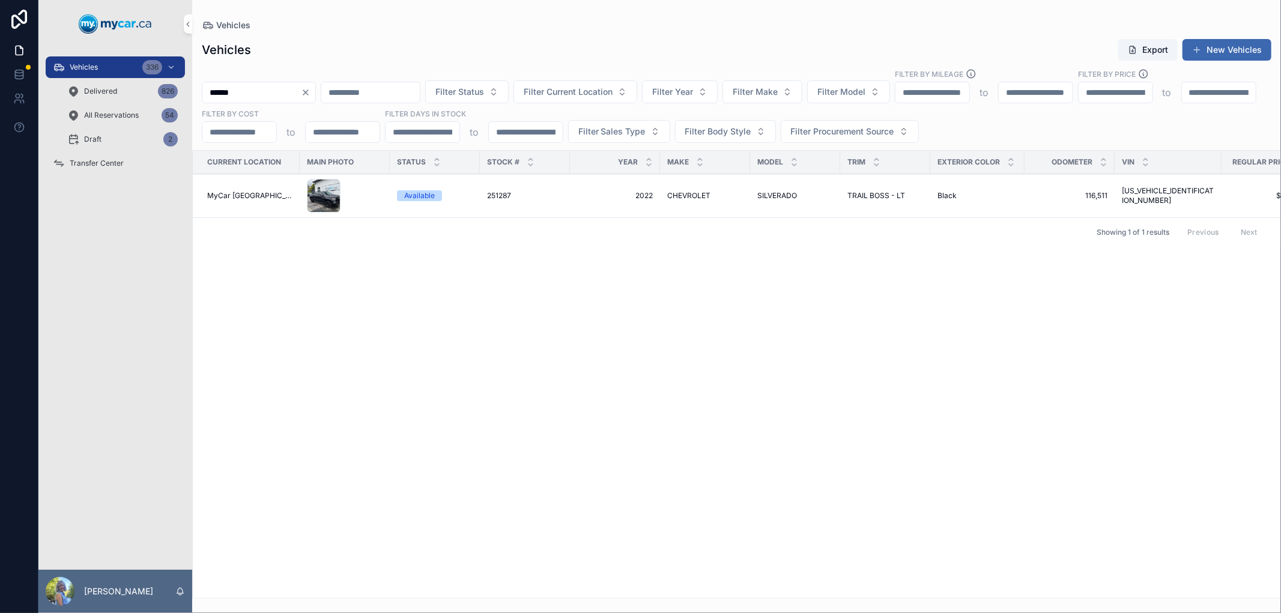
type input "******"
click at [587, 90] on span "Filter Current Location" at bounding box center [568, 92] width 89 height 12
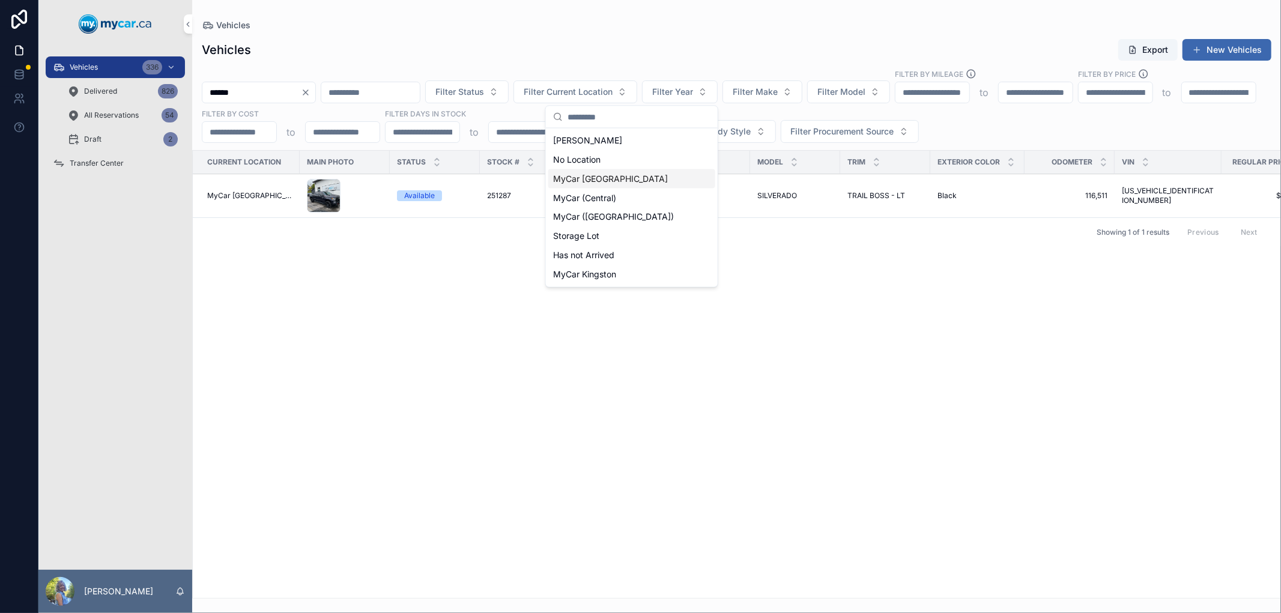
click at [614, 178] on span "MyCar [GEOGRAPHIC_DATA]" at bounding box center [610, 179] width 115 height 12
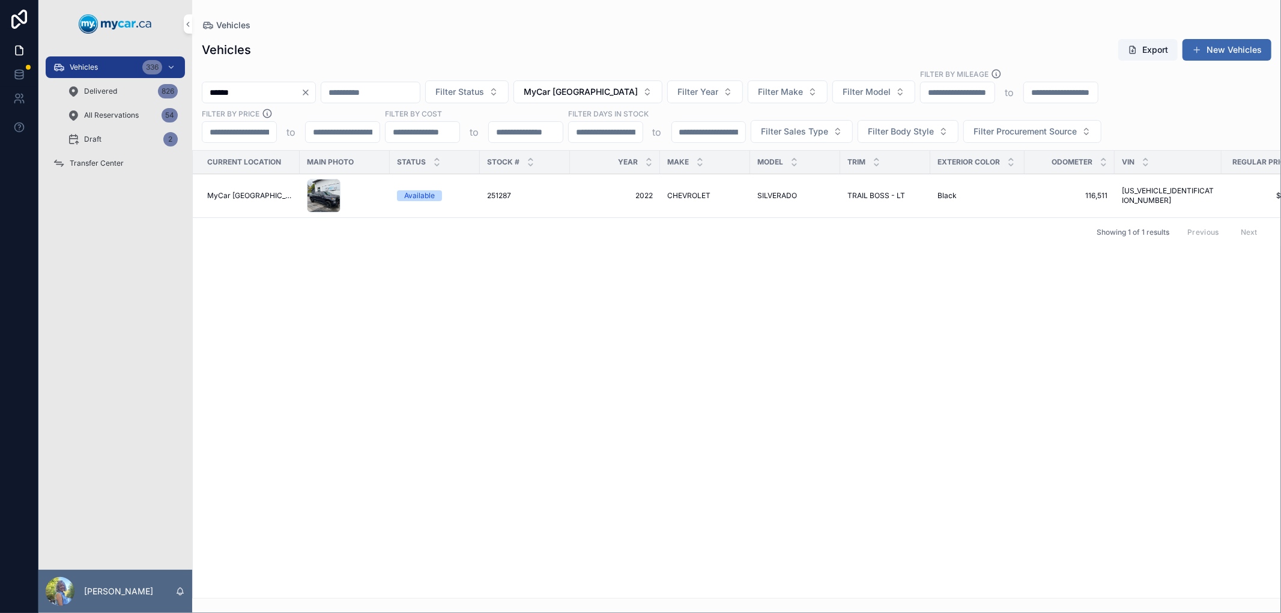
drag, startPoint x: 277, startPoint y: 88, endPoint x: 181, endPoint y: 87, distance: 96.1
click at [181, 87] on div "Vehicles 336 Delivered 826 All Reservations 54 Draft 2 Transfer Center [PERSON_…" at bounding box center [659, 306] width 1242 height 613
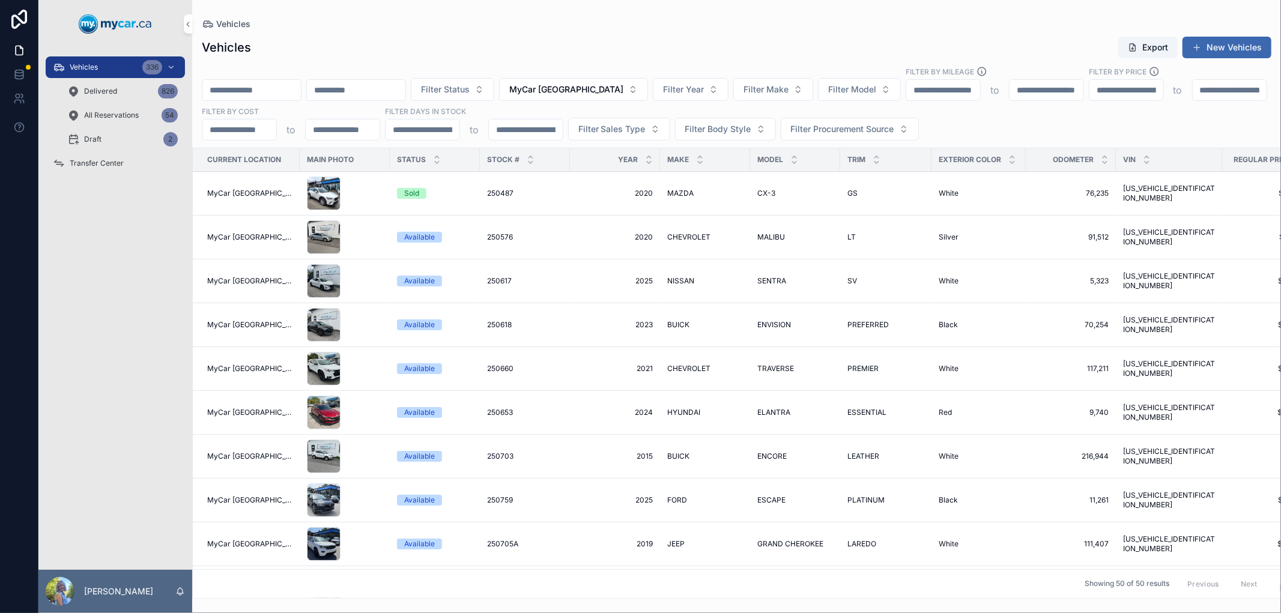
click at [790, 164] on icon "scrollable content" at bounding box center [794, 163] width 8 height 8
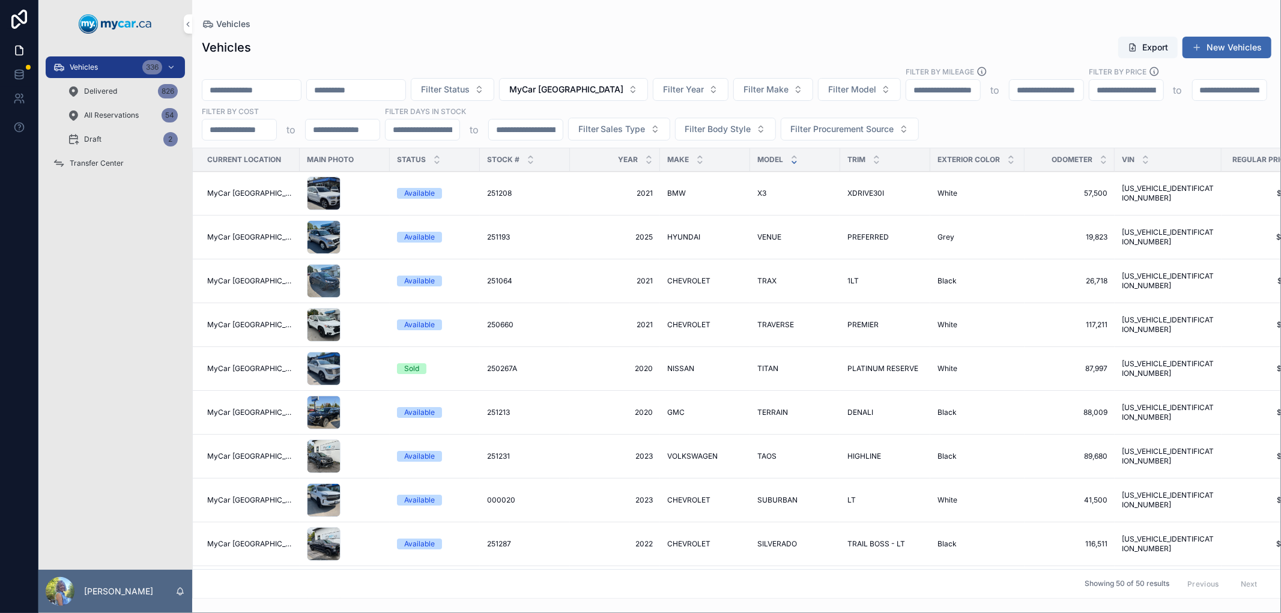
click at [489, 365] on span "250267A" at bounding box center [502, 369] width 30 height 10
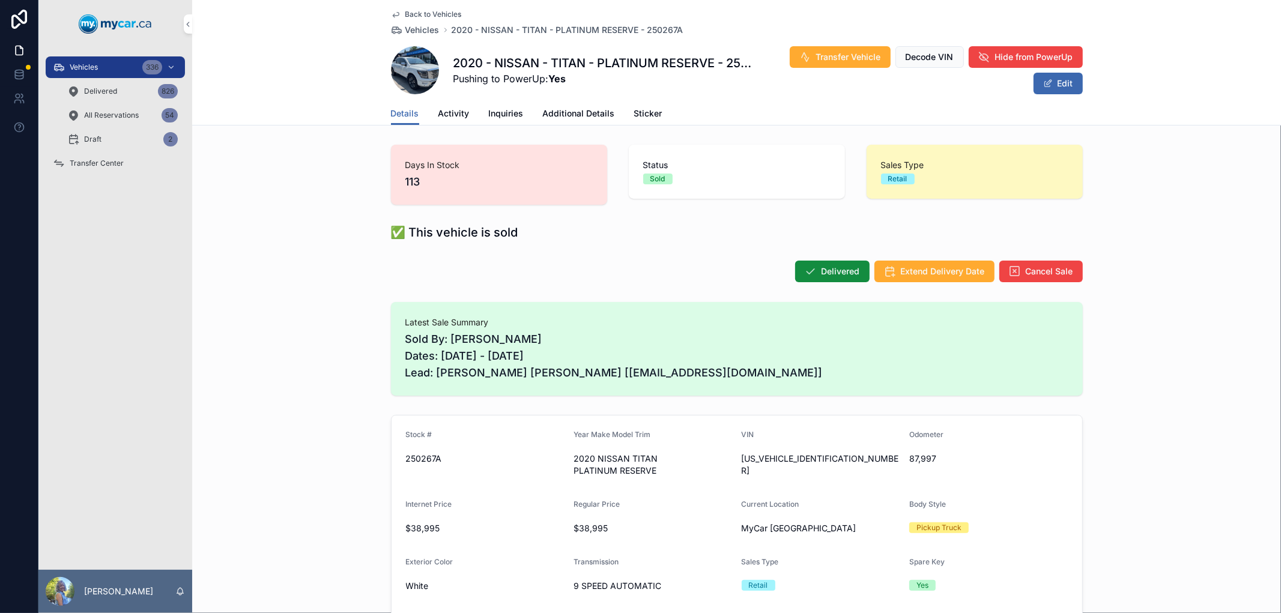
click at [249, 187] on div "Days In Stock 113 Status Sold Sales Type Retail" at bounding box center [736, 175] width 1089 height 70
click at [423, 28] on span "Vehicles" at bounding box center [422, 30] width 34 height 12
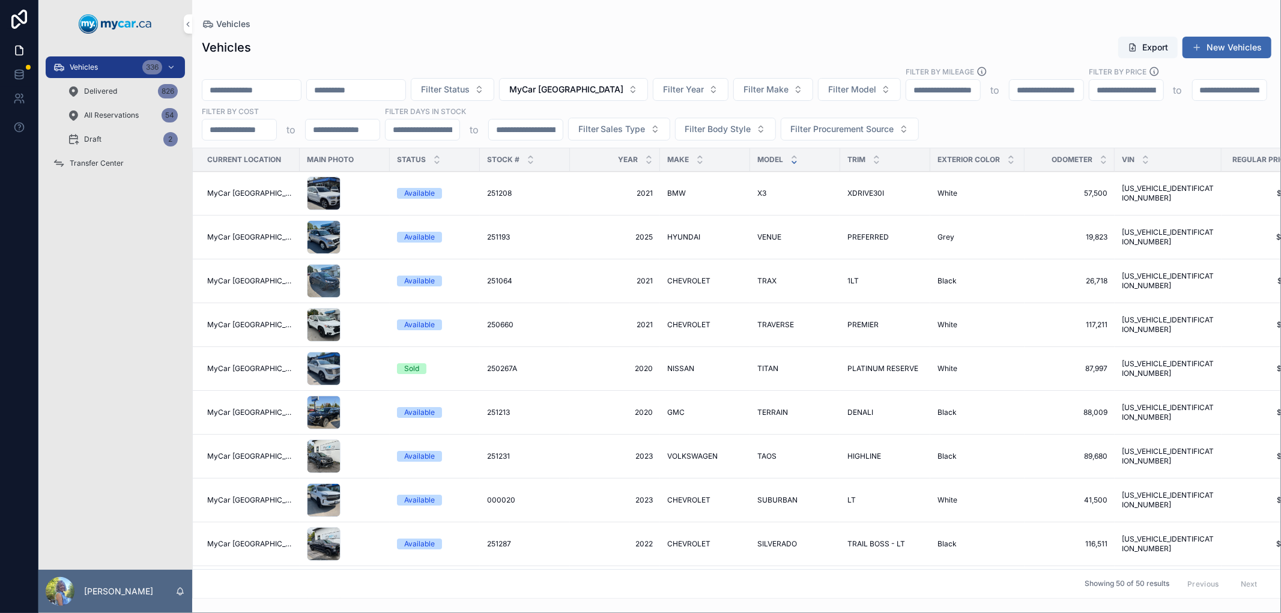
click at [280, 90] on input "scrollable content" at bounding box center [251, 90] width 98 height 17
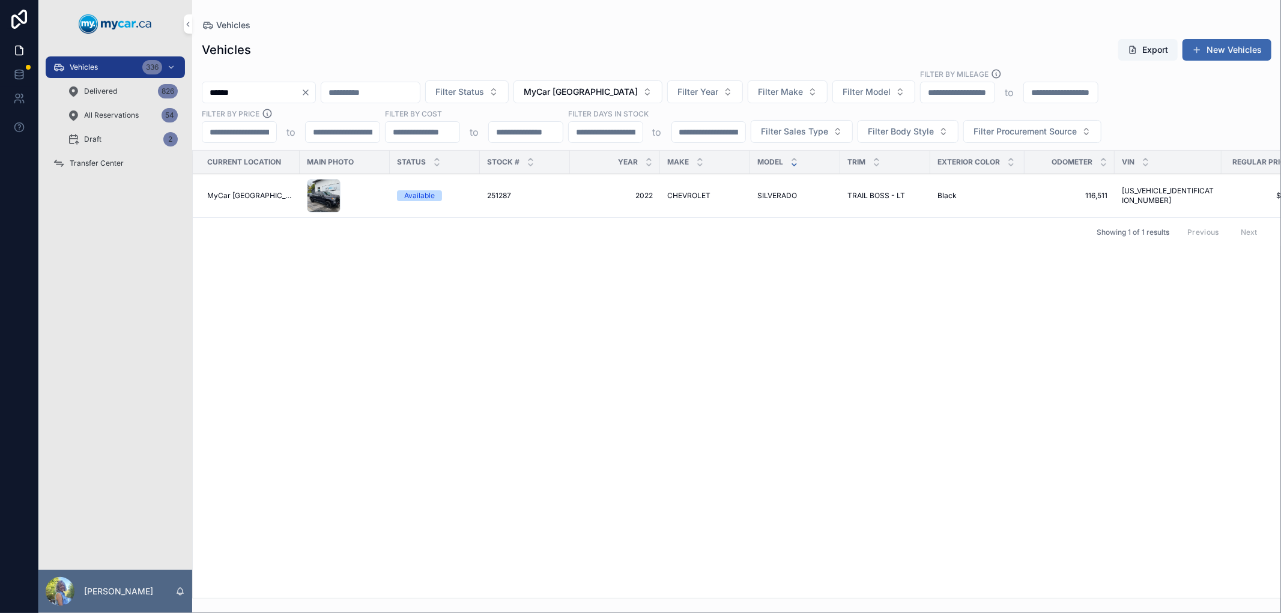
type input "******"
click at [489, 192] on span "251287" at bounding box center [499, 196] width 24 height 10
